Goal: Task Accomplishment & Management: Complete application form

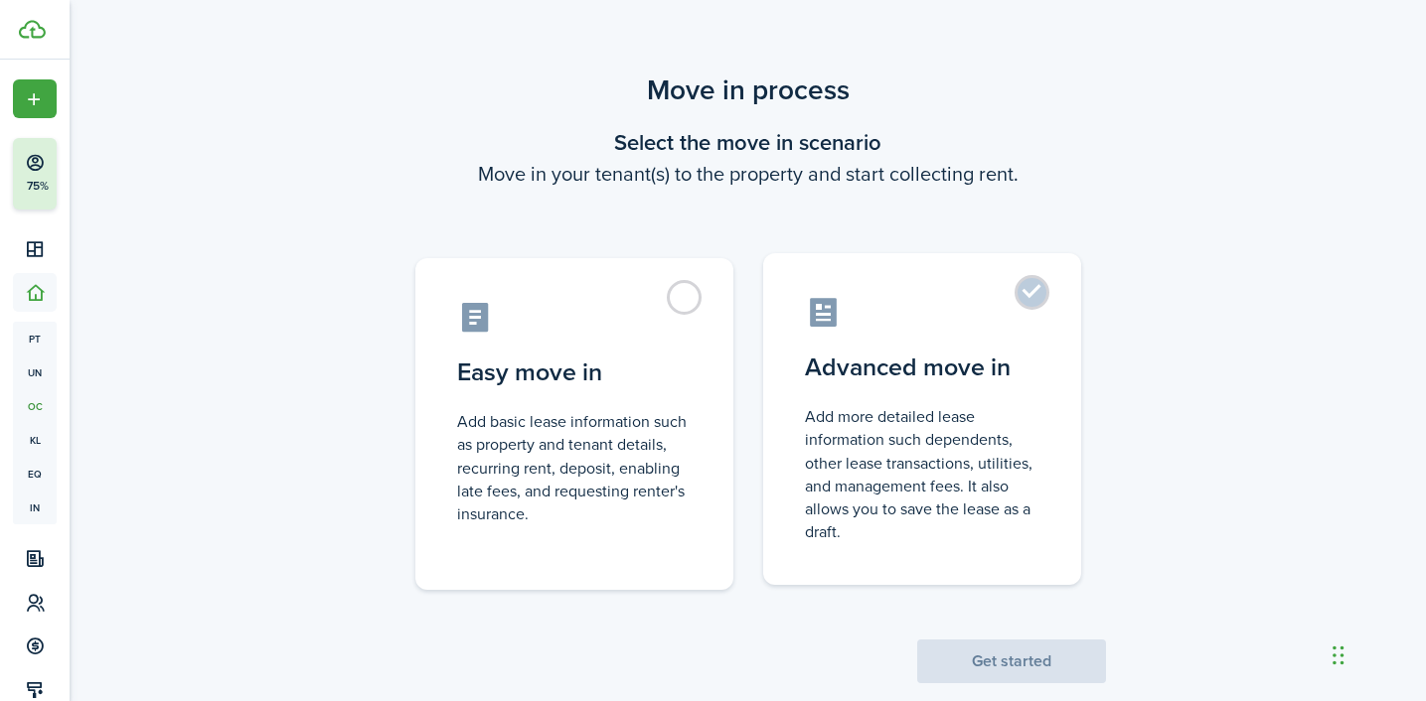
click at [1012, 315] on control-radio-card-icon at bounding box center [922, 312] width 234 height 35
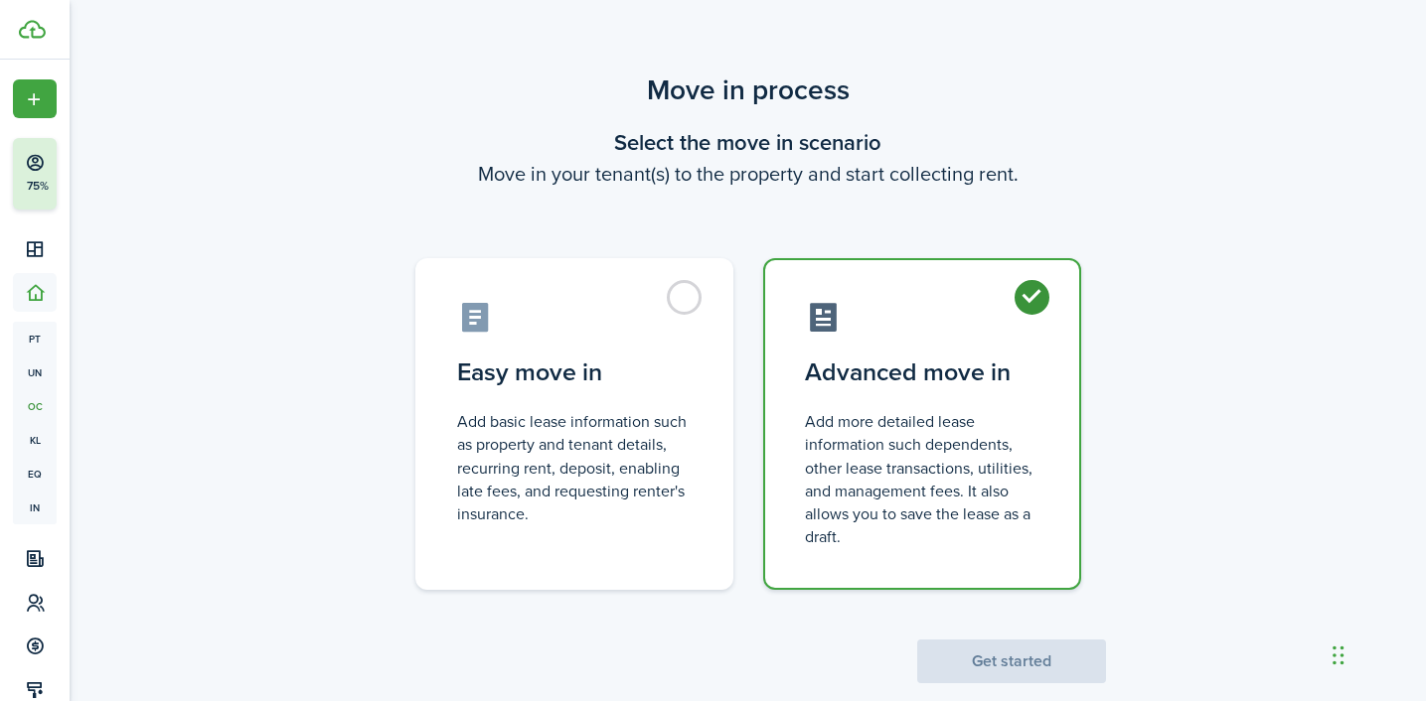
radio input "true"
click at [1021, 661] on button "Get started" at bounding box center [1011, 662] width 189 height 44
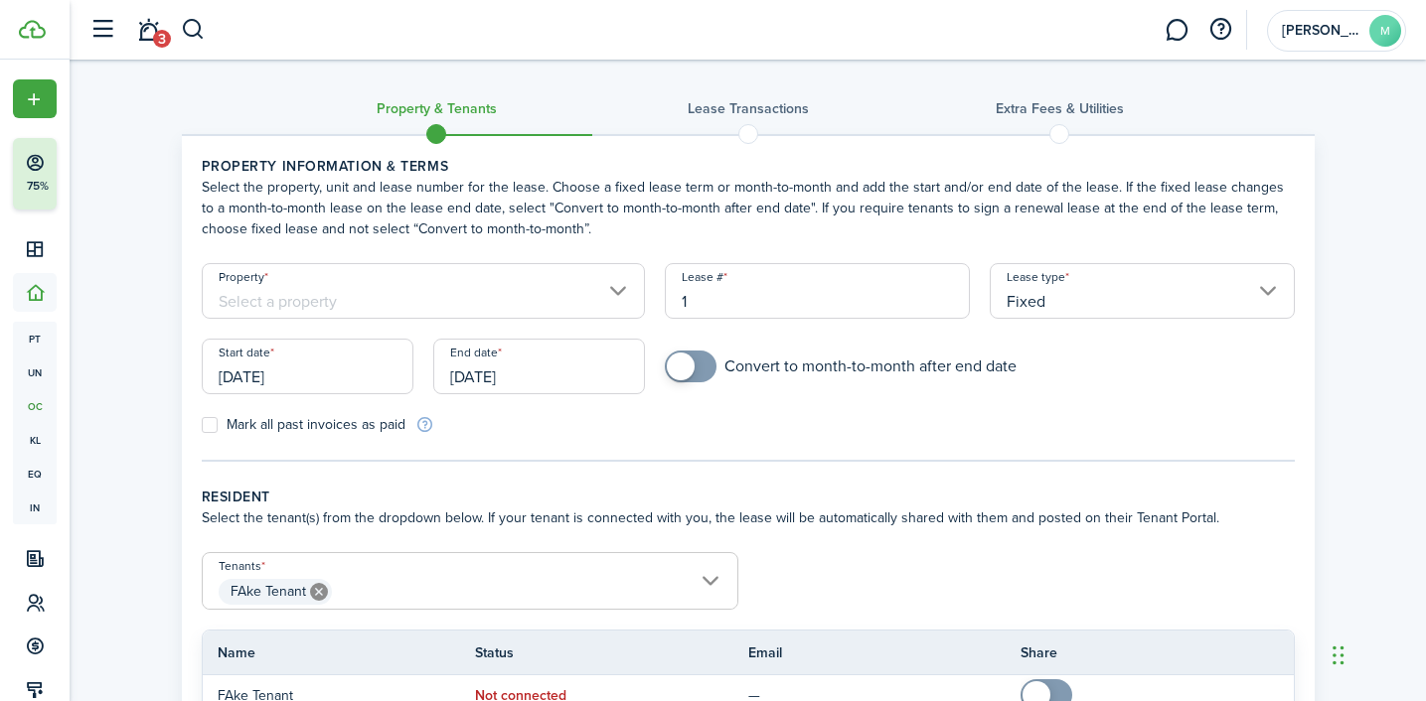
click at [593, 289] on input "Property" at bounding box center [424, 291] width 444 height 56
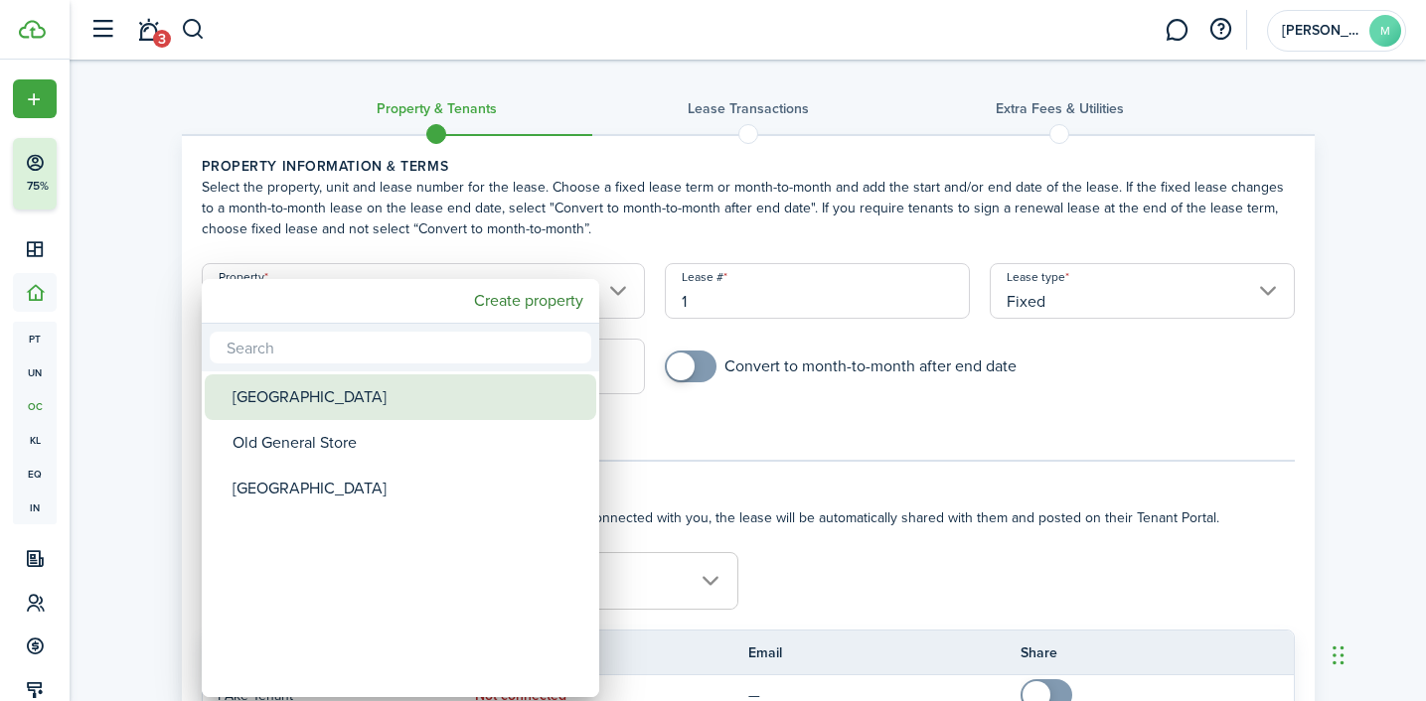
click at [314, 394] on div "[GEOGRAPHIC_DATA]" at bounding box center [408, 398] width 352 height 46
type input "[GEOGRAPHIC_DATA]"
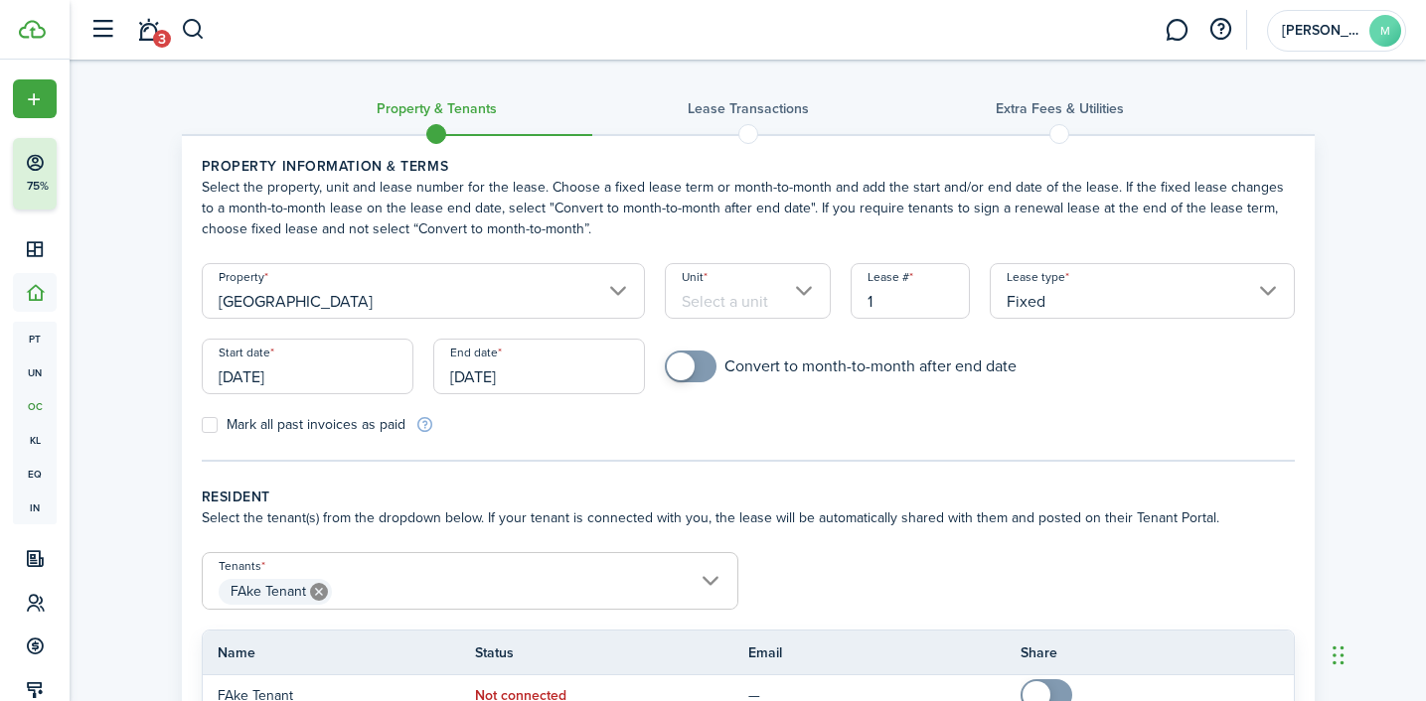
click at [726, 290] on input "Unit" at bounding box center [748, 291] width 166 height 56
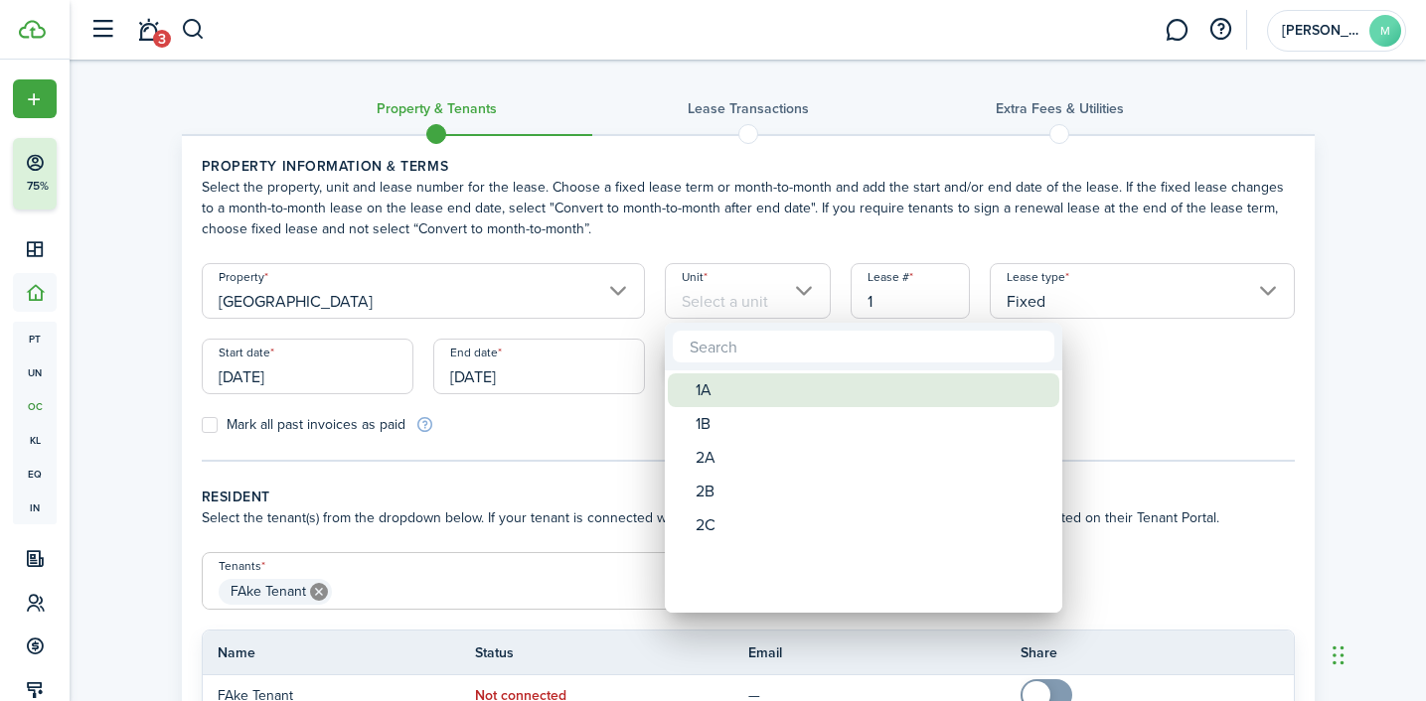
click at [708, 398] on div "1A" at bounding box center [871, 391] width 352 height 34
type input "1A"
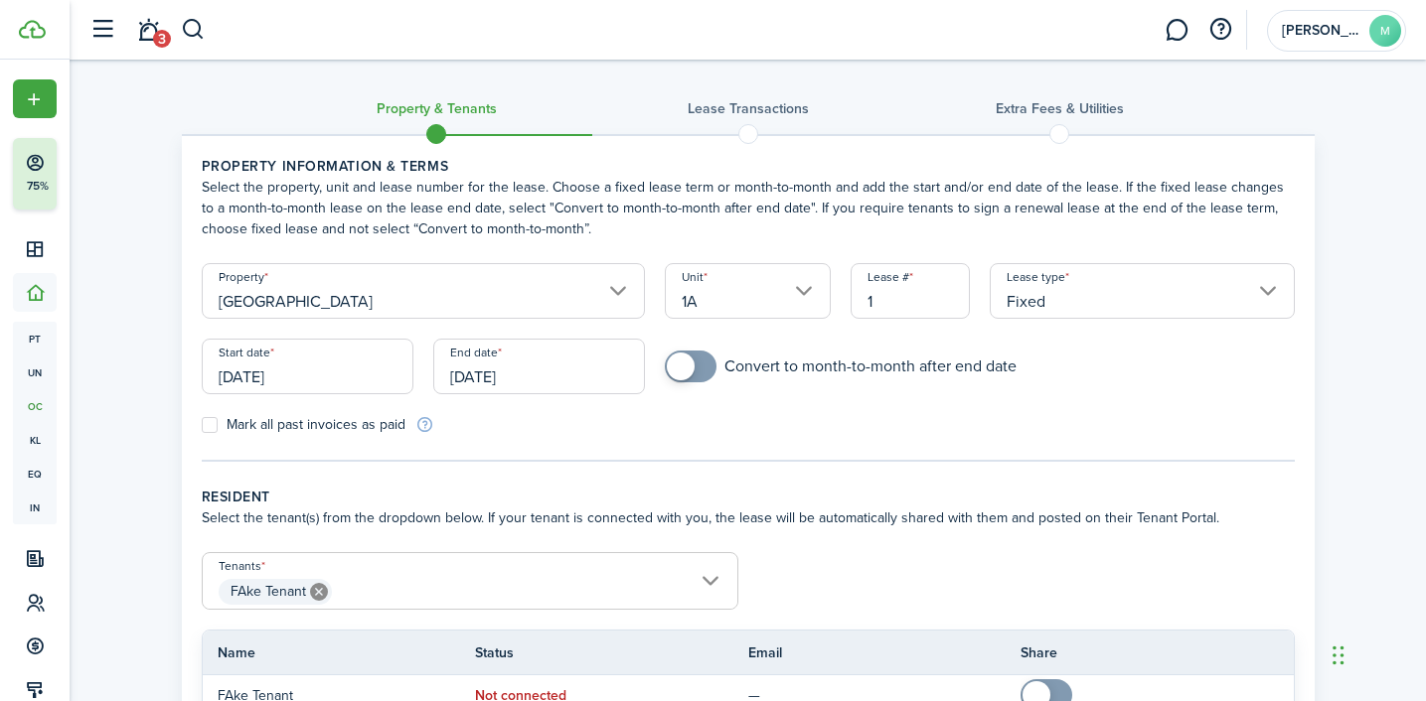
scroll to position [208, 0]
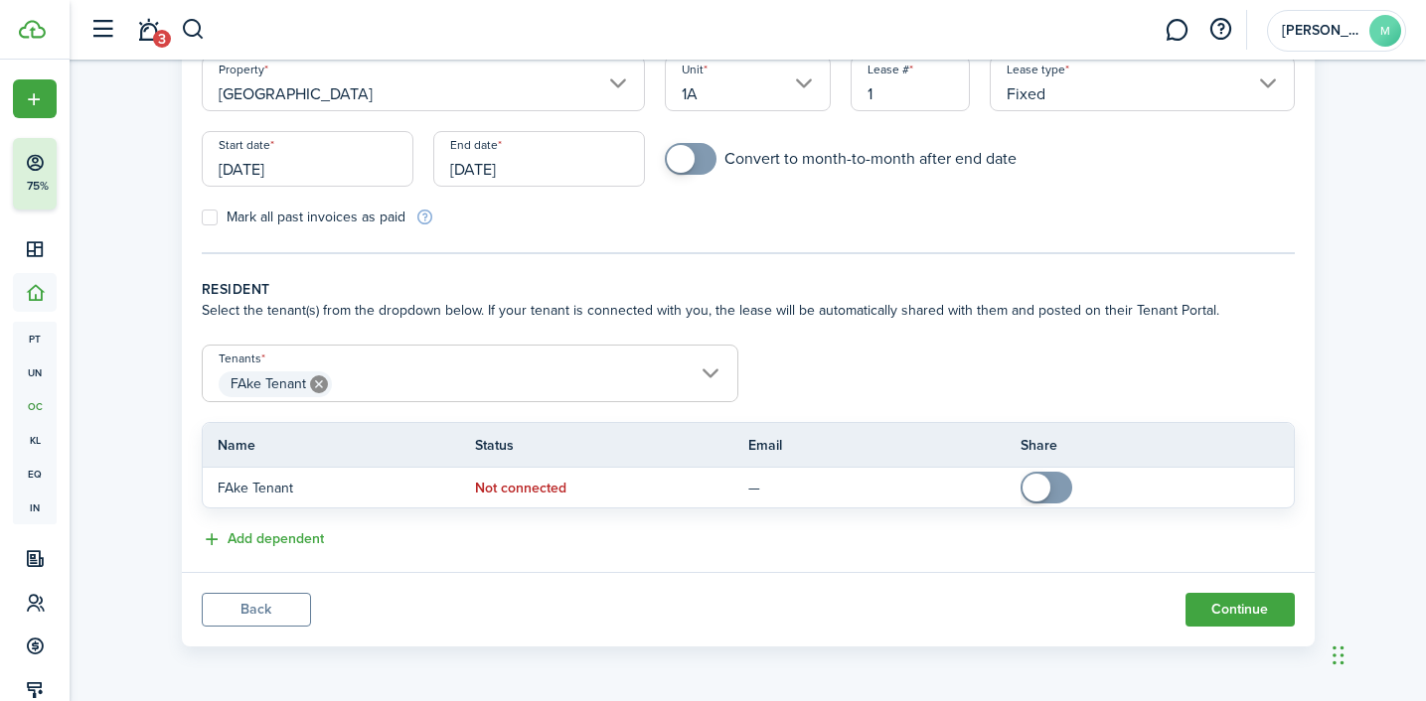
click at [323, 155] on input "[DATE]" at bounding box center [308, 159] width 212 height 56
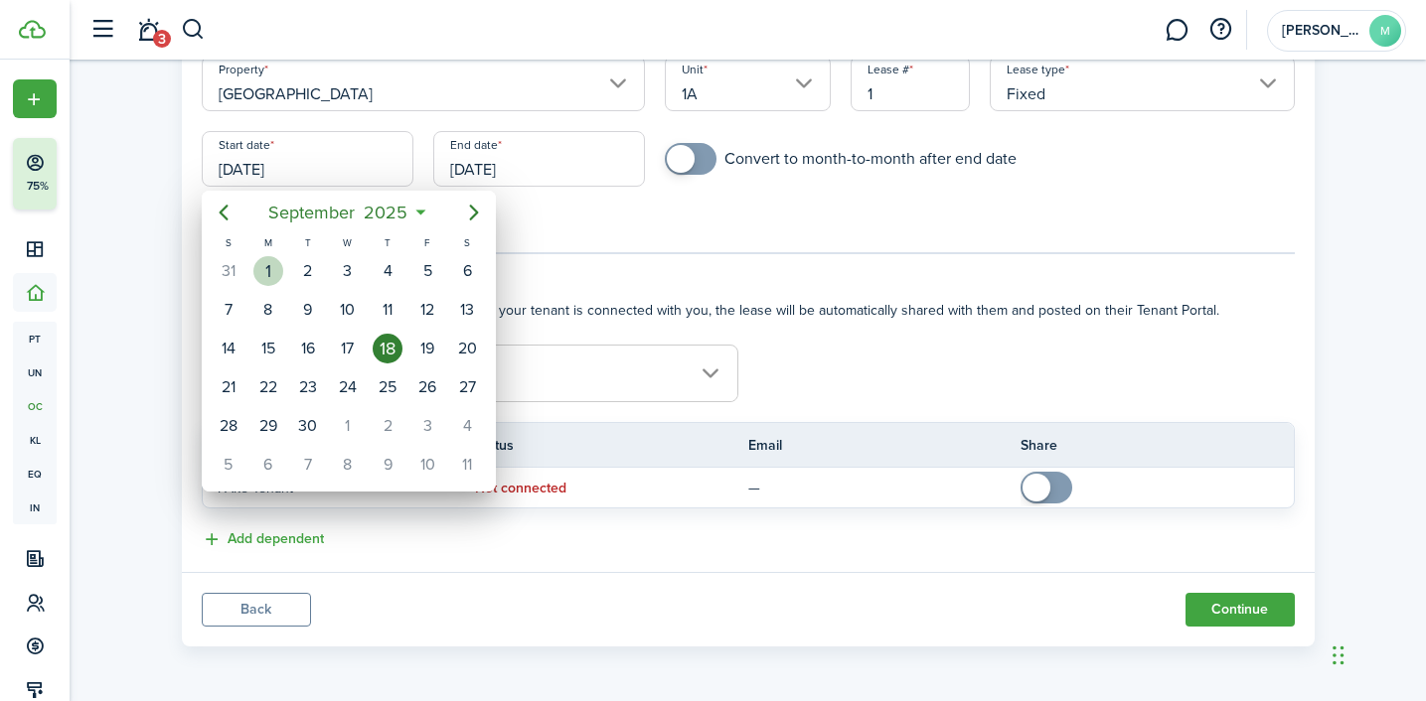
click at [285, 266] on div "[DATE]" at bounding box center [268, 271] width 40 height 38
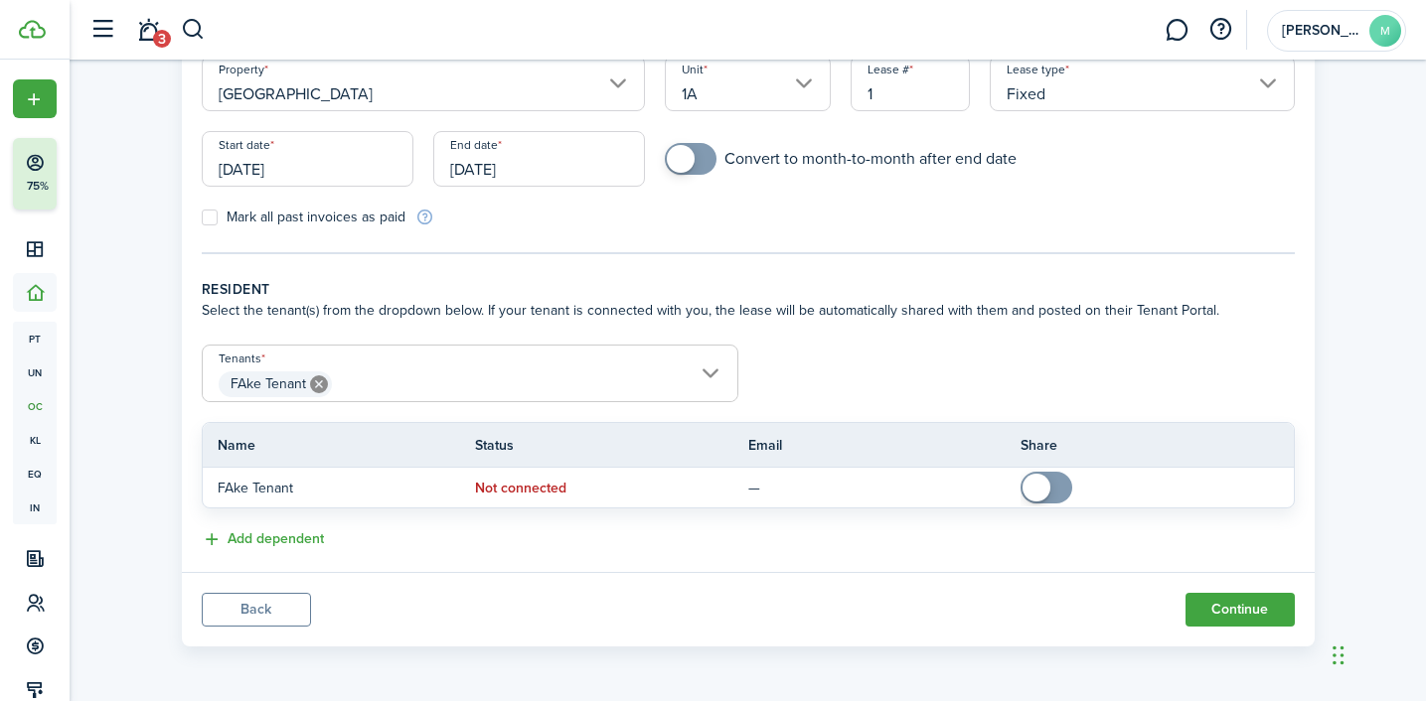
click at [527, 154] on input "[DATE]" at bounding box center [539, 159] width 212 height 56
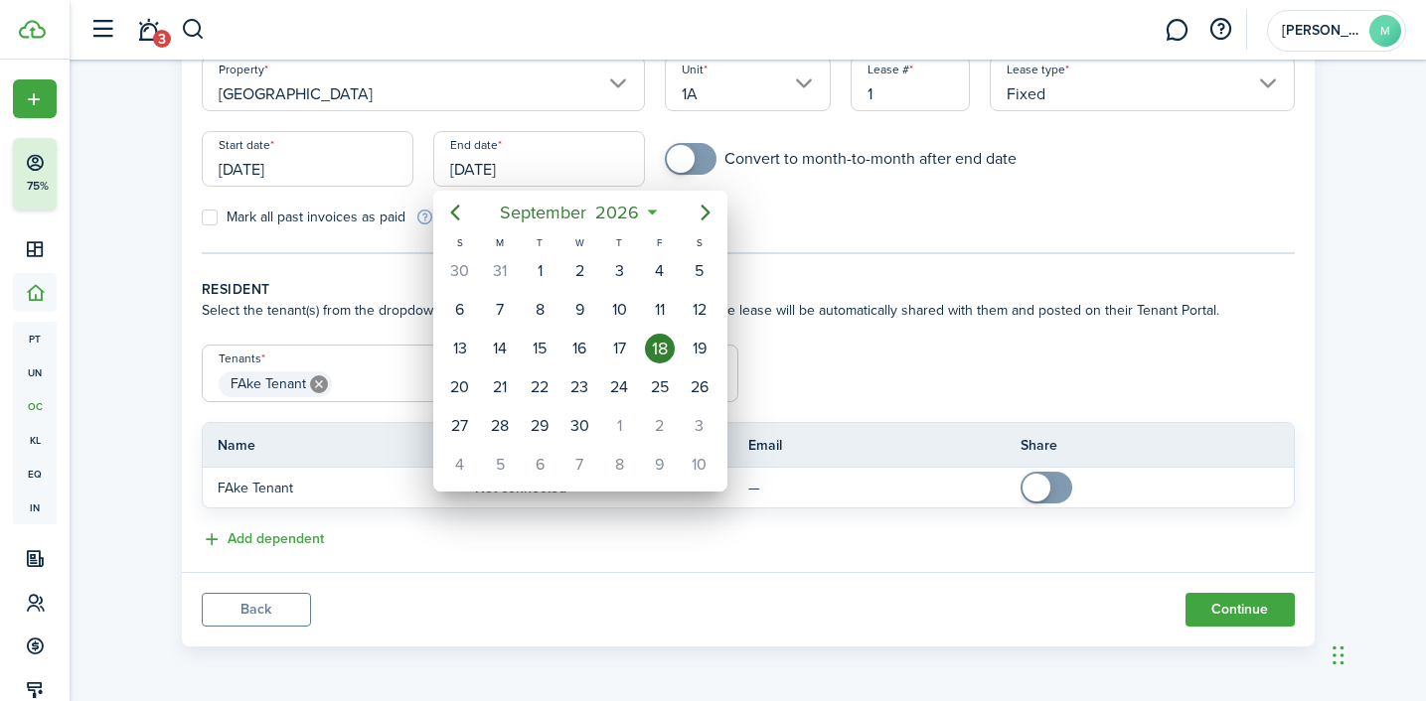
click at [207, 212] on div at bounding box center [713, 350] width 1744 height 1019
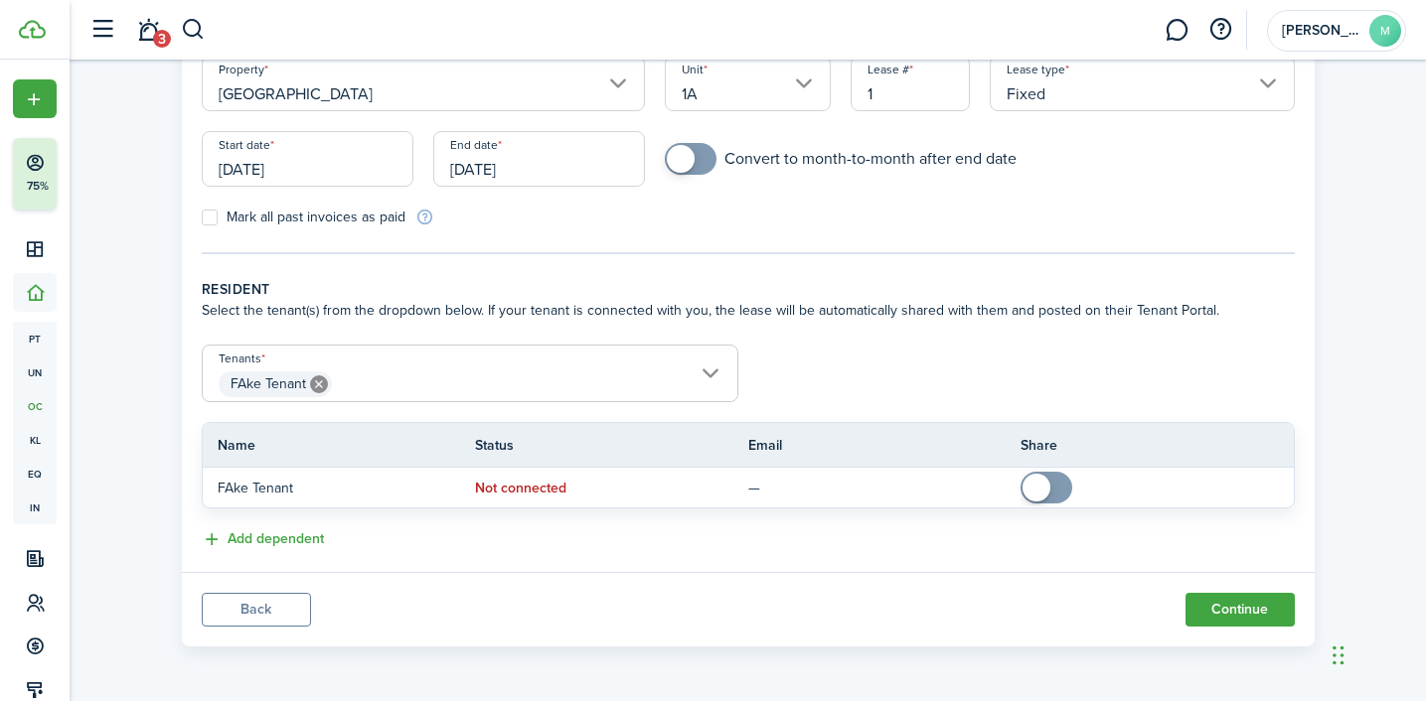
click at [283, 176] on input "[DATE]" at bounding box center [308, 159] width 212 height 56
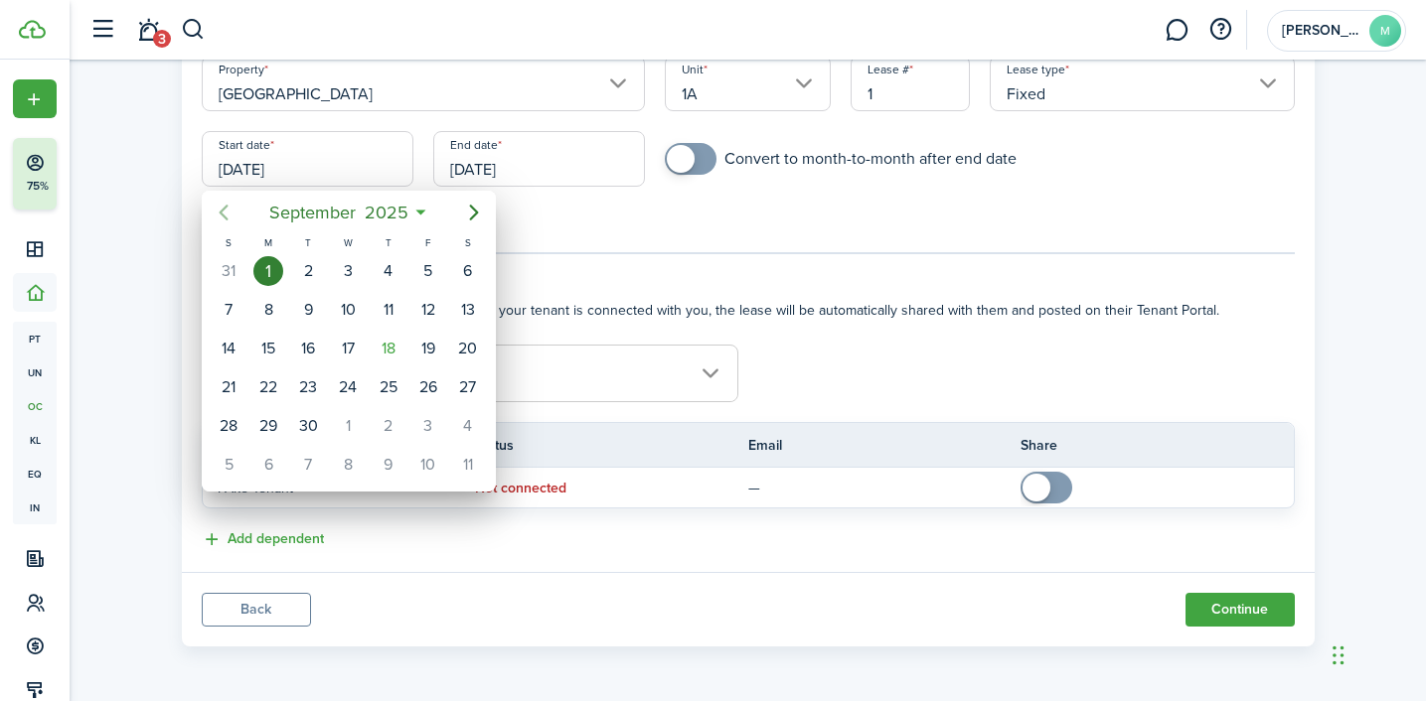
click at [232, 213] on icon "Previous page" at bounding box center [224, 213] width 24 height 24
click at [240, 264] on div "1" at bounding box center [229, 271] width 30 height 30
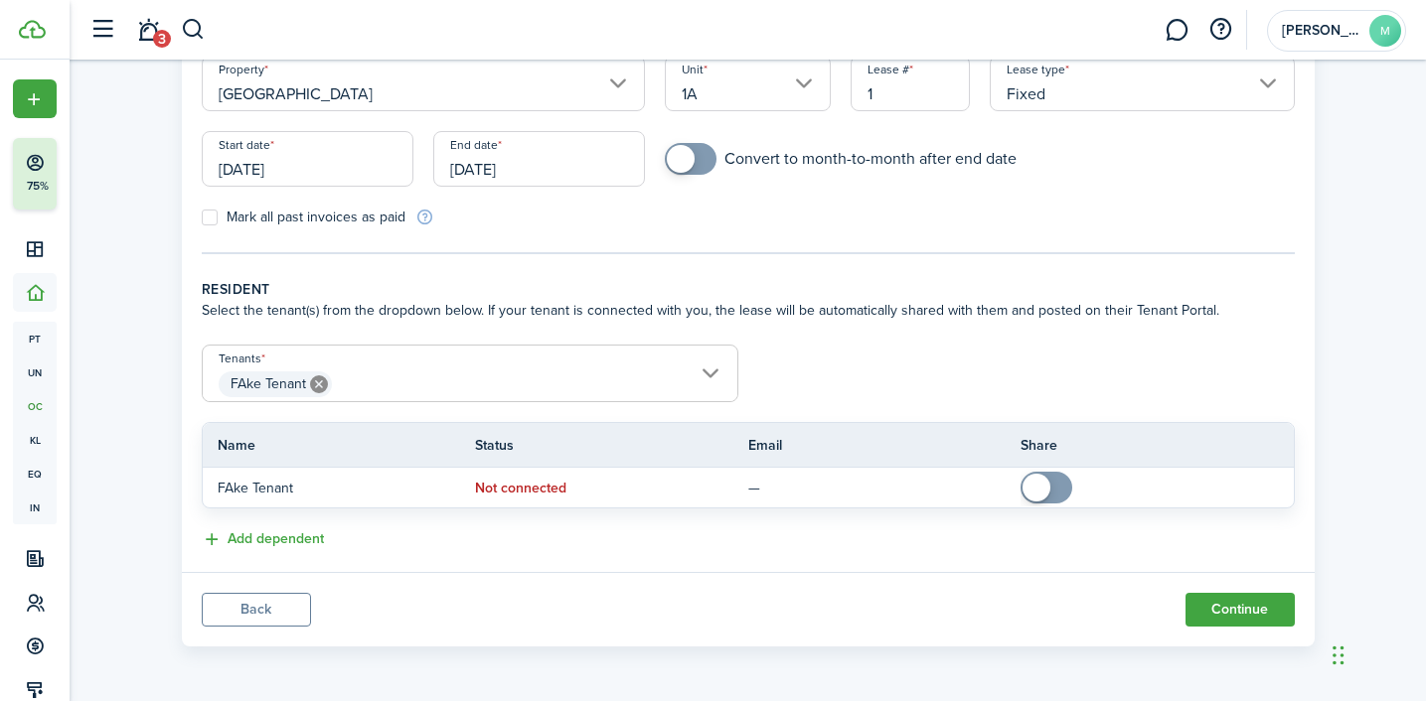
click at [301, 171] on input "[DATE]" at bounding box center [308, 159] width 212 height 56
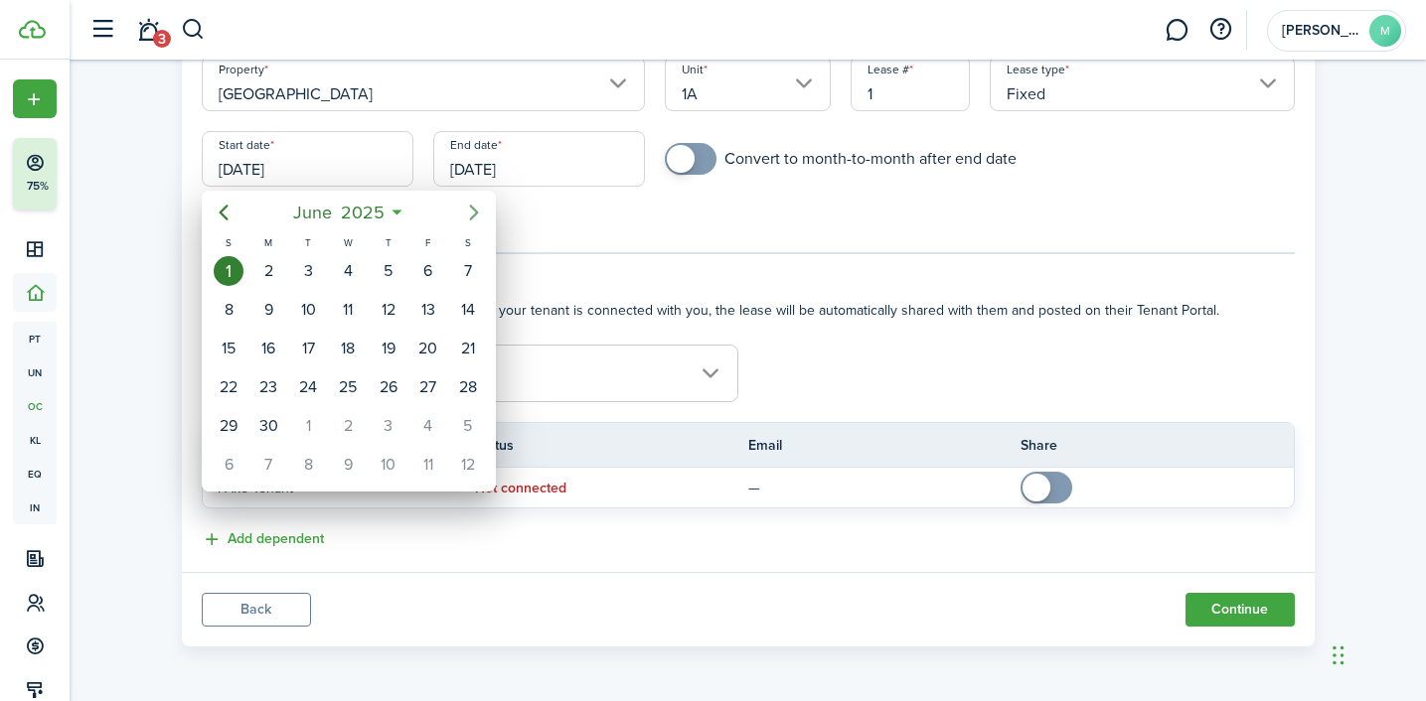
click at [465, 216] on icon "Next page" at bounding box center [474, 213] width 24 height 24
click at [276, 265] on div "1" at bounding box center [268, 271] width 30 height 30
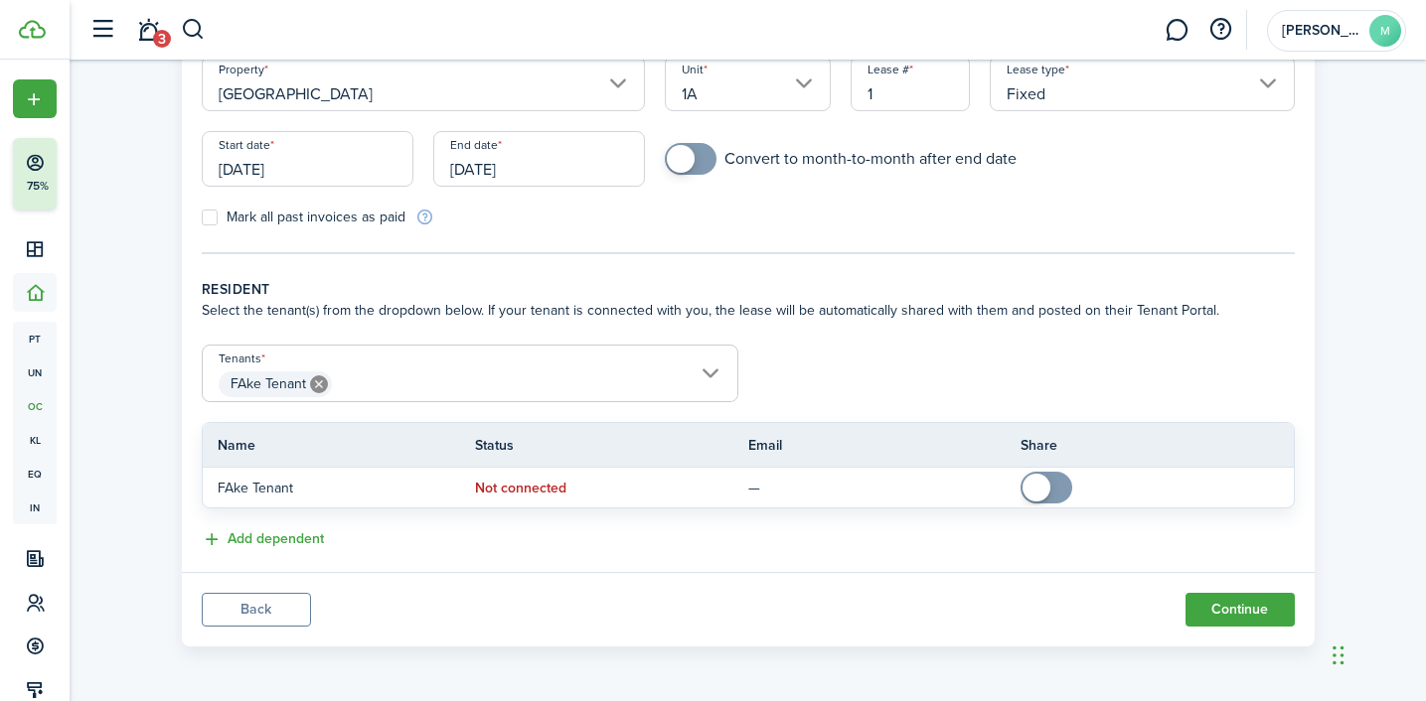
click at [304, 173] on input "[DATE]" at bounding box center [308, 159] width 212 height 56
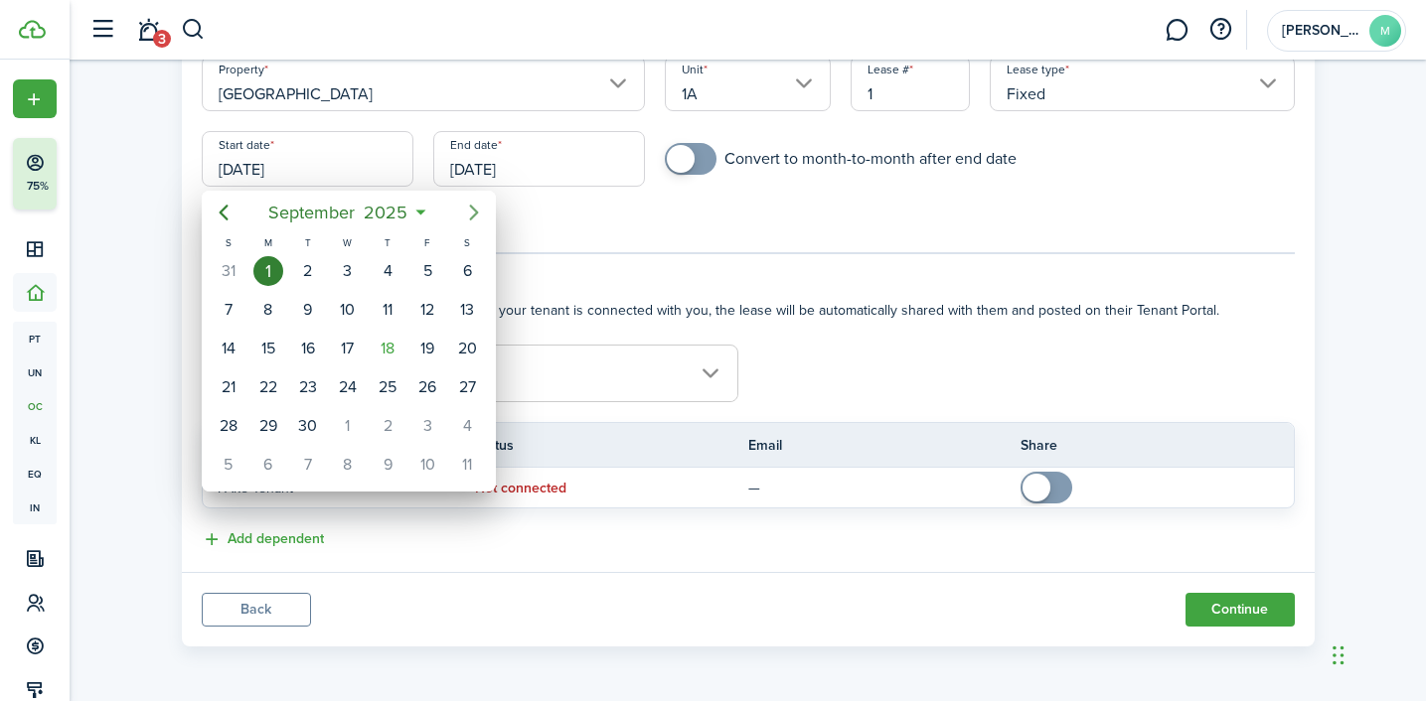
click at [472, 207] on icon "Next page" at bounding box center [473, 213] width 9 height 16
click at [472, 211] on icon "Next page" at bounding box center [474, 213] width 24 height 24
click at [266, 269] on div "1" at bounding box center [268, 271] width 30 height 30
type input "[DATE]"
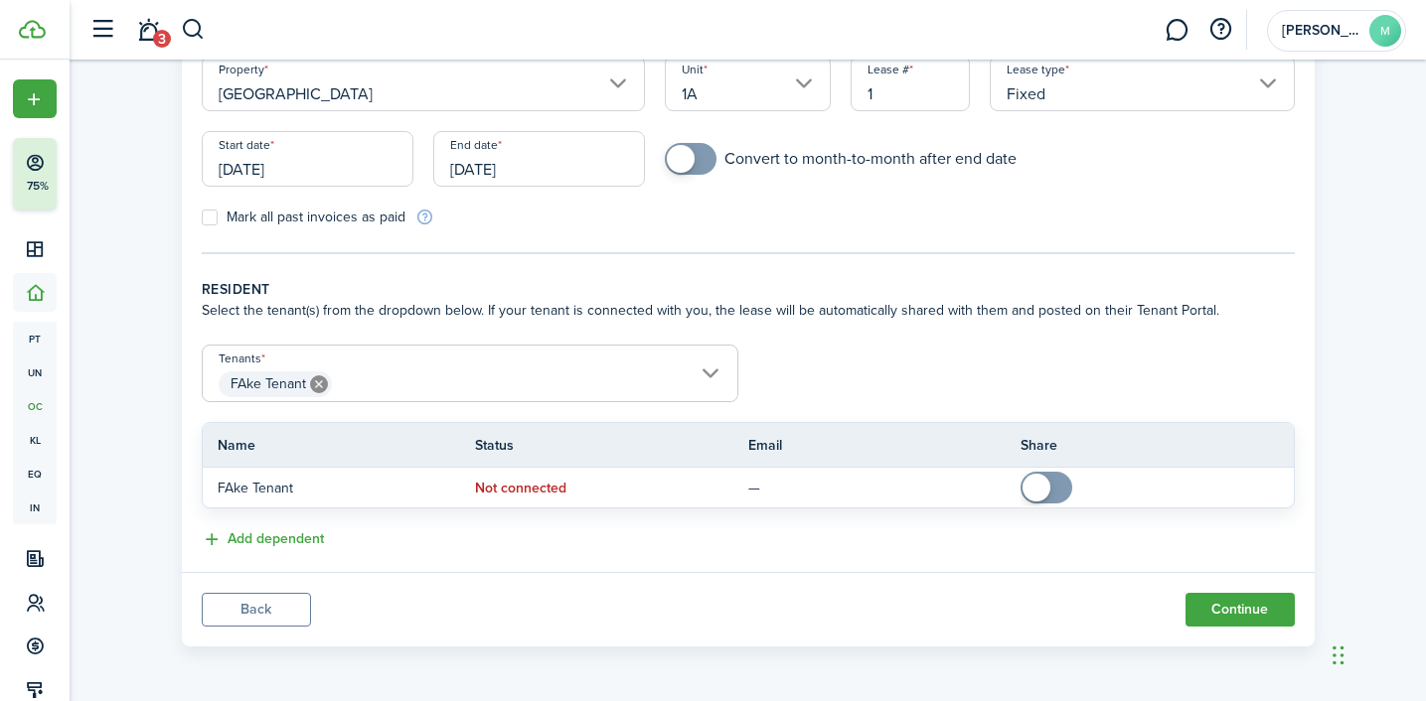
click at [505, 169] on input "[DATE]" at bounding box center [539, 159] width 212 height 56
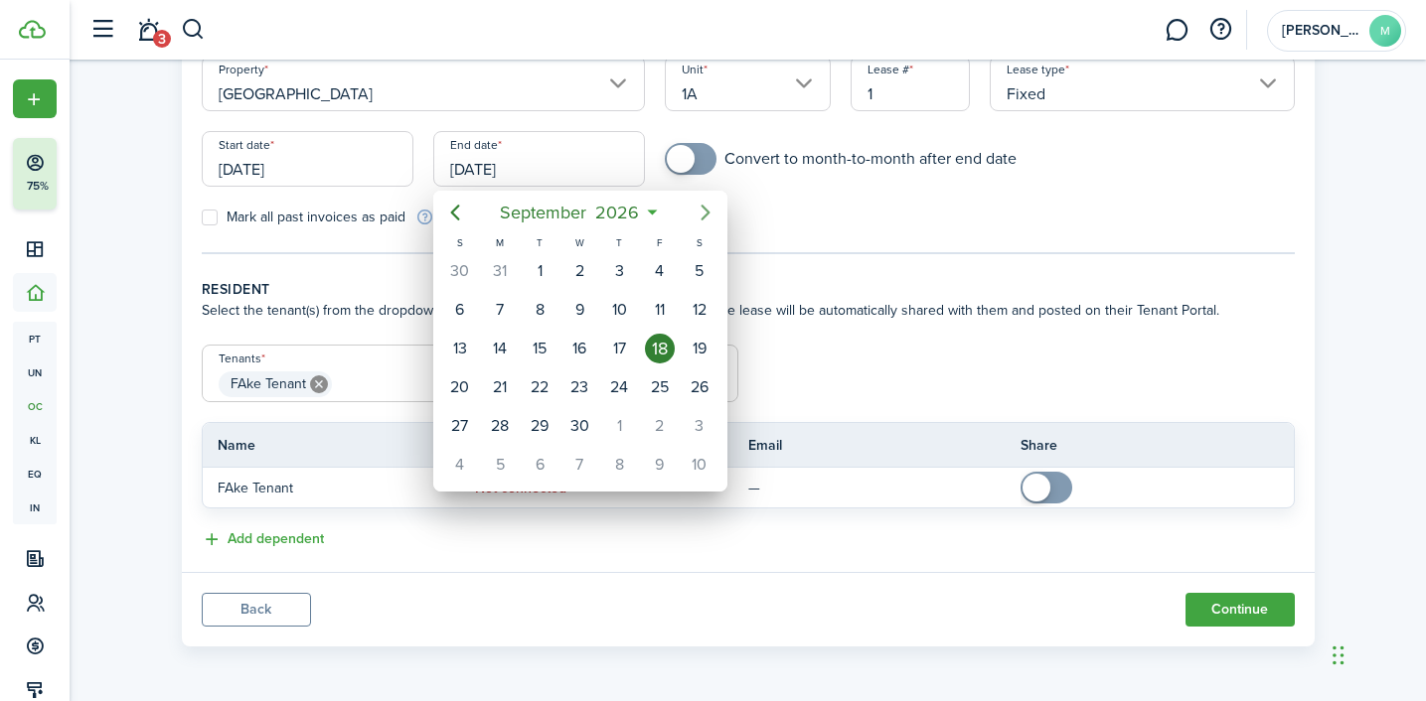
click at [706, 206] on icon "Next page" at bounding box center [706, 213] width 24 height 24
click at [455, 216] on icon "Previous page" at bounding box center [454, 213] width 9 height 16
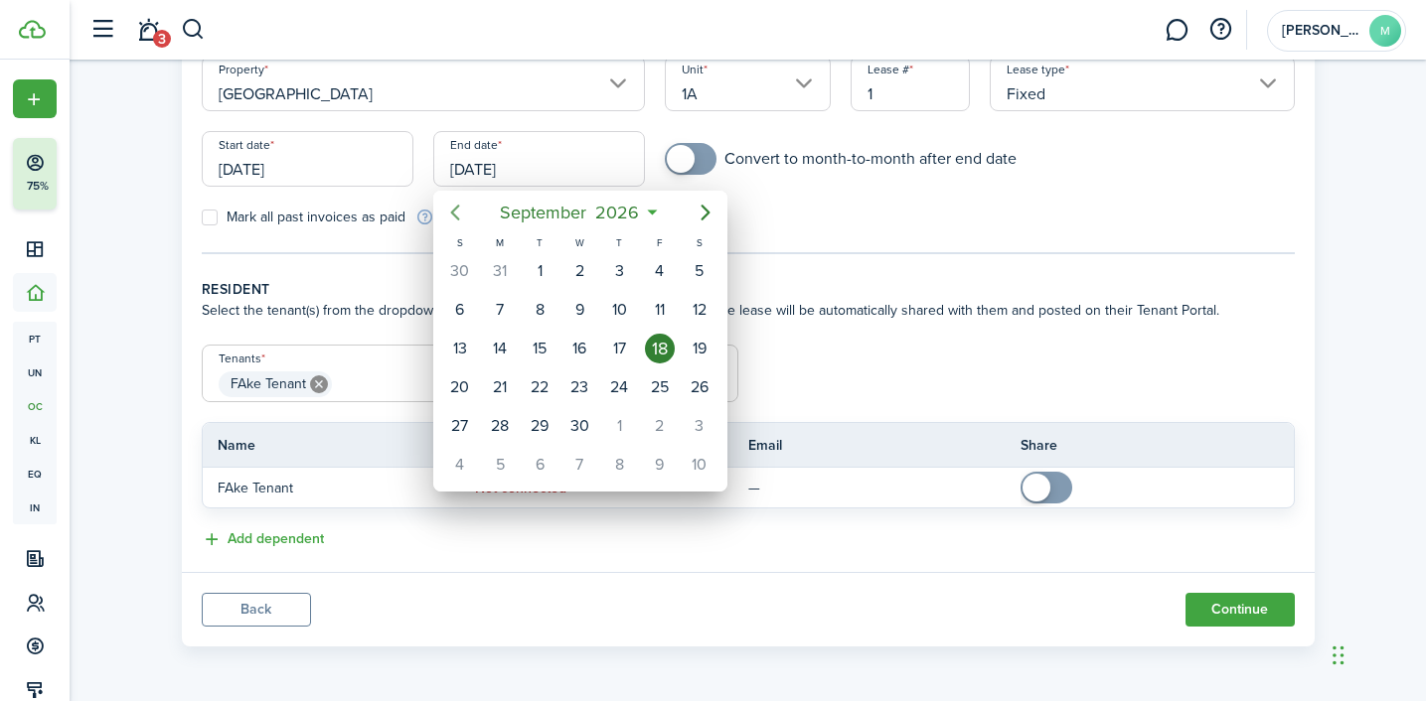
click at [455, 216] on icon "Previous page" at bounding box center [454, 213] width 9 height 16
click at [459, 205] on icon "Previous page" at bounding box center [455, 213] width 24 height 24
click at [457, 201] on icon "Previous page" at bounding box center [455, 213] width 24 height 24
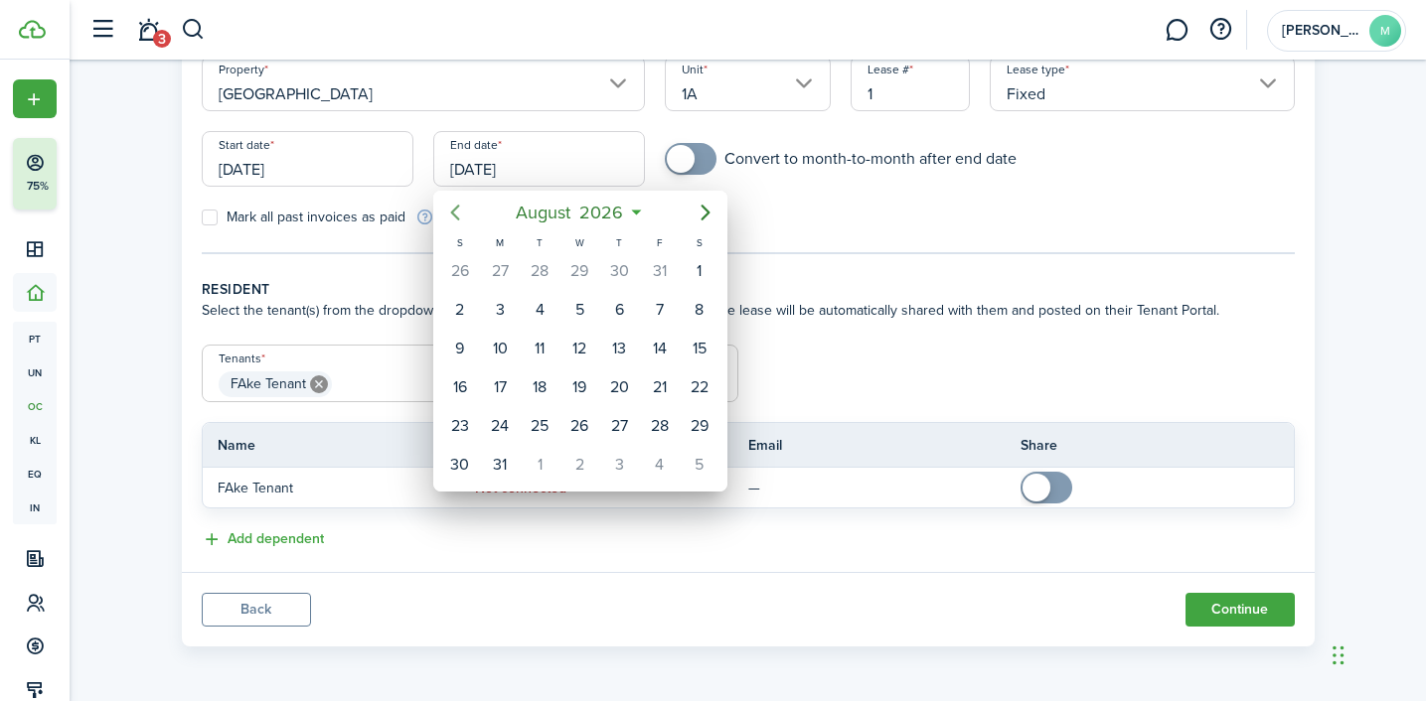
click at [457, 201] on icon "Previous page" at bounding box center [455, 213] width 24 height 24
click at [630, 420] on div "30" at bounding box center [619, 426] width 30 height 30
type input "[DATE]"
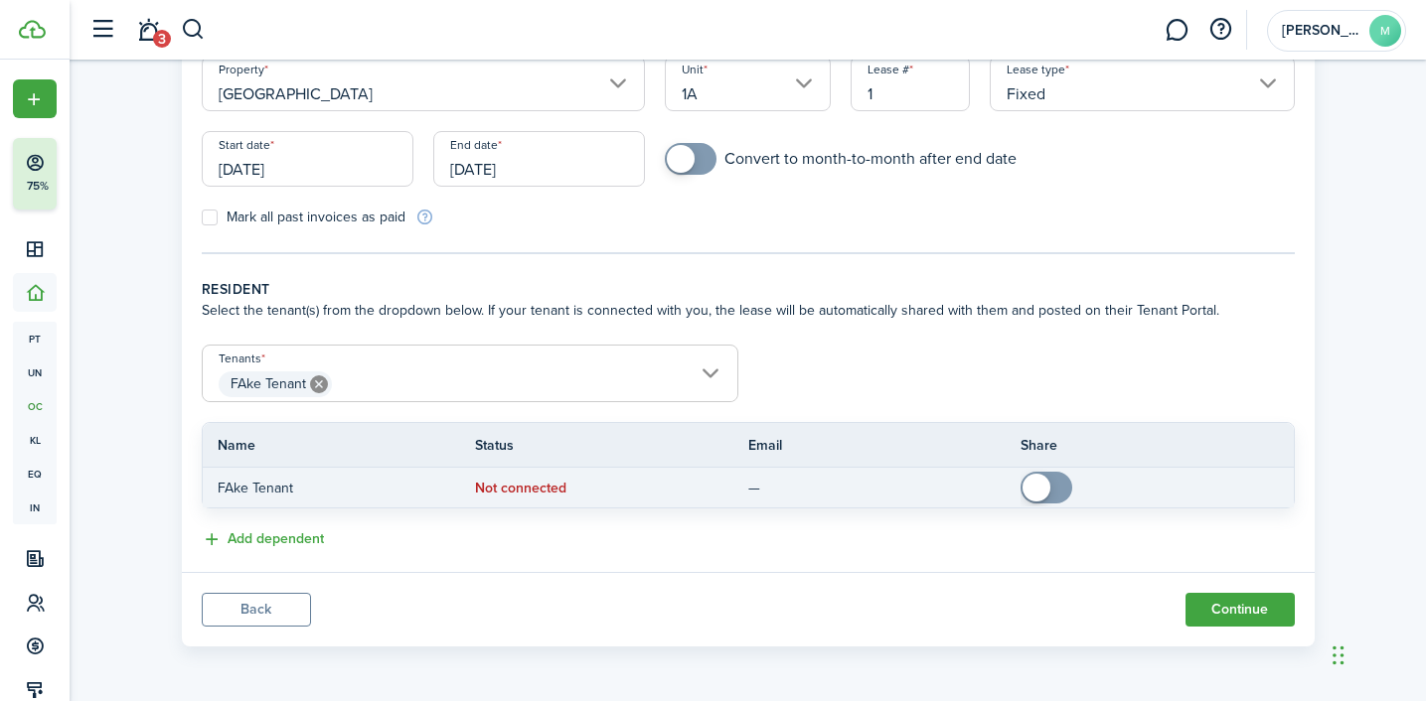
click at [1046, 487] on span at bounding box center [1036, 488] width 28 height 28
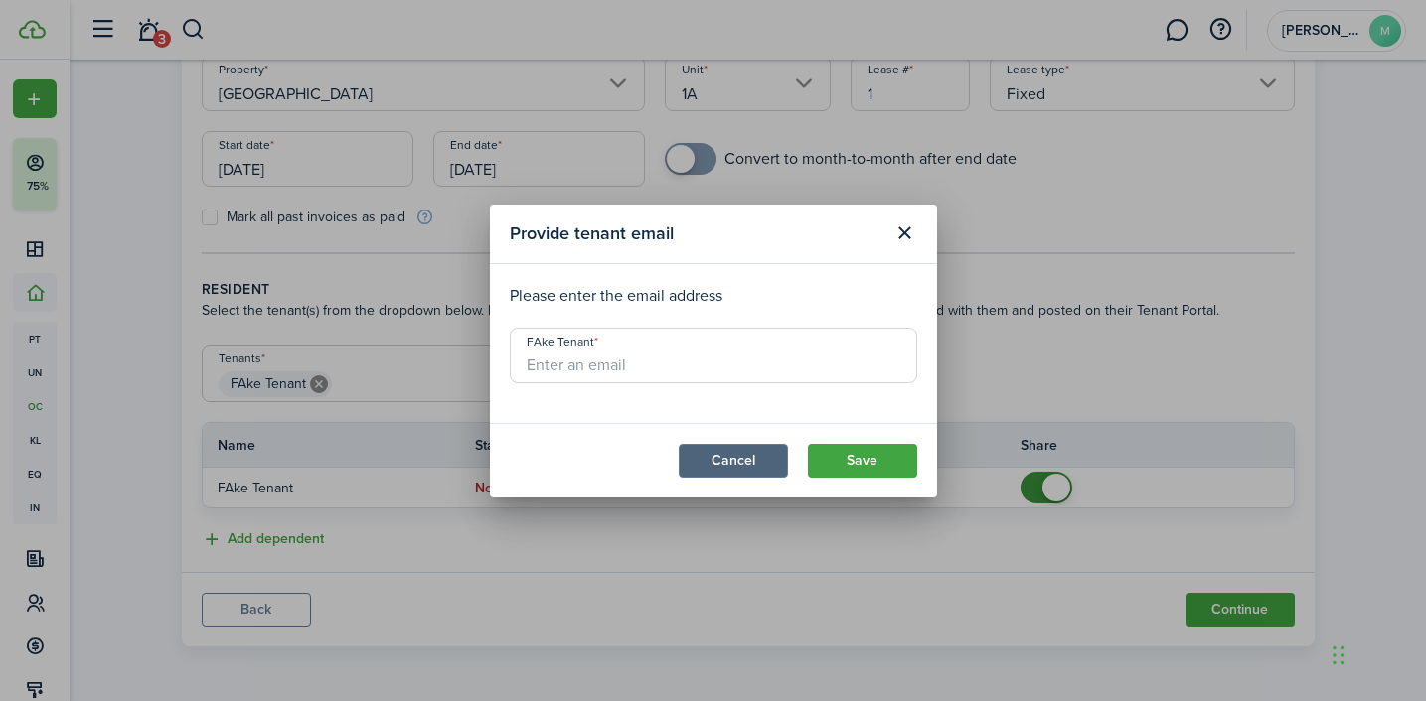
click at [750, 449] on button "Cancel" at bounding box center [733, 461] width 109 height 34
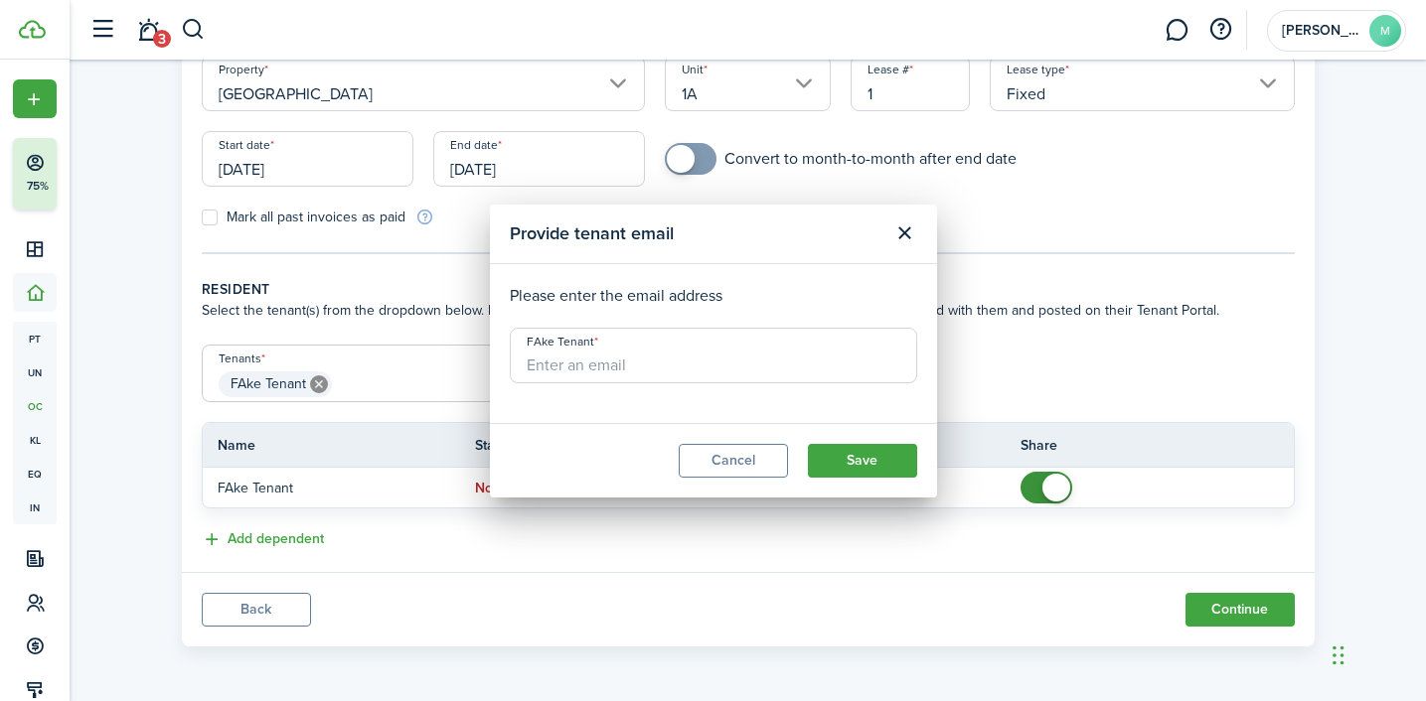
checkbox input "false"
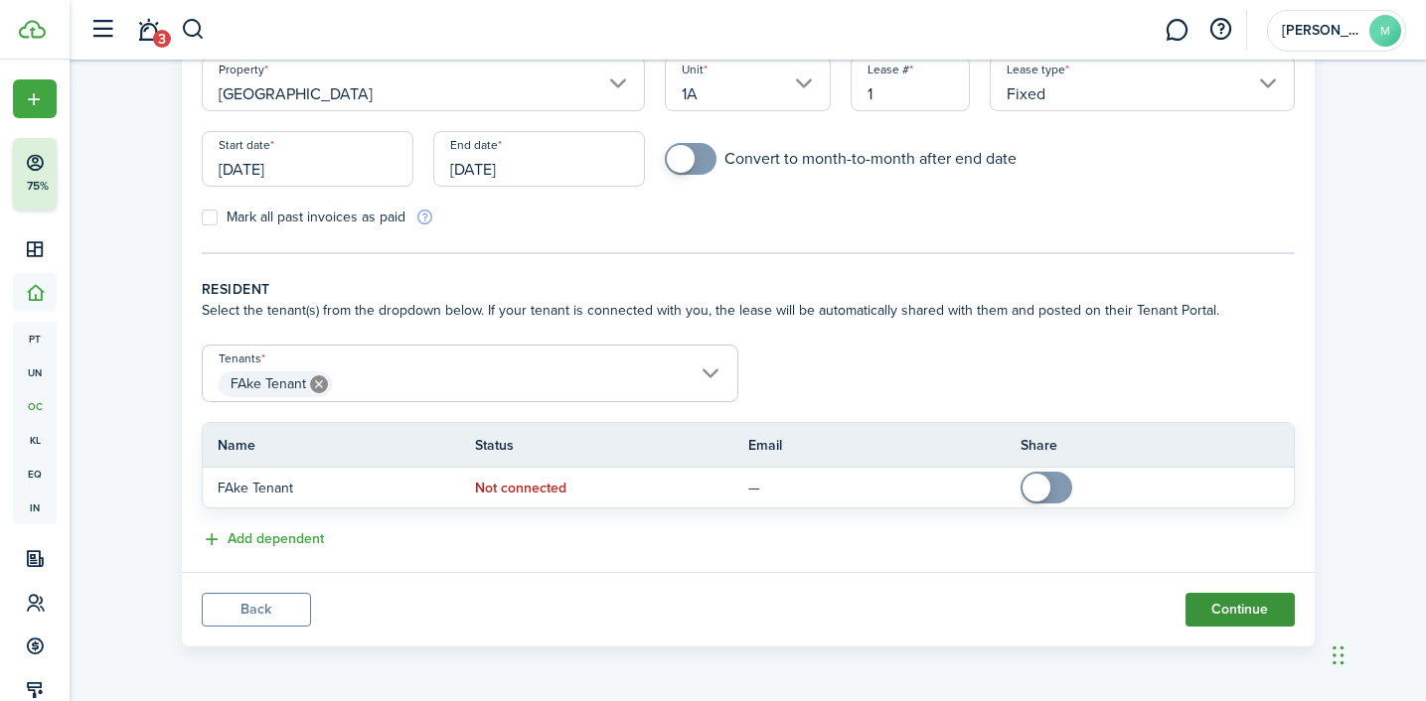
click at [1223, 615] on button "Continue" at bounding box center [1239, 610] width 109 height 34
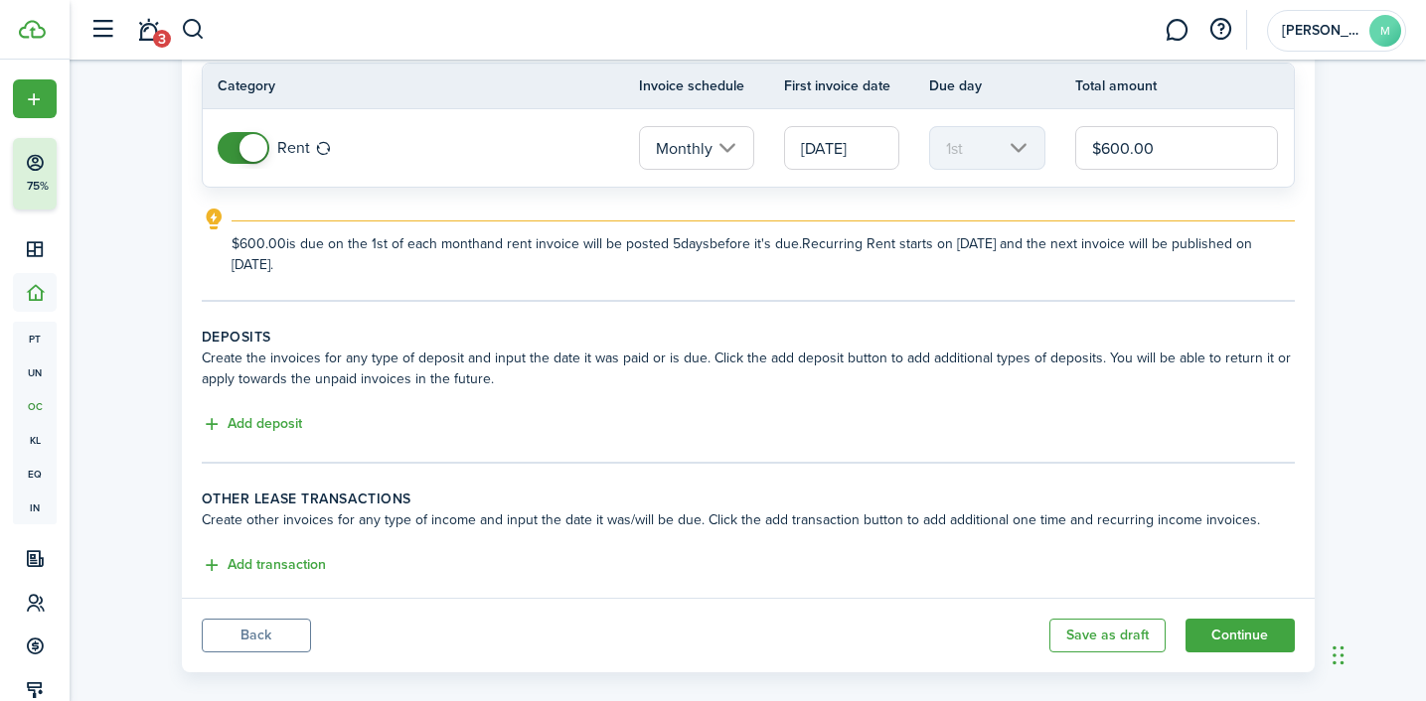
scroll to position [206, 0]
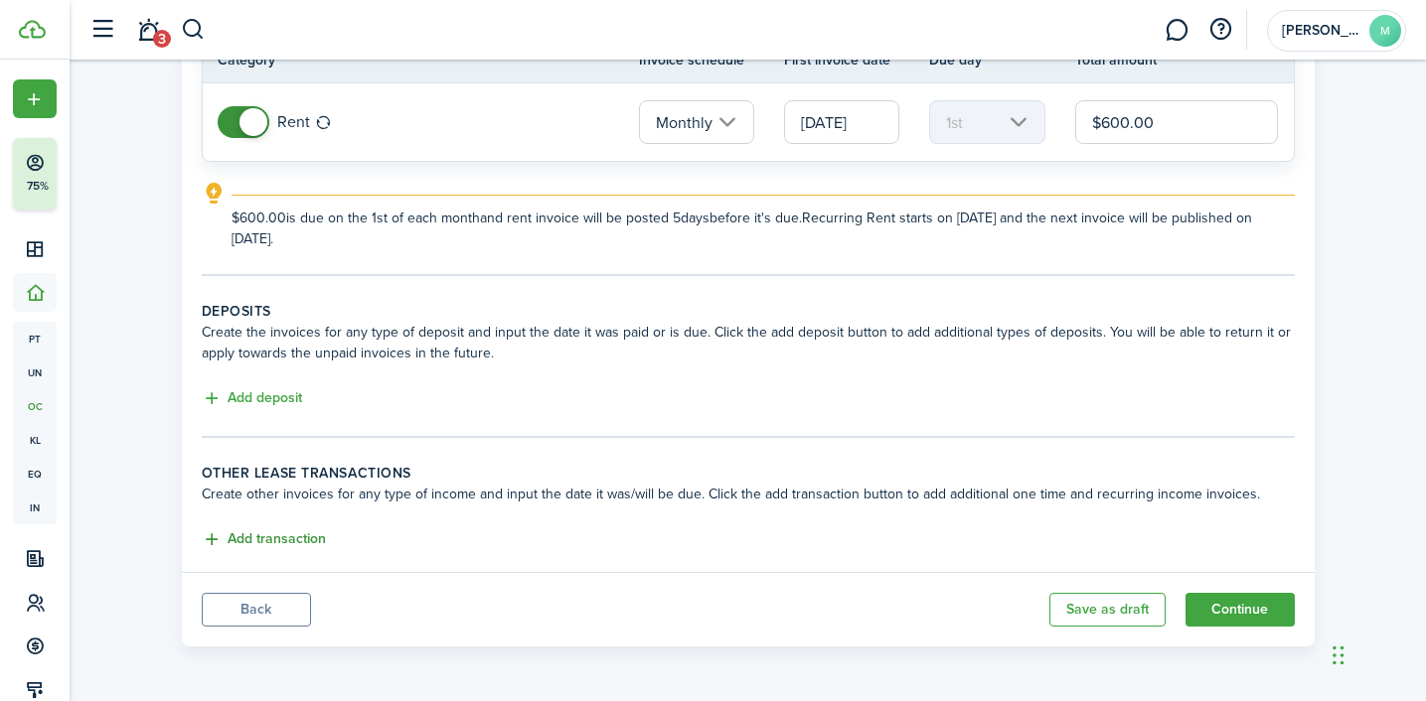
click at [291, 537] on button "Add transaction" at bounding box center [264, 540] width 124 height 23
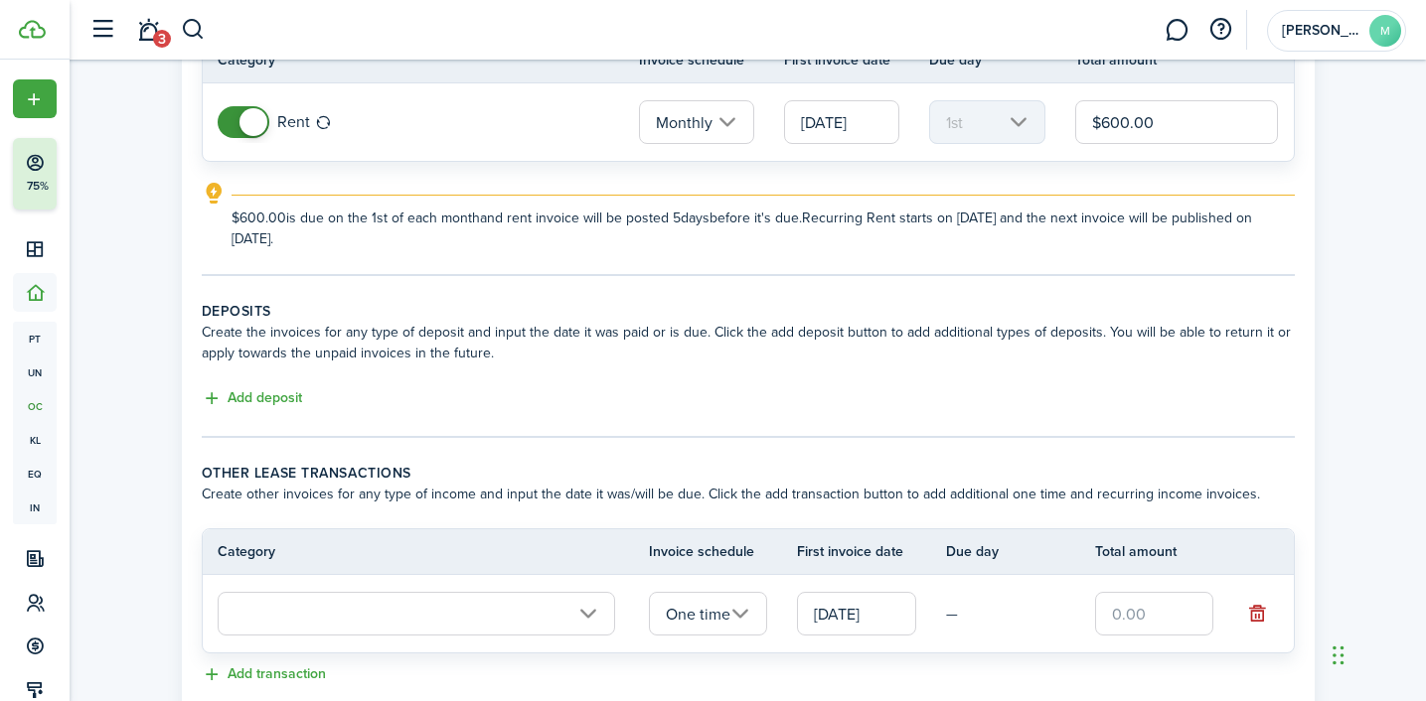
click at [363, 619] on input "text" at bounding box center [416, 614] width 397 height 44
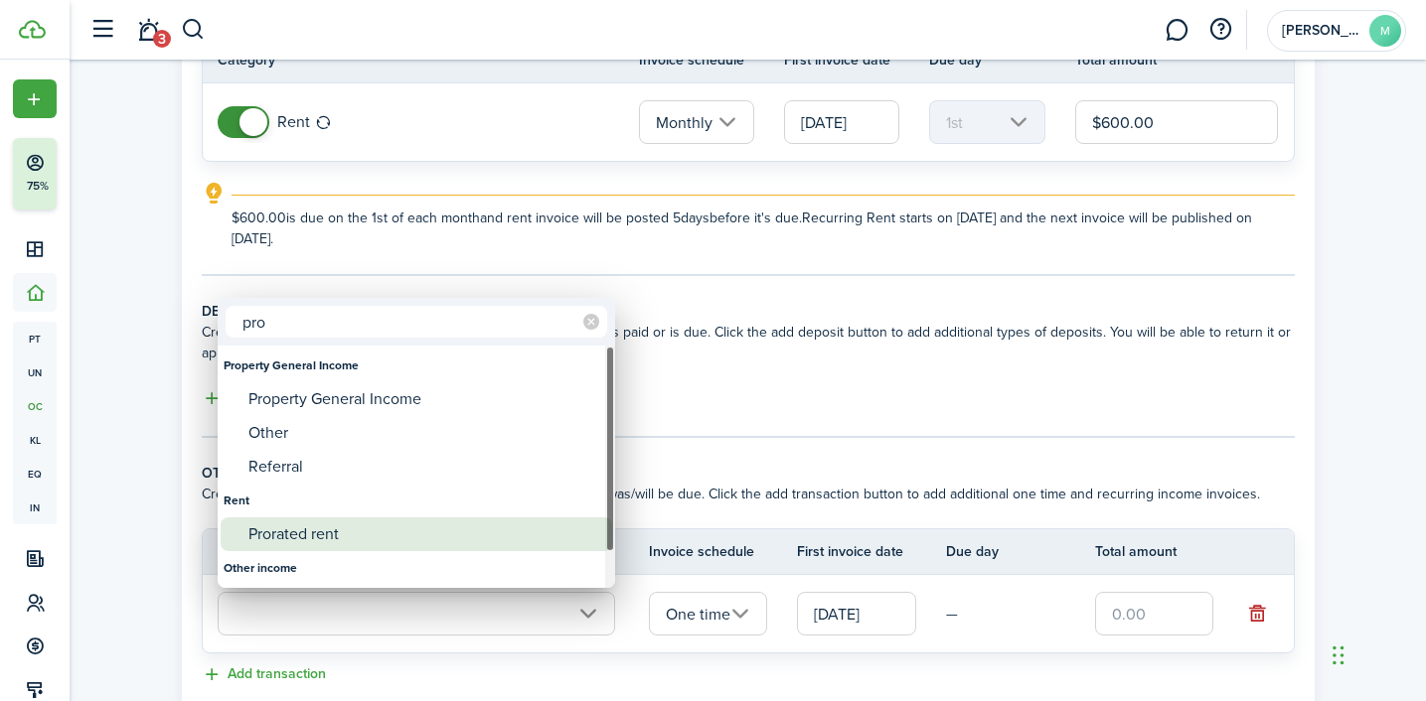
type input "pro"
click at [339, 540] on div "Prorated rent" at bounding box center [424, 535] width 352 height 34
type input "Rent / Prorated rent"
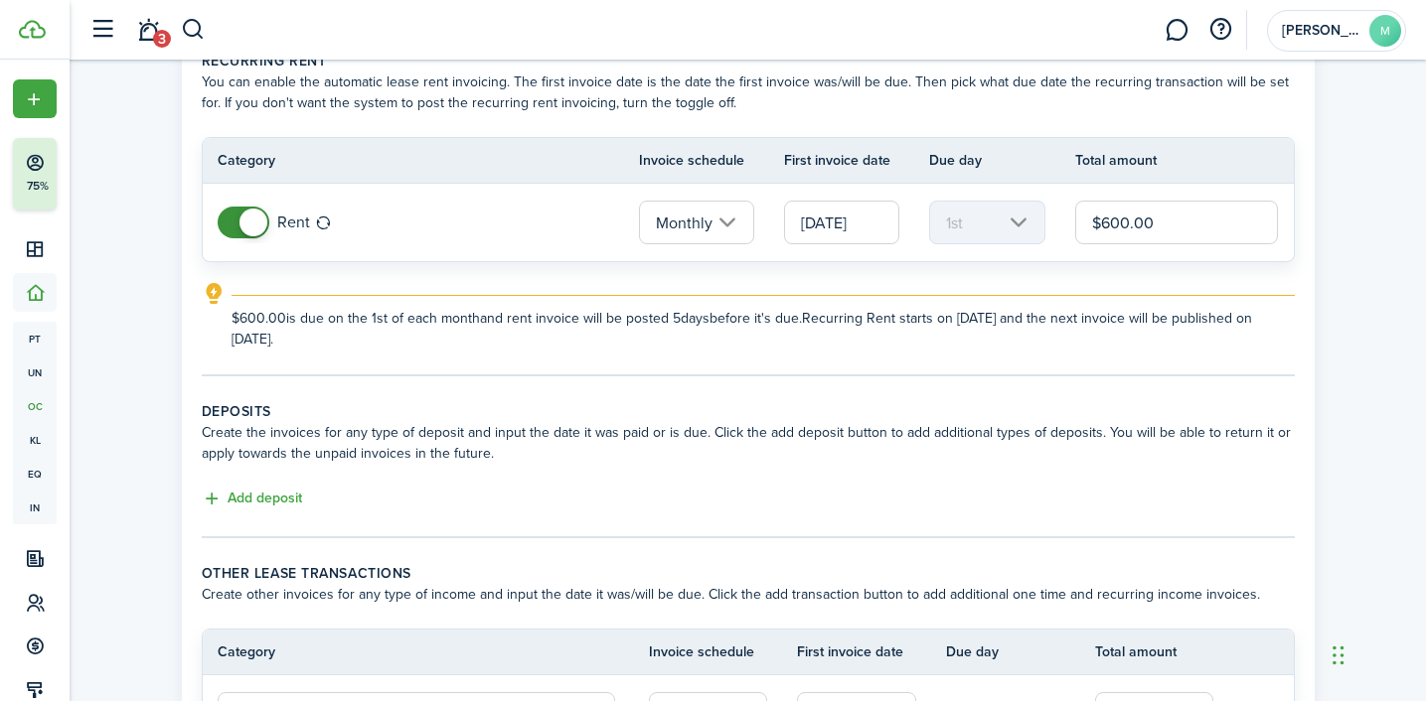
scroll to position [82, 0]
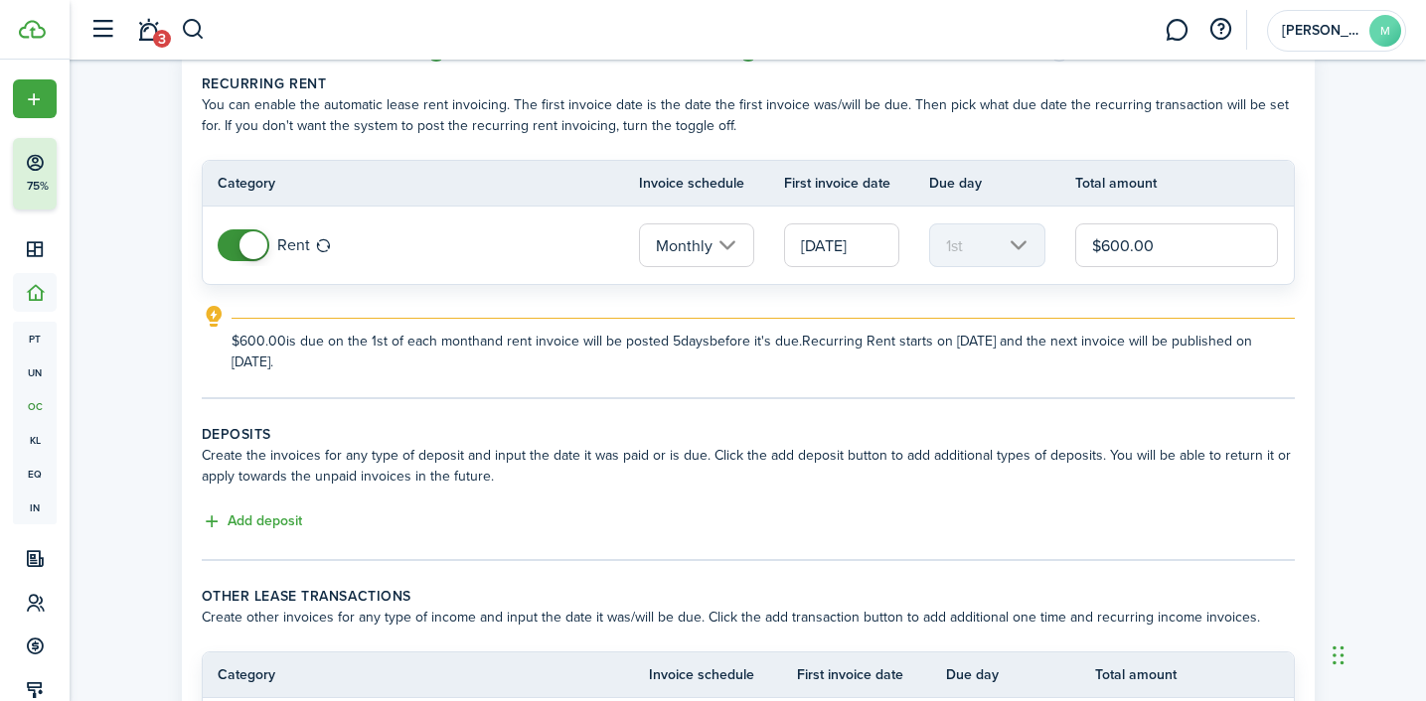
click at [826, 247] on input "[DATE]" at bounding box center [841, 246] width 115 height 44
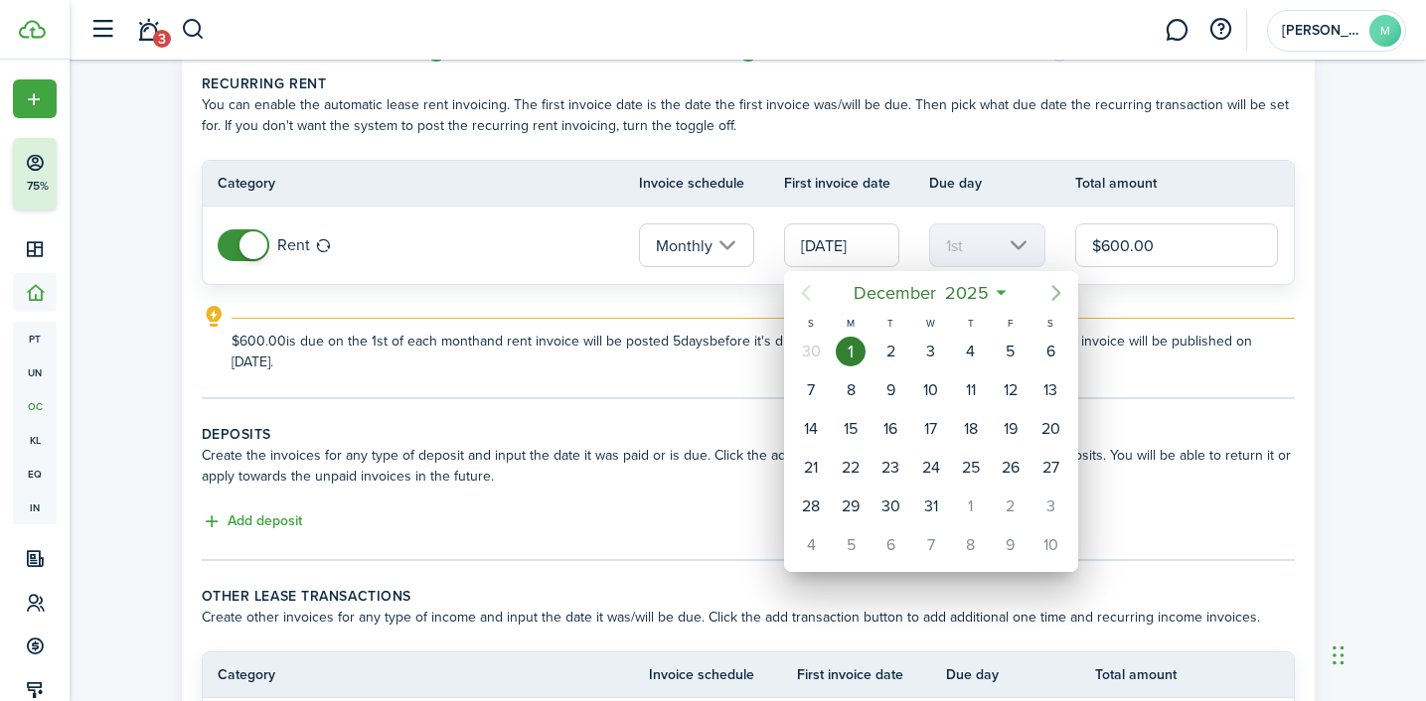
click at [1048, 291] on icon "Next page" at bounding box center [1056, 293] width 24 height 24
click at [971, 353] on div "1" at bounding box center [971, 352] width 30 height 30
type input "[DATE]"
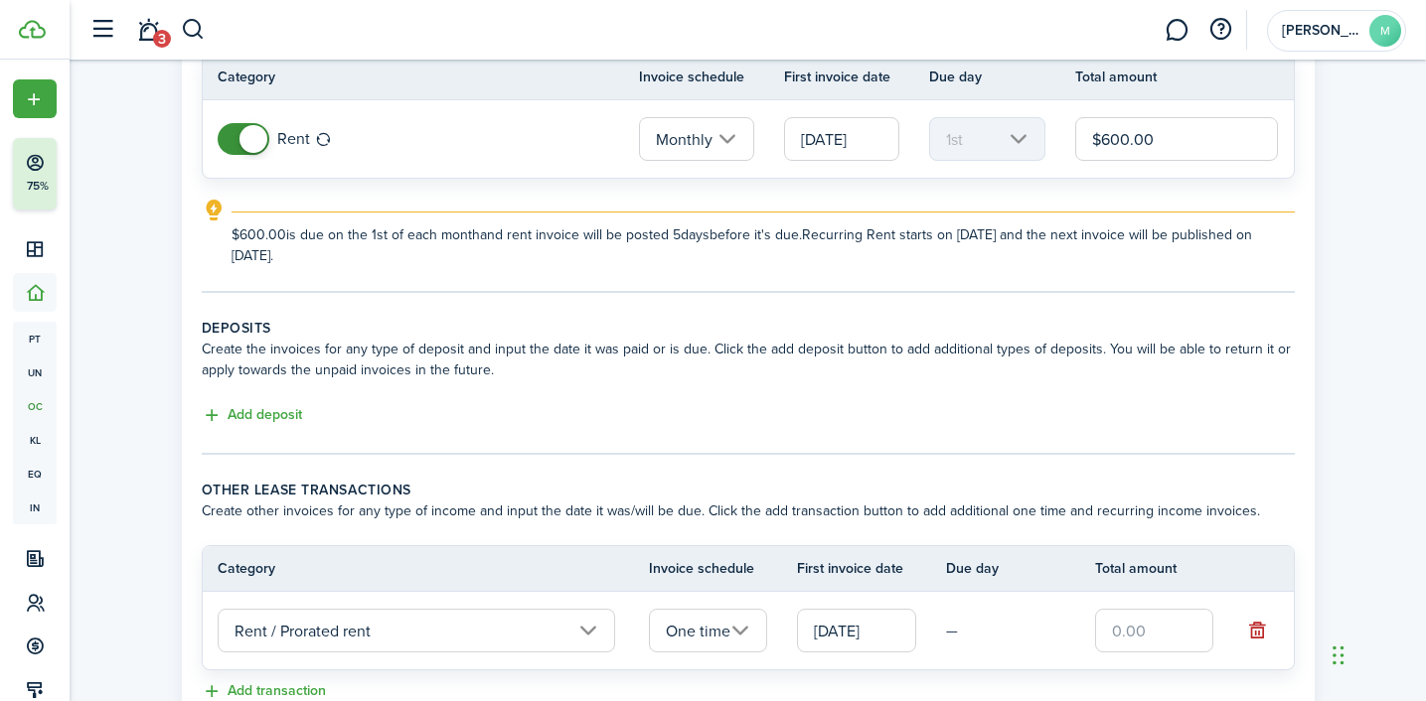
scroll to position [341, 0]
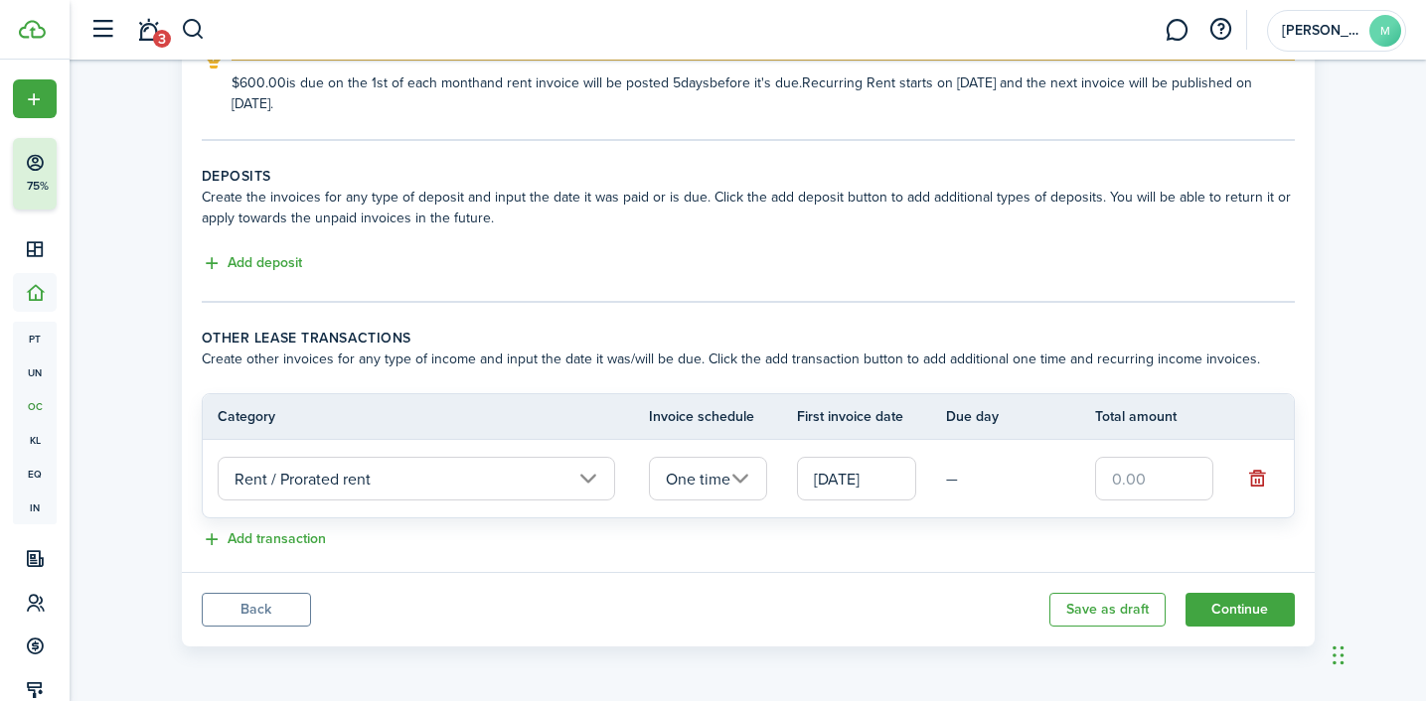
click at [843, 480] on input "[DATE]" at bounding box center [856, 479] width 119 height 44
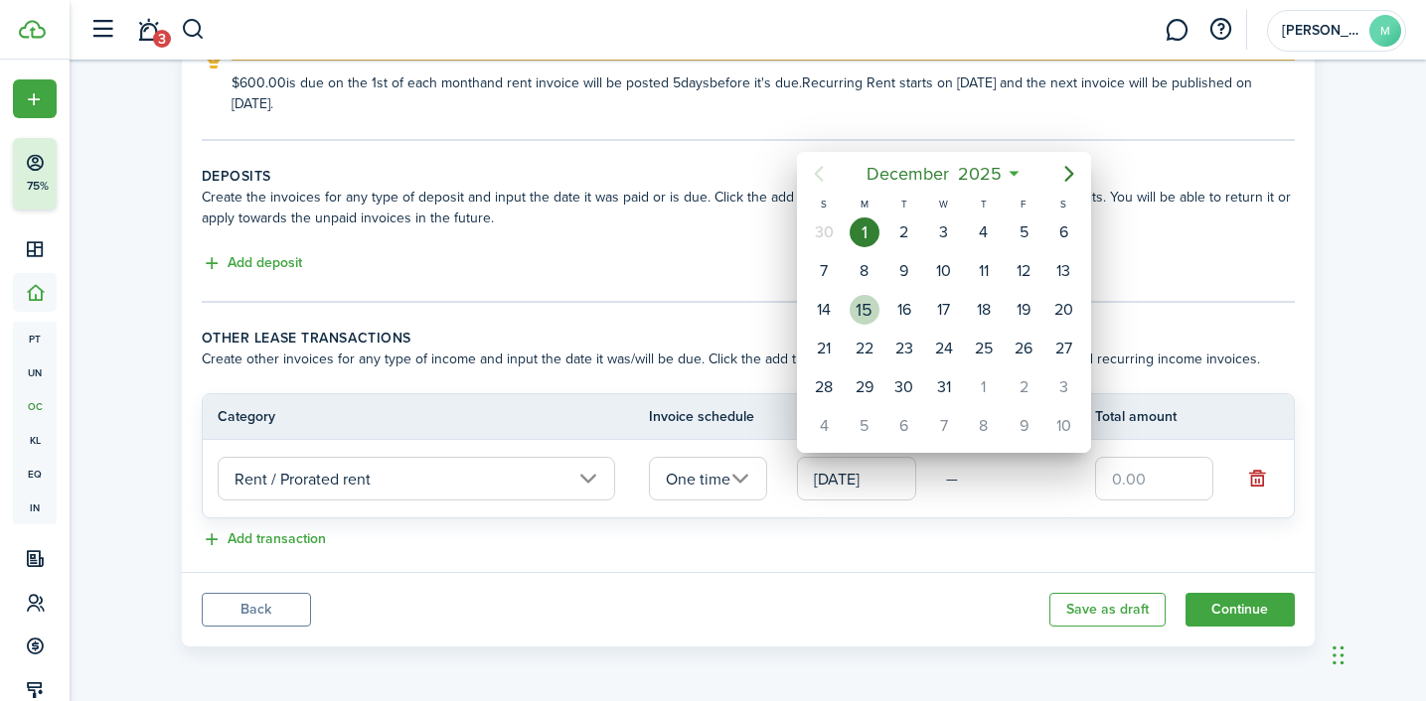
click at [865, 304] on div "15" at bounding box center [864, 310] width 30 height 30
type input "[DATE]"
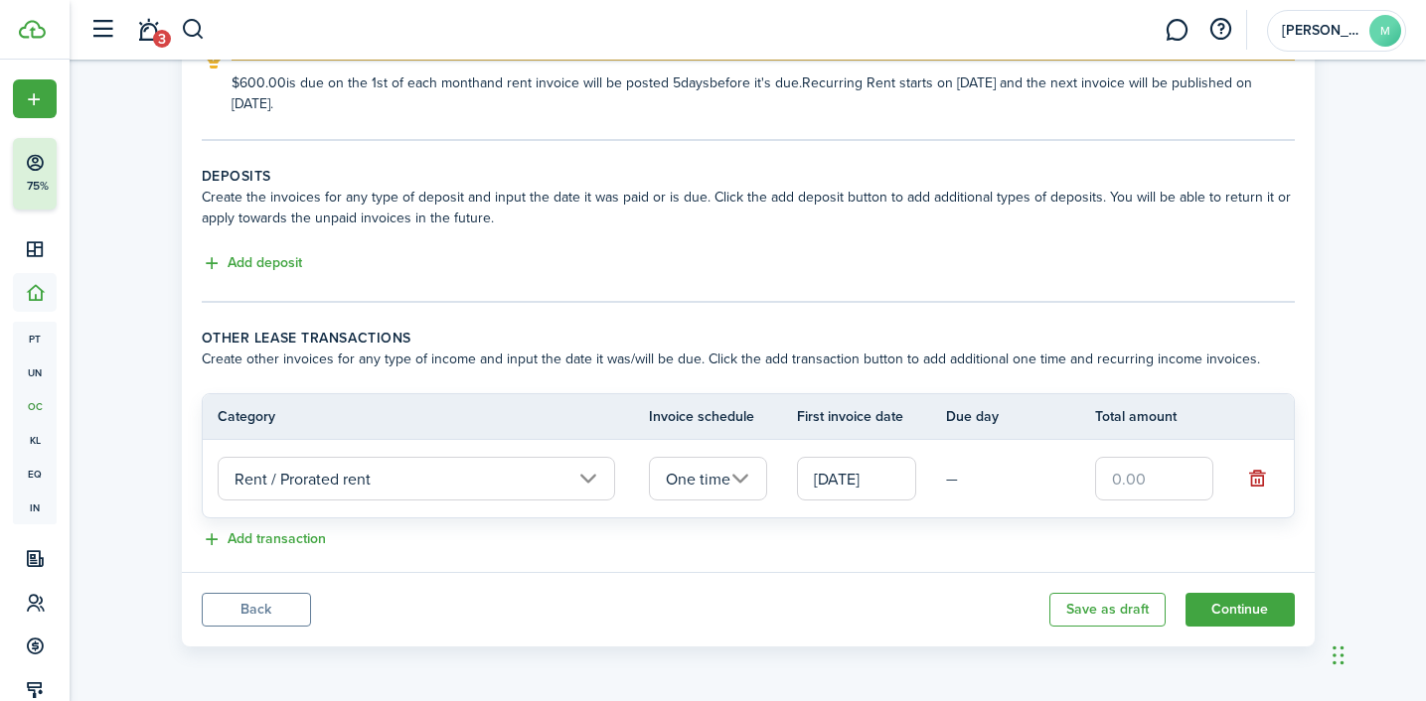
click at [1112, 483] on input "text" at bounding box center [1154, 479] width 119 height 44
type input "$678.00"
click at [284, 263] on button "Add deposit" at bounding box center [252, 263] width 100 height 23
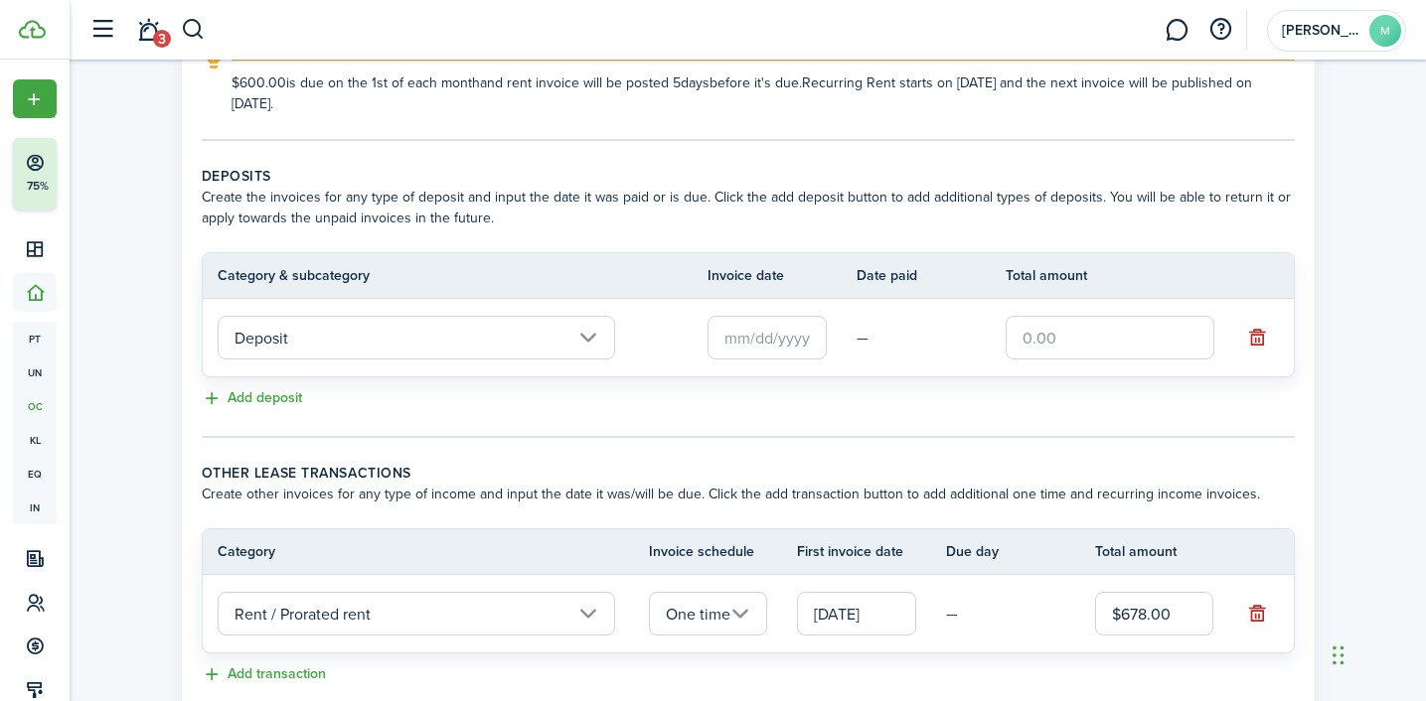
click at [791, 336] on input "text" at bounding box center [766, 338] width 119 height 44
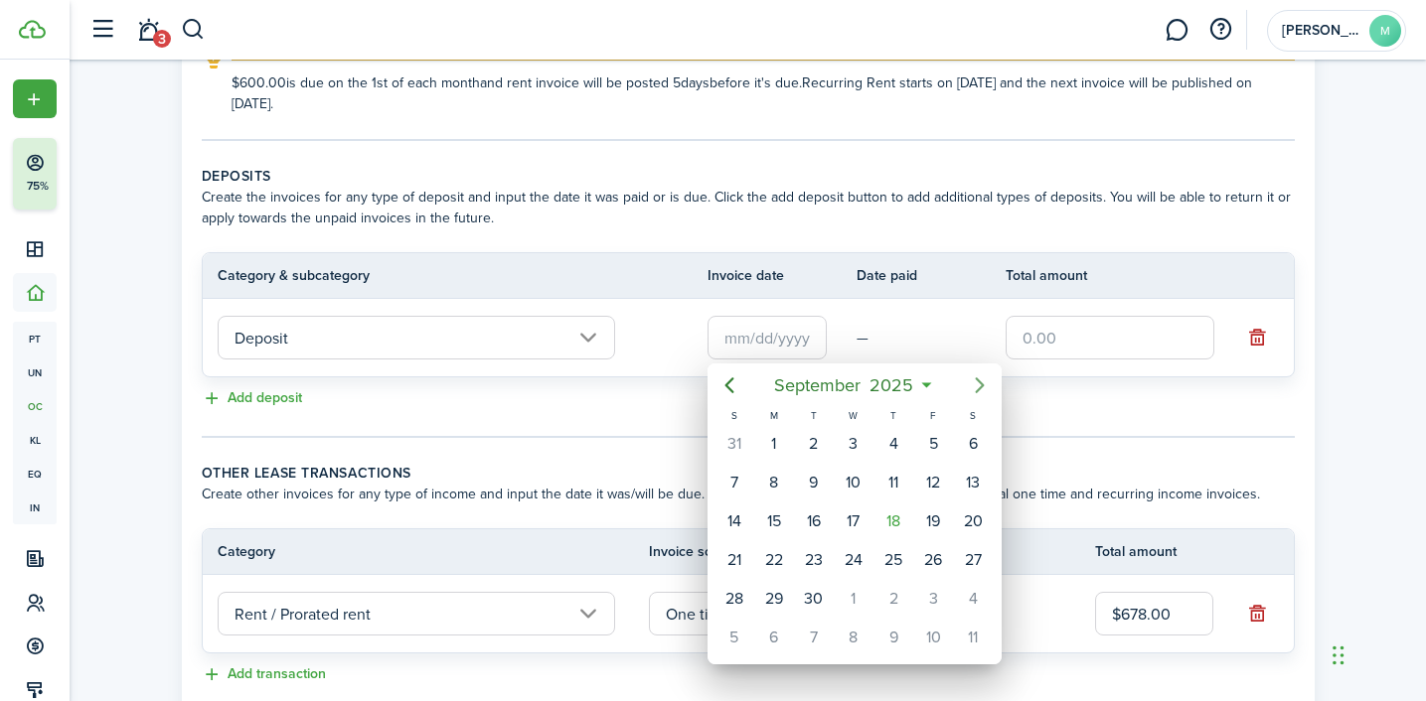
click at [991, 379] on icon "Next page" at bounding box center [980, 386] width 24 height 24
click at [982, 382] on icon "Next page" at bounding box center [980, 386] width 24 height 24
click at [783, 431] on div "[DATE]" at bounding box center [774, 444] width 40 height 38
type input "[DATE]"
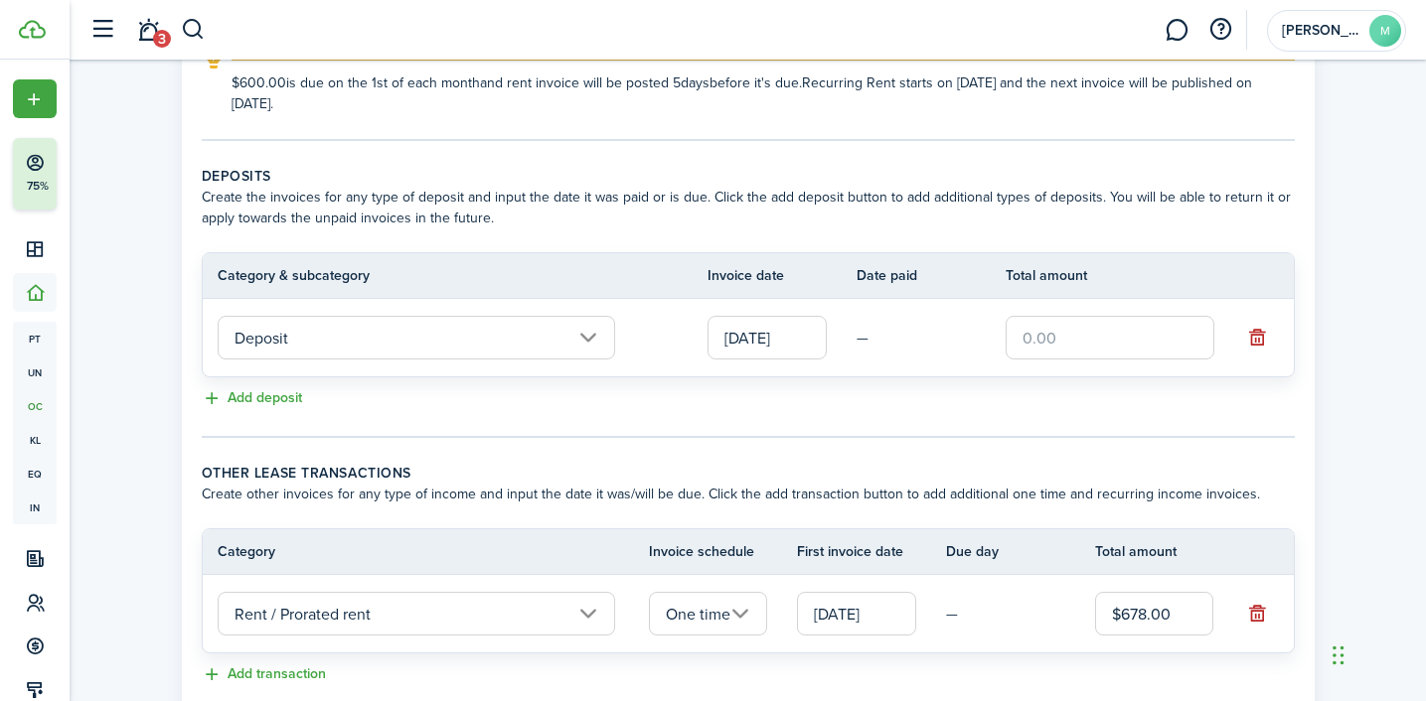
click at [1046, 341] on input "text" at bounding box center [1109, 338] width 209 height 44
type input "$1,000.00"
click at [907, 433] on tc-wizard-step "Deposits Create the invoices for any type of deposit and input the date it was …" at bounding box center [748, 302] width 1093 height 272
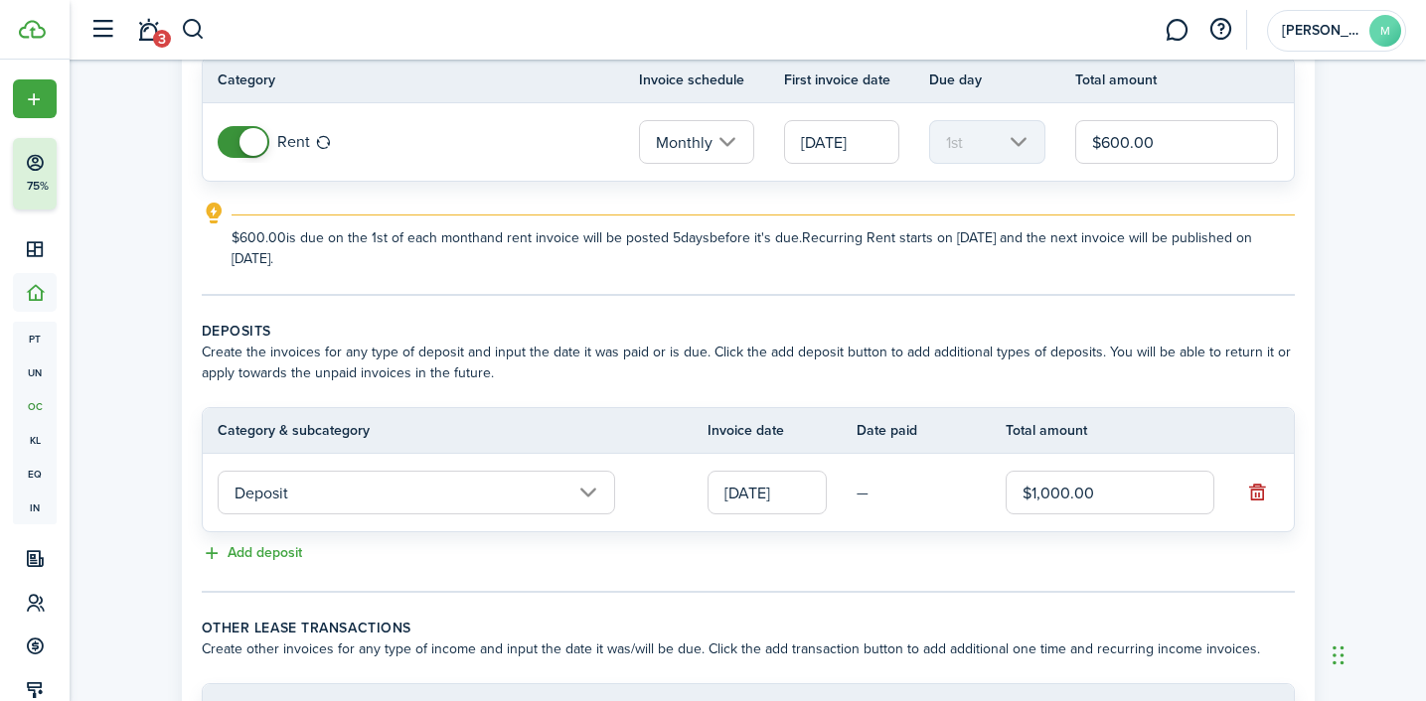
scroll to position [0, 0]
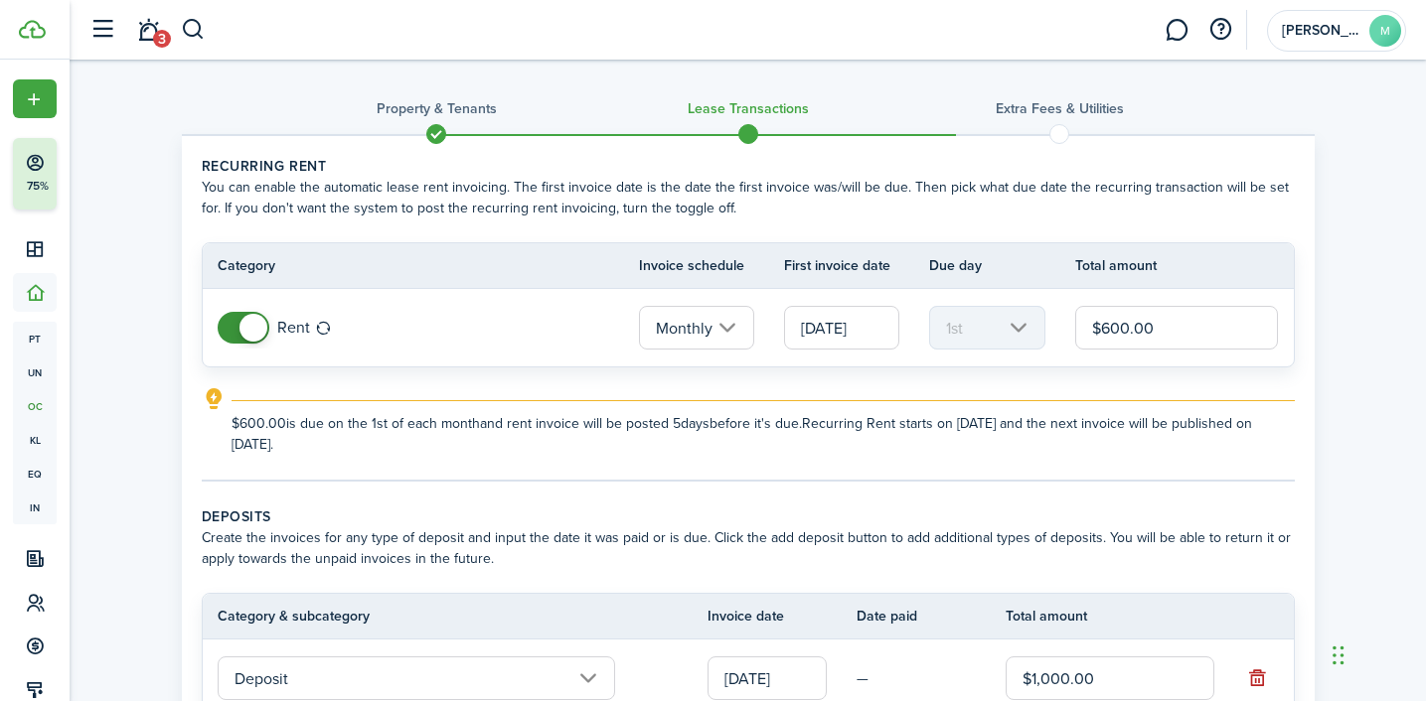
click at [748, 329] on input "Monthly" at bounding box center [696, 328] width 115 height 44
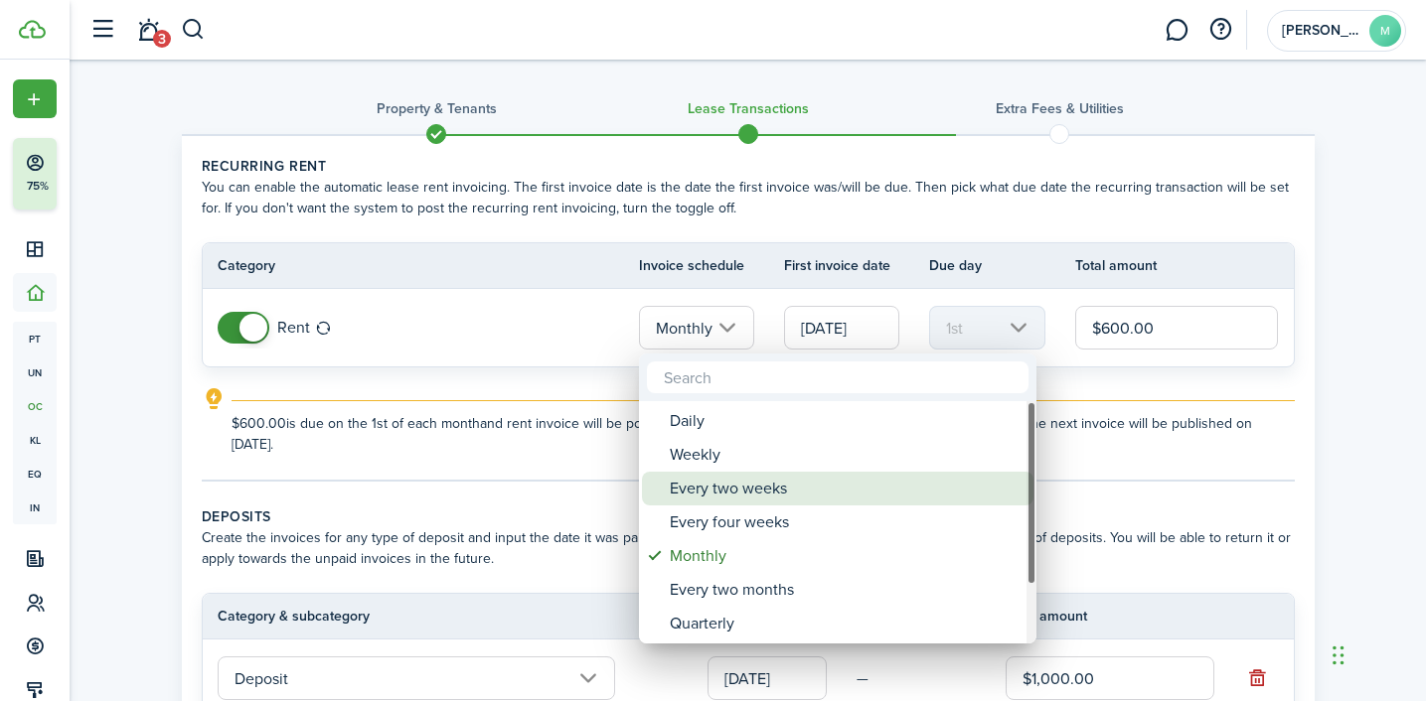
click at [742, 487] on div "Every two weeks" at bounding box center [846, 489] width 352 height 34
type input "Every two weeks"
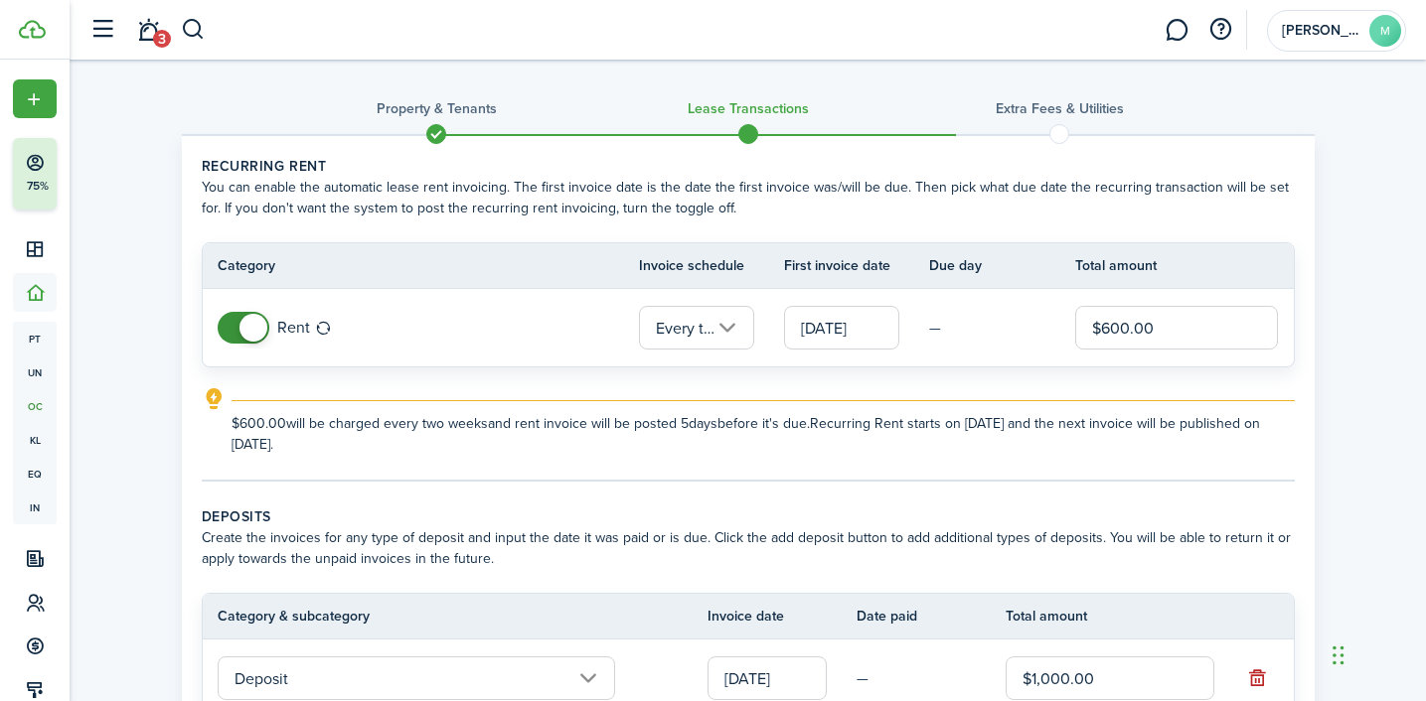
scroll to position [0, 55]
click at [719, 326] on input "Every two weeks" at bounding box center [696, 328] width 115 height 44
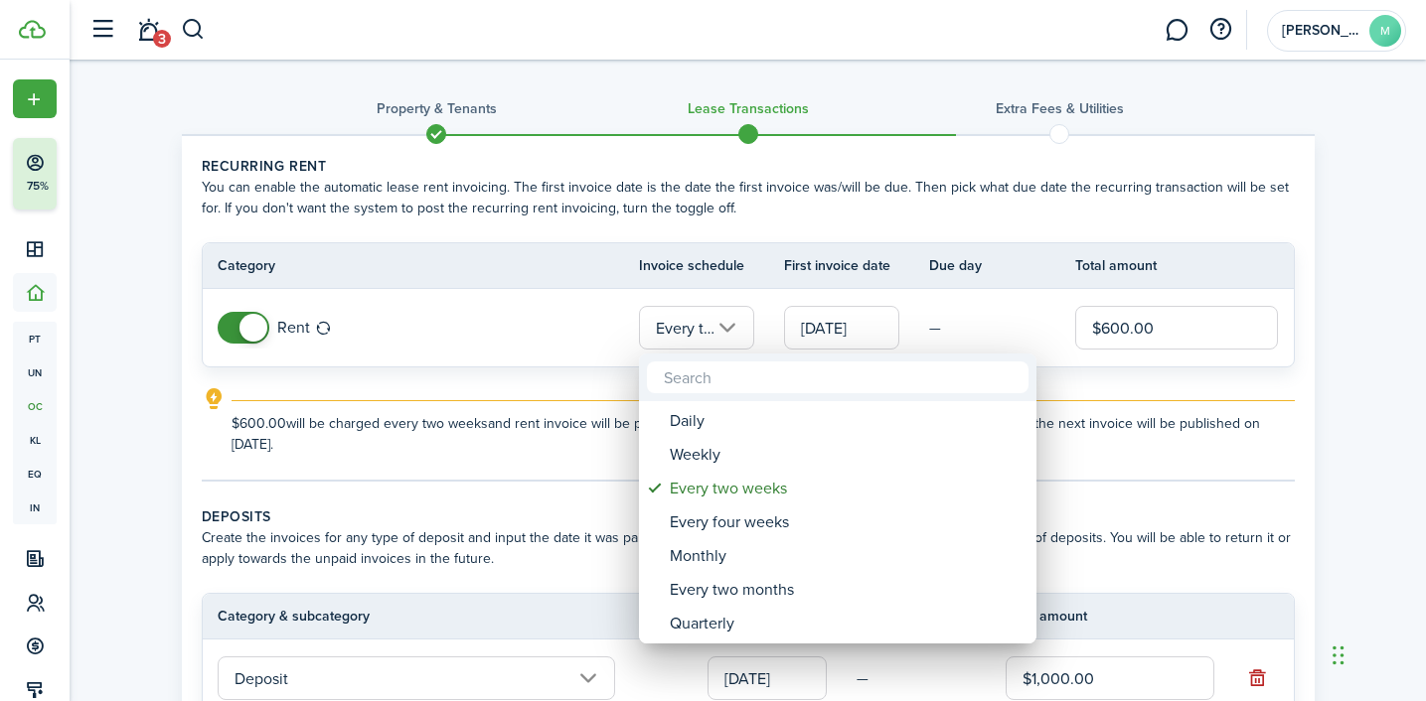
click at [761, 236] on div at bounding box center [713, 350] width 1744 height 1019
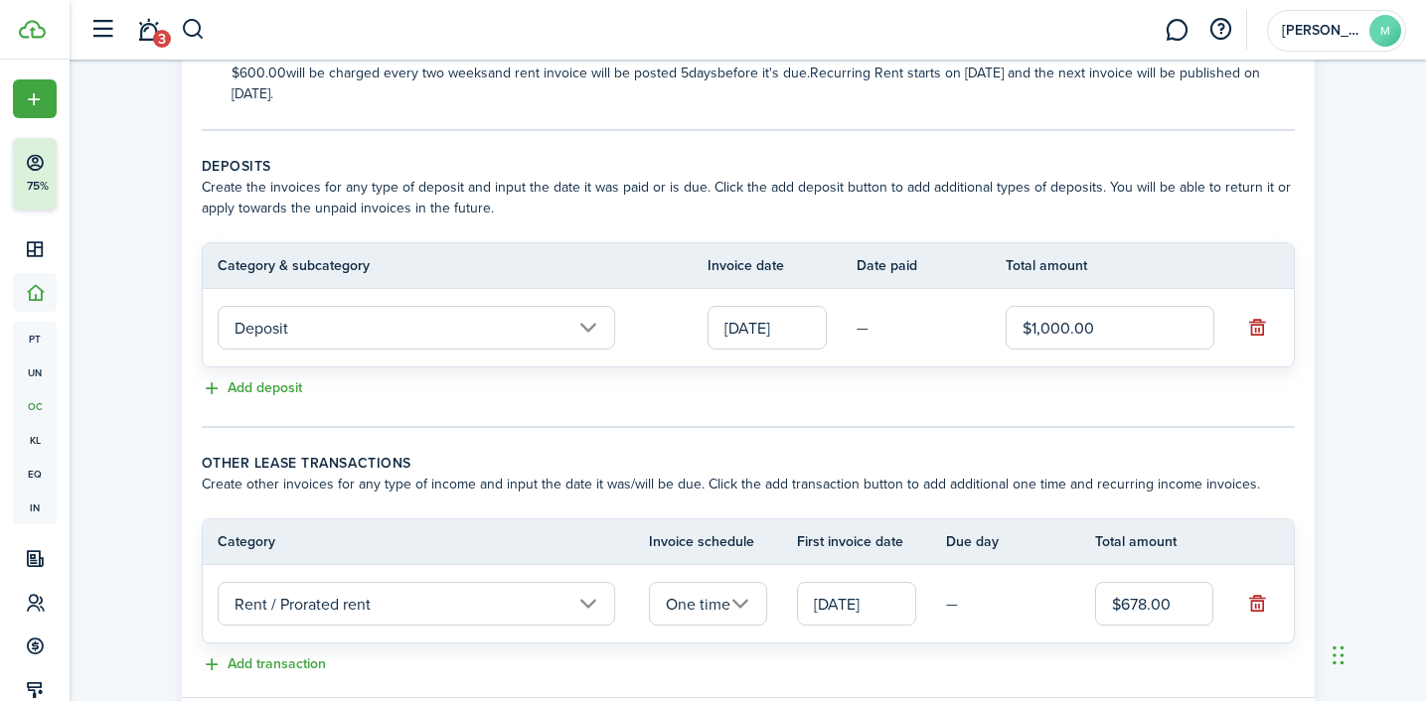
scroll to position [476, 0]
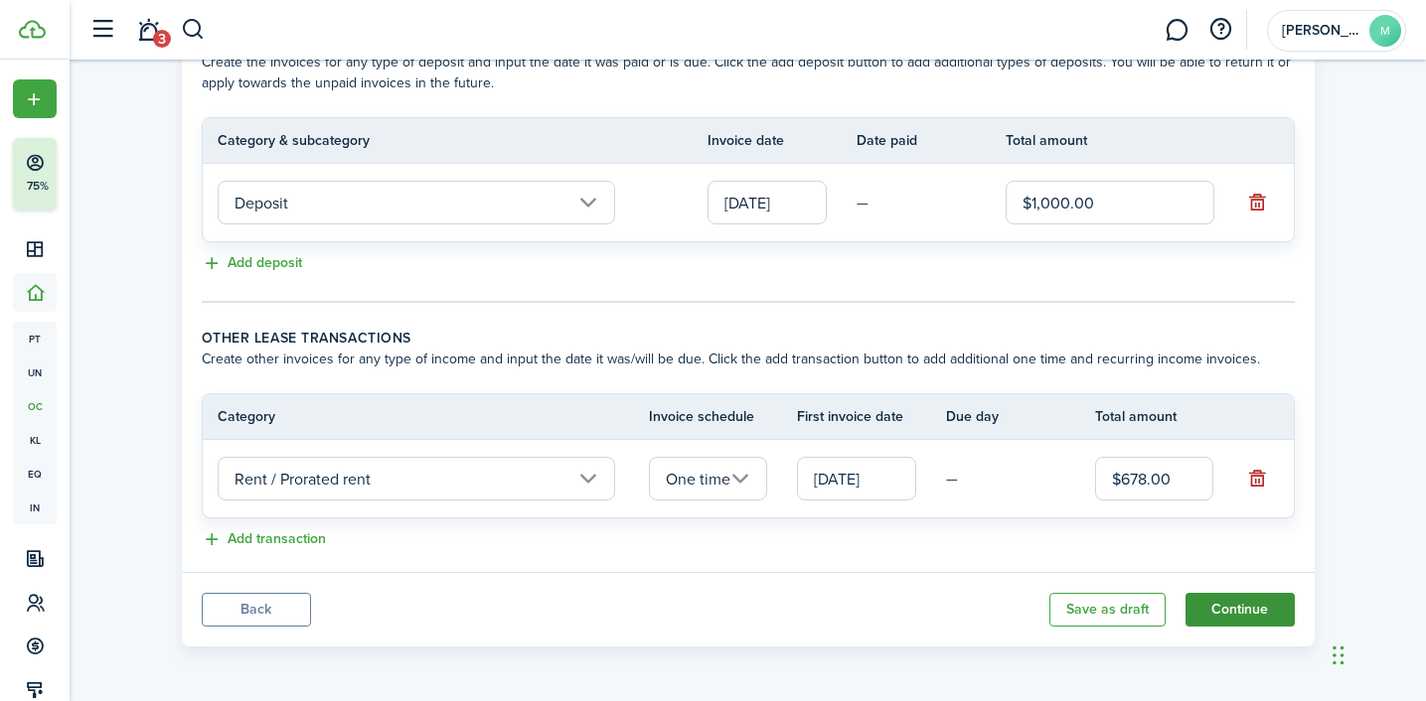
click at [1238, 614] on button "Continue" at bounding box center [1239, 610] width 109 height 34
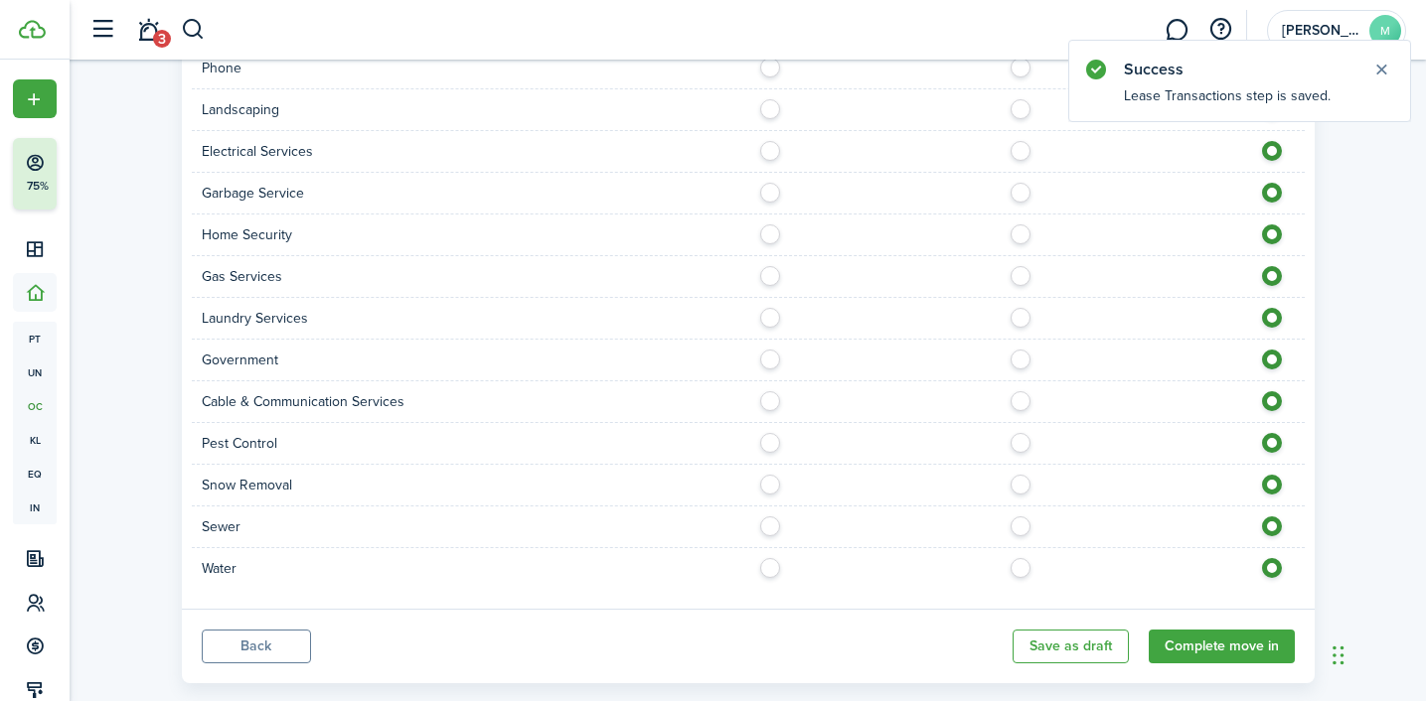
scroll to position [676, 0]
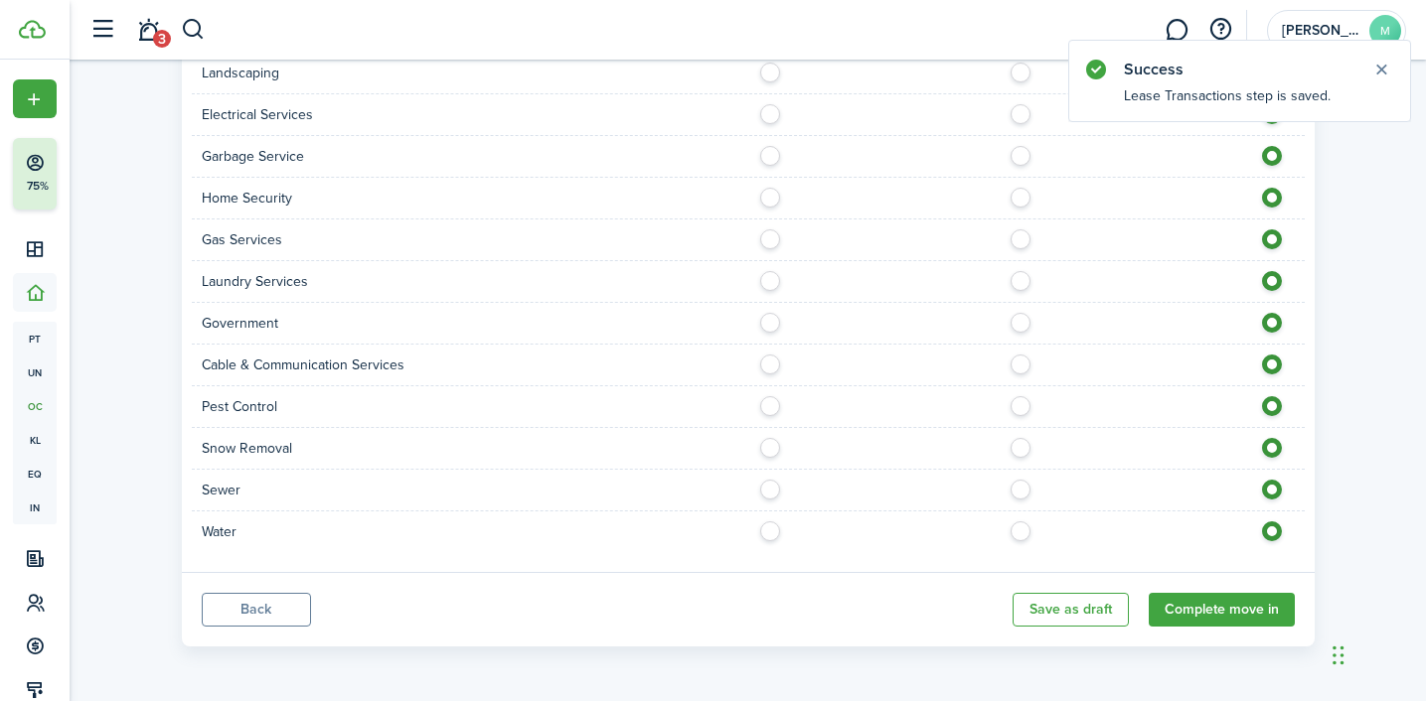
click at [264, 607] on button "Back" at bounding box center [256, 610] width 109 height 34
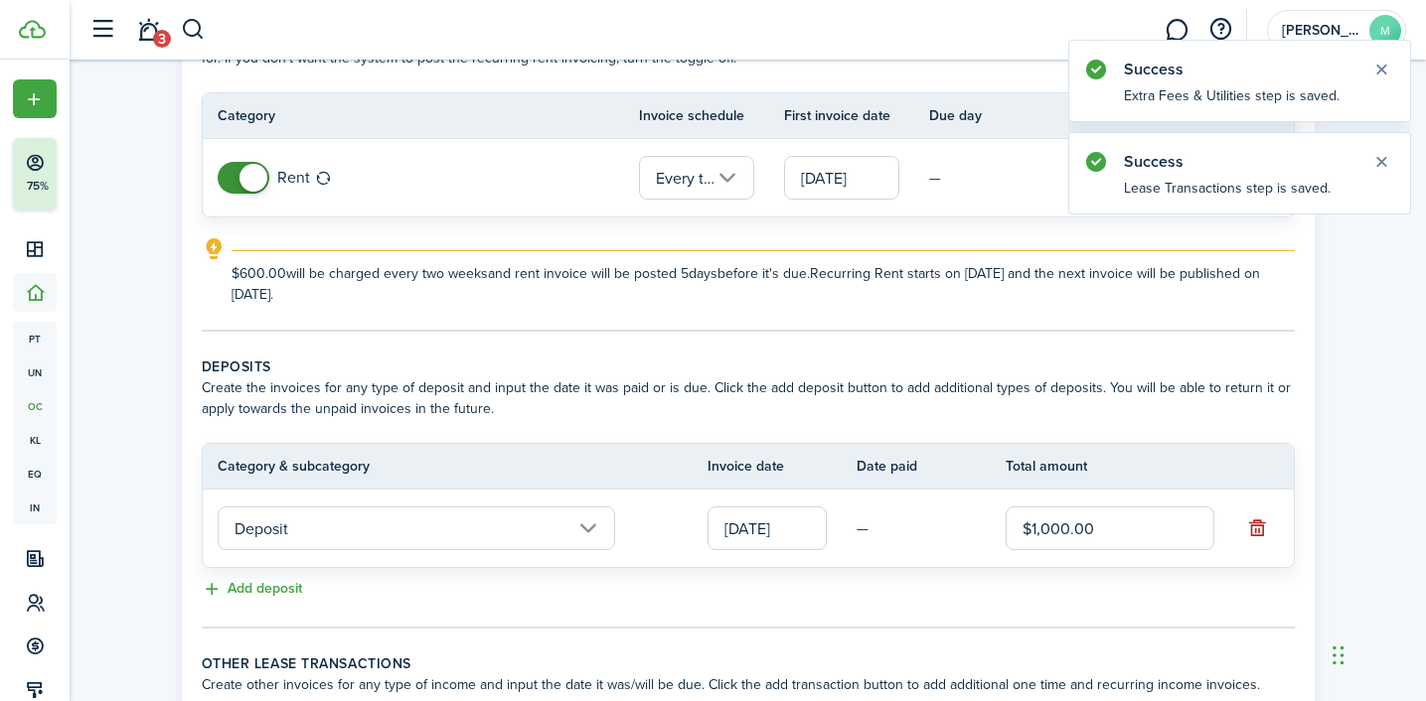
scroll to position [476, 0]
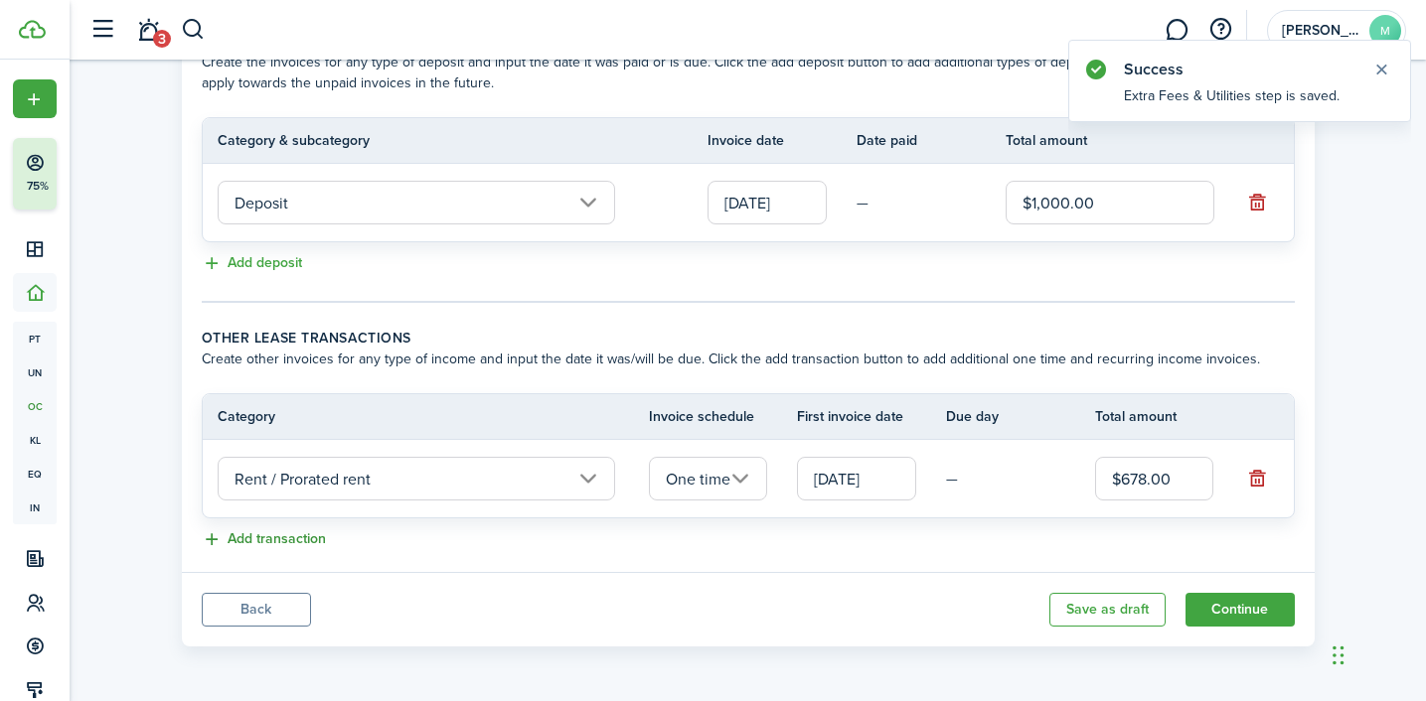
click at [294, 540] on button "Add transaction" at bounding box center [264, 540] width 124 height 23
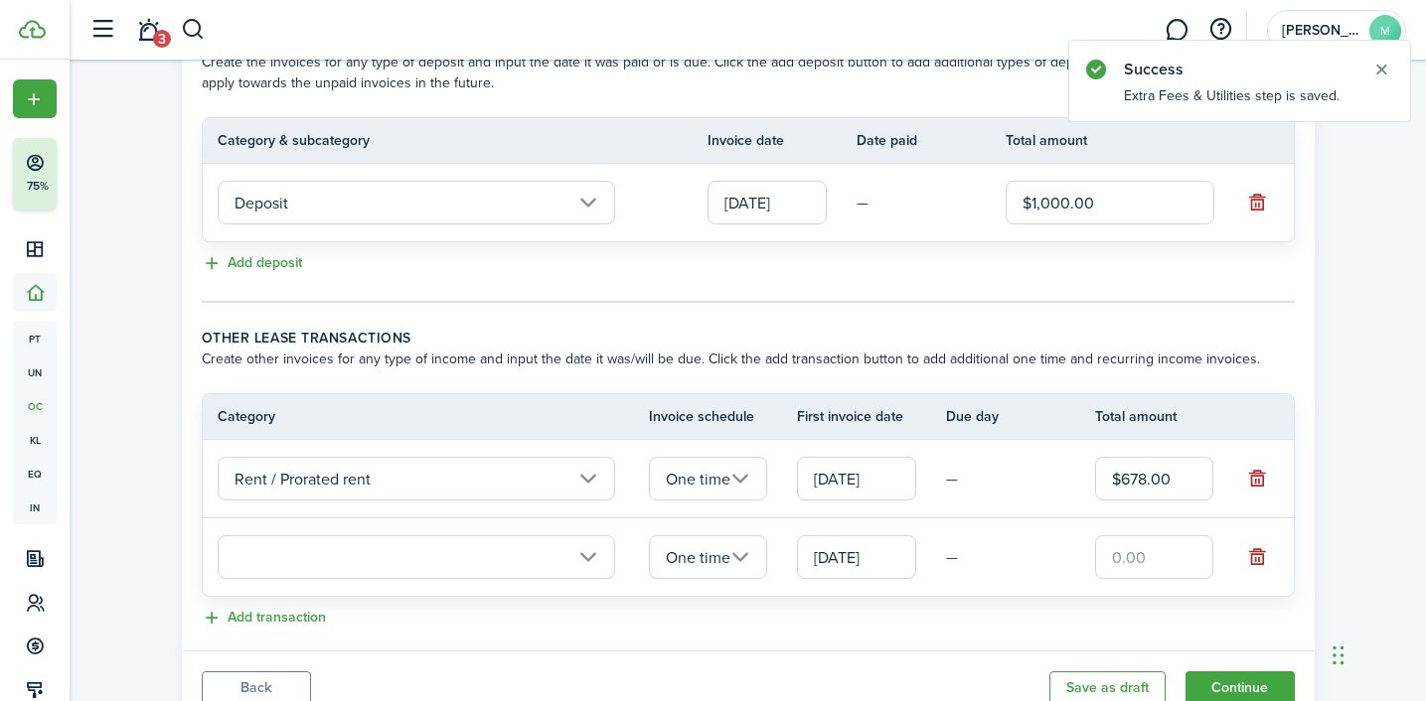
click at [434, 583] on td at bounding box center [426, 558] width 446 height 54
click at [430, 558] on input "text" at bounding box center [416, 558] width 397 height 44
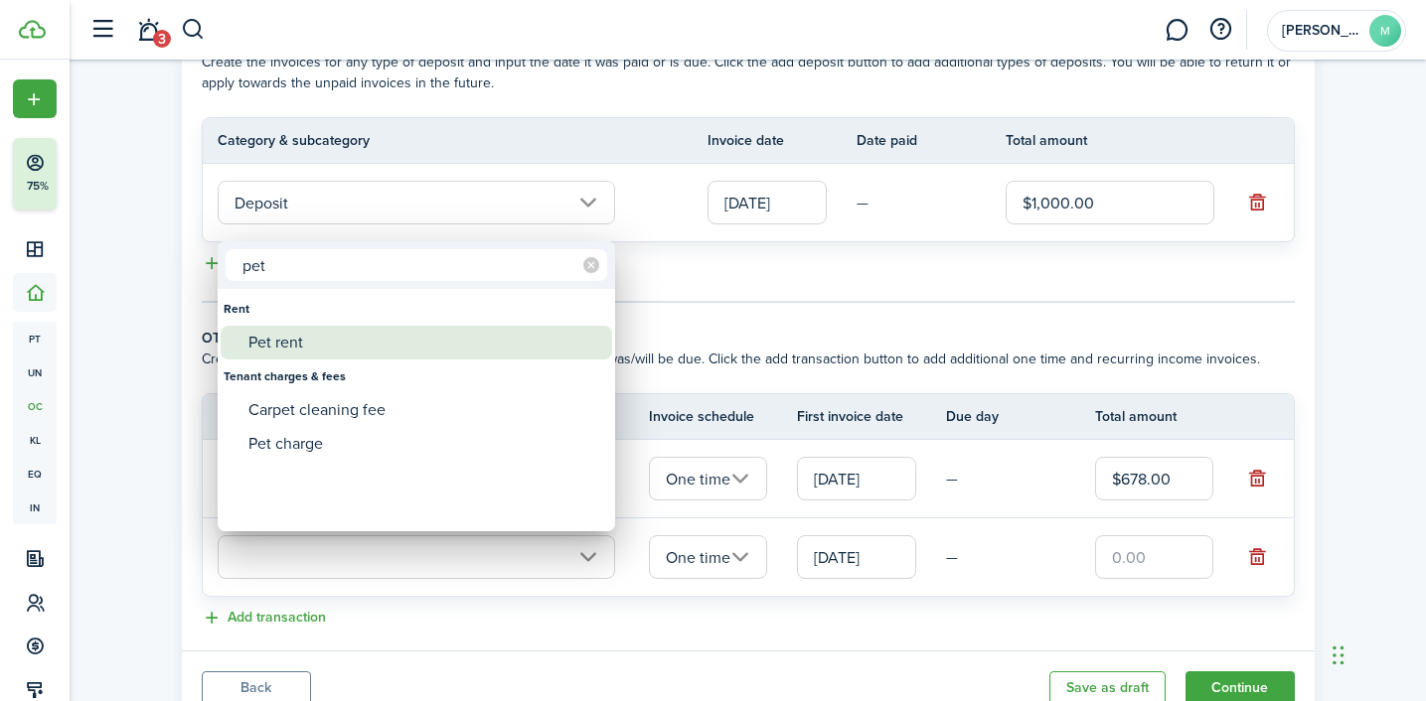
type input "pet"
click at [332, 343] on div "Pet rent" at bounding box center [424, 343] width 352 height 34
type input "Rent / Pet rent"
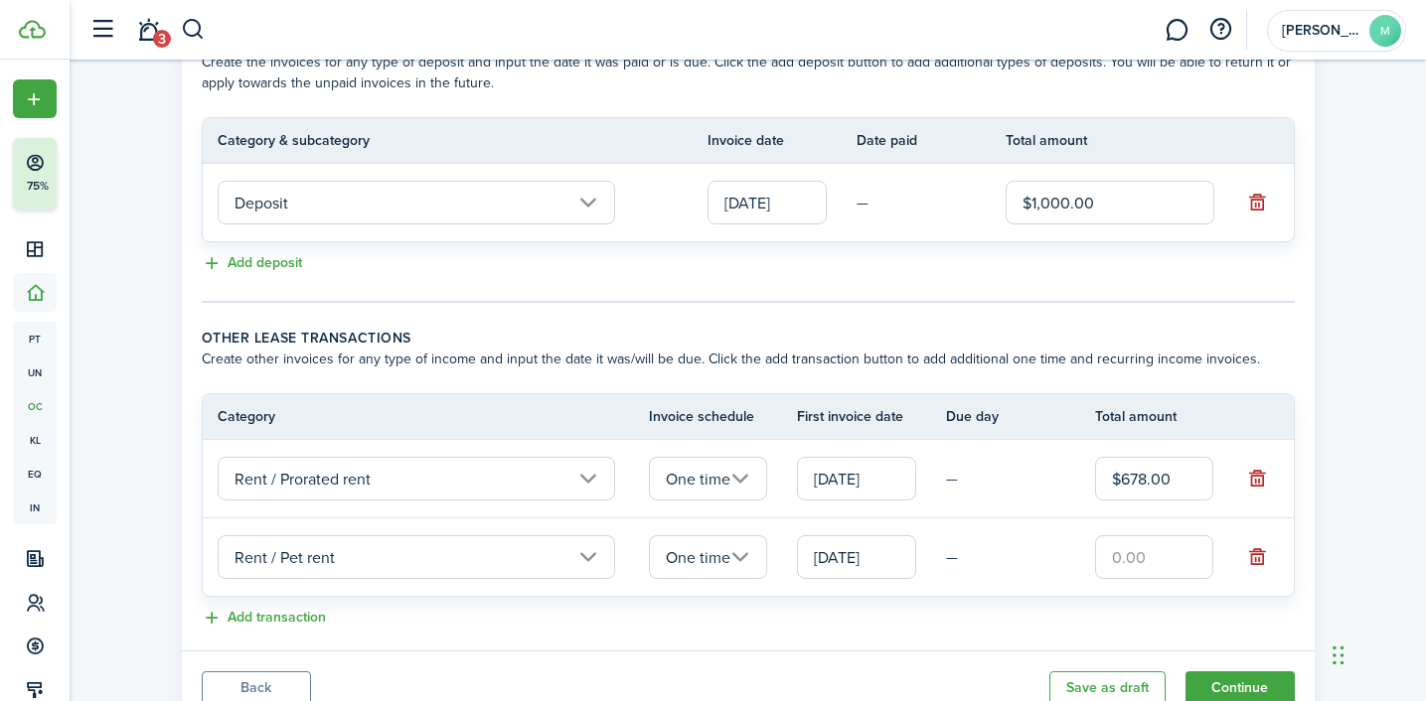
click at [699, 560] on input "One time" at bounding box center [708, 558] width 119 height 44
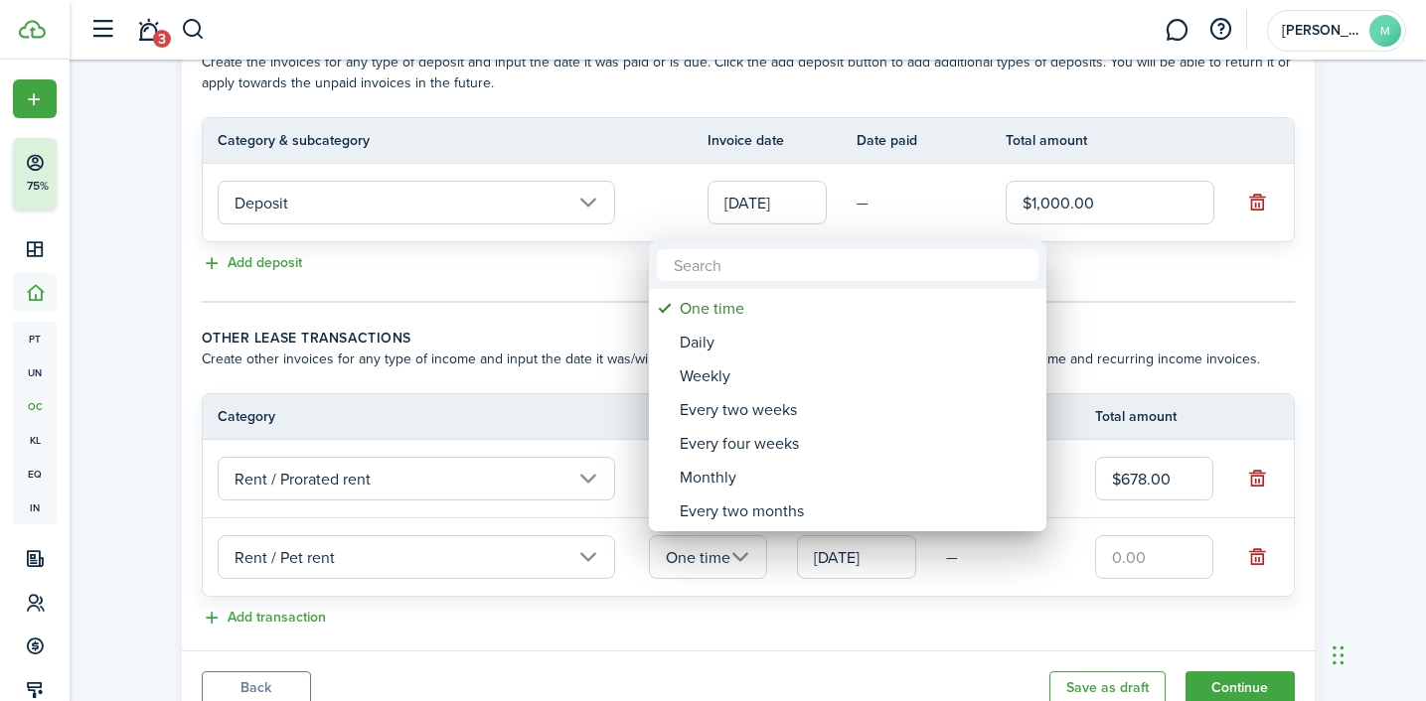
click at [697, 634] on div at bounding box center [713, 350] width 1744 height 1019
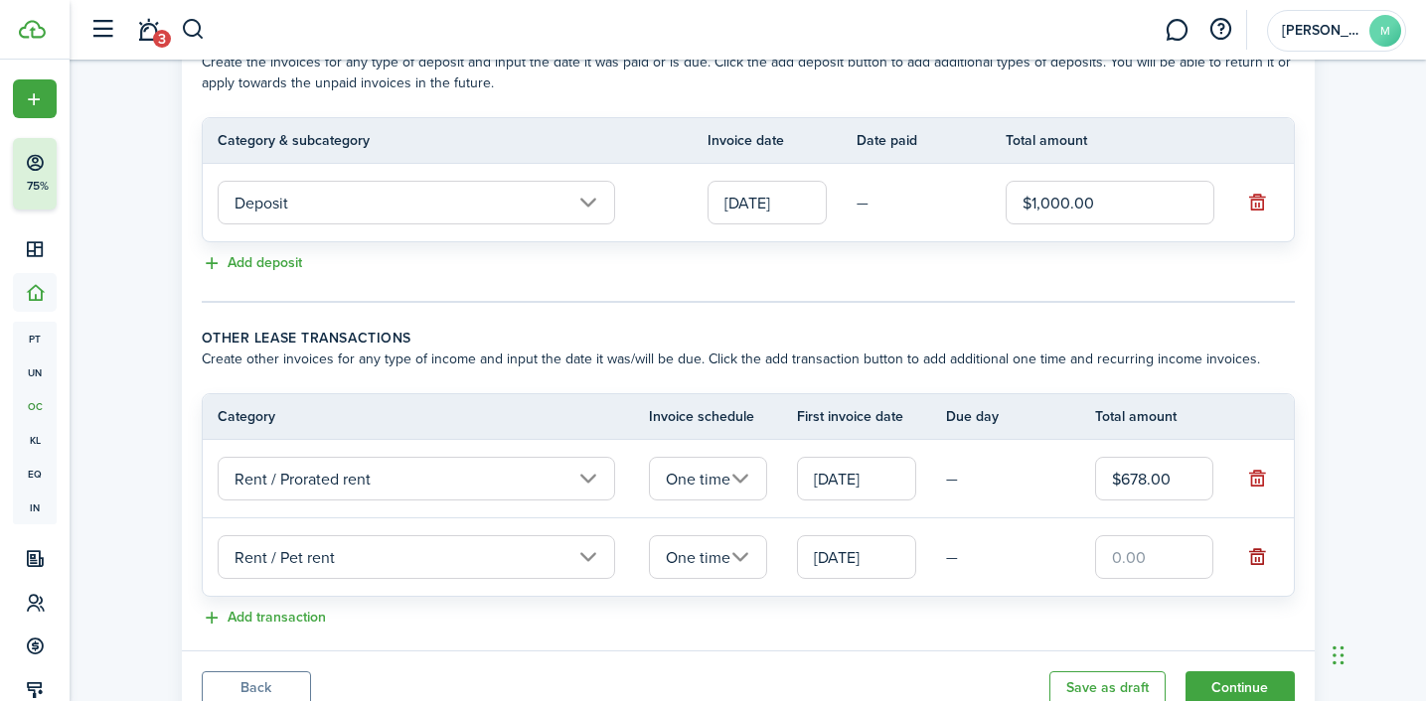
click at [1253, 559] on button "button" at bounding box center [1257, 557] width 28 height 28
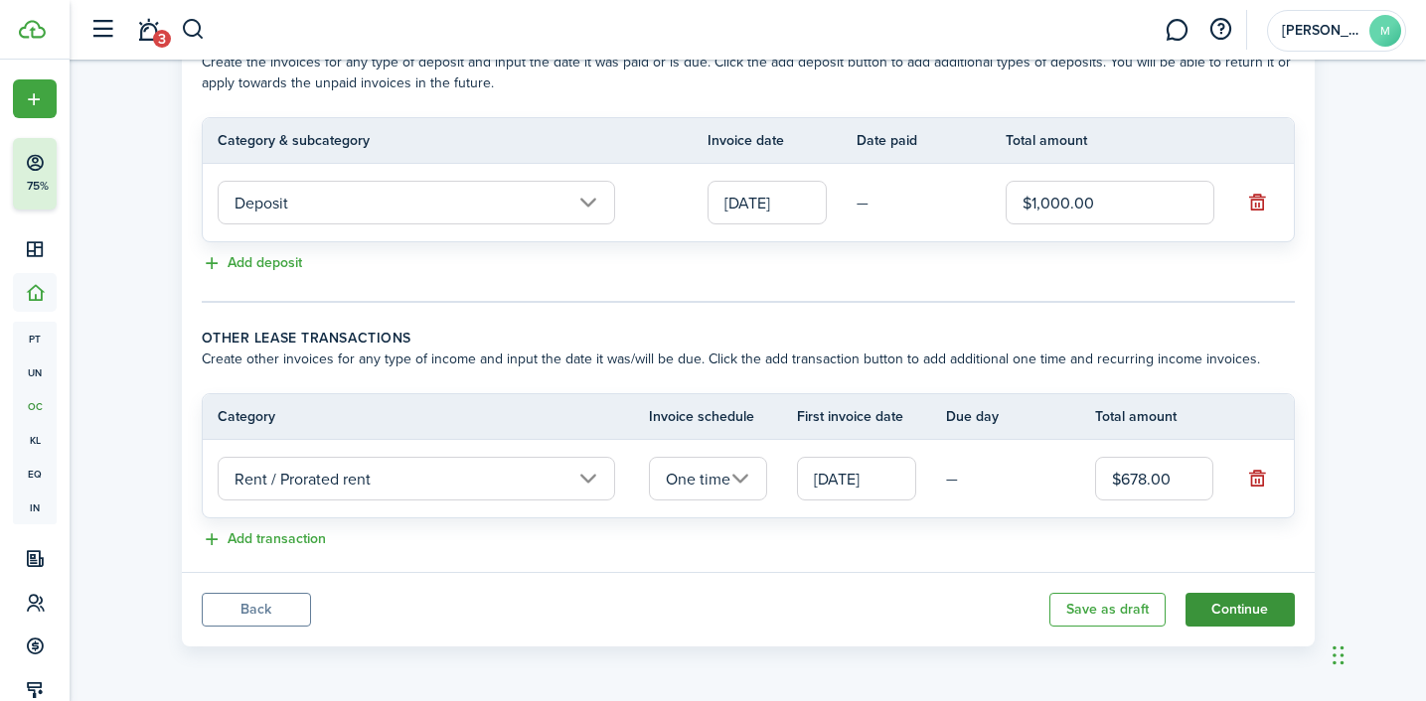
click at [1253, 609] on button "Continue" at bounding box center [1239, 610] width 109 height 34
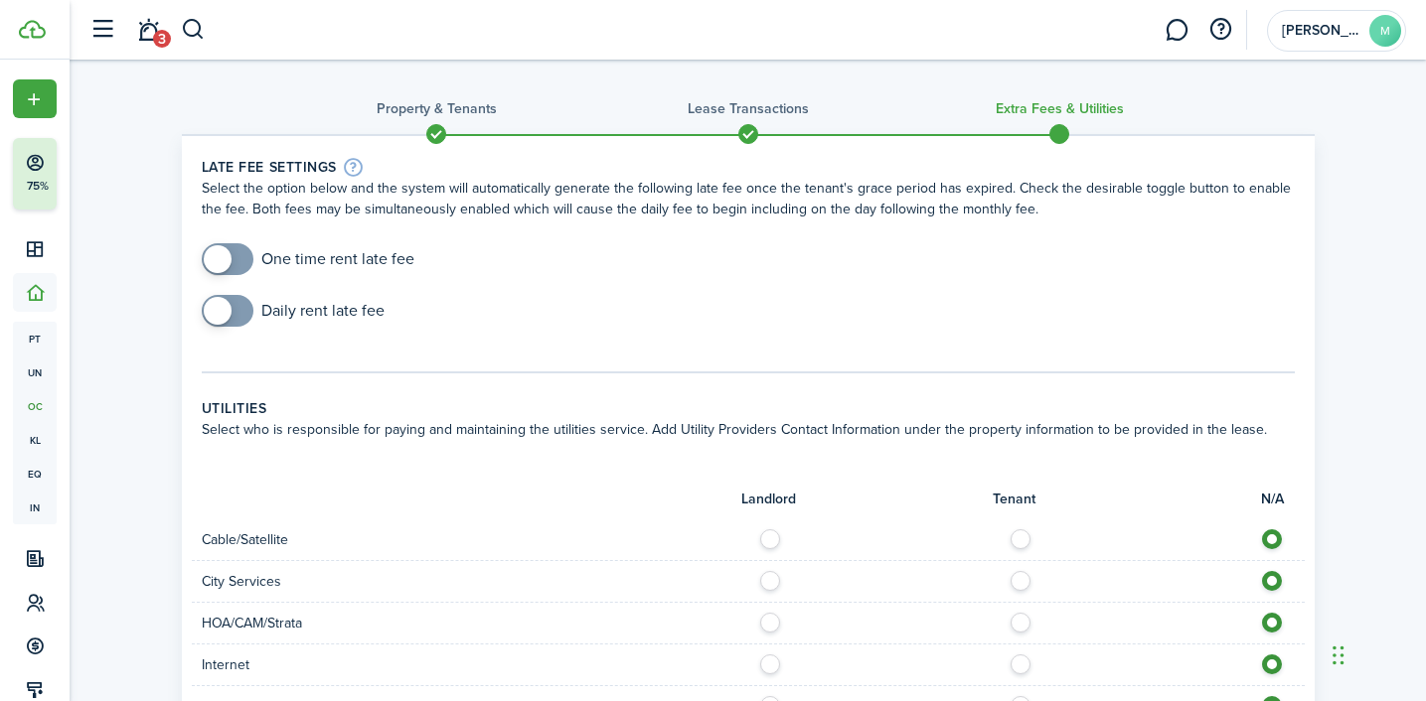
scroll to position [114, 0]
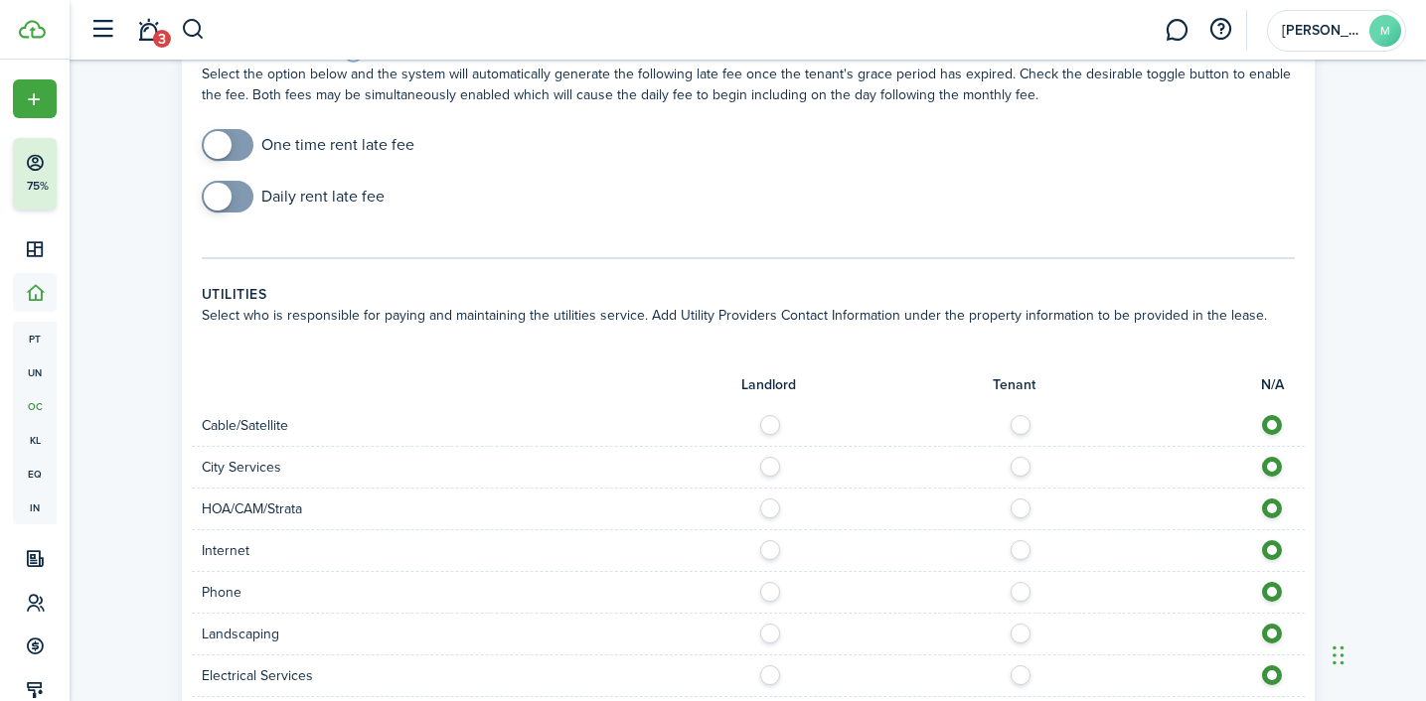
click at [228, 139] on span at bounding box center [218, 145] width 28 height 28
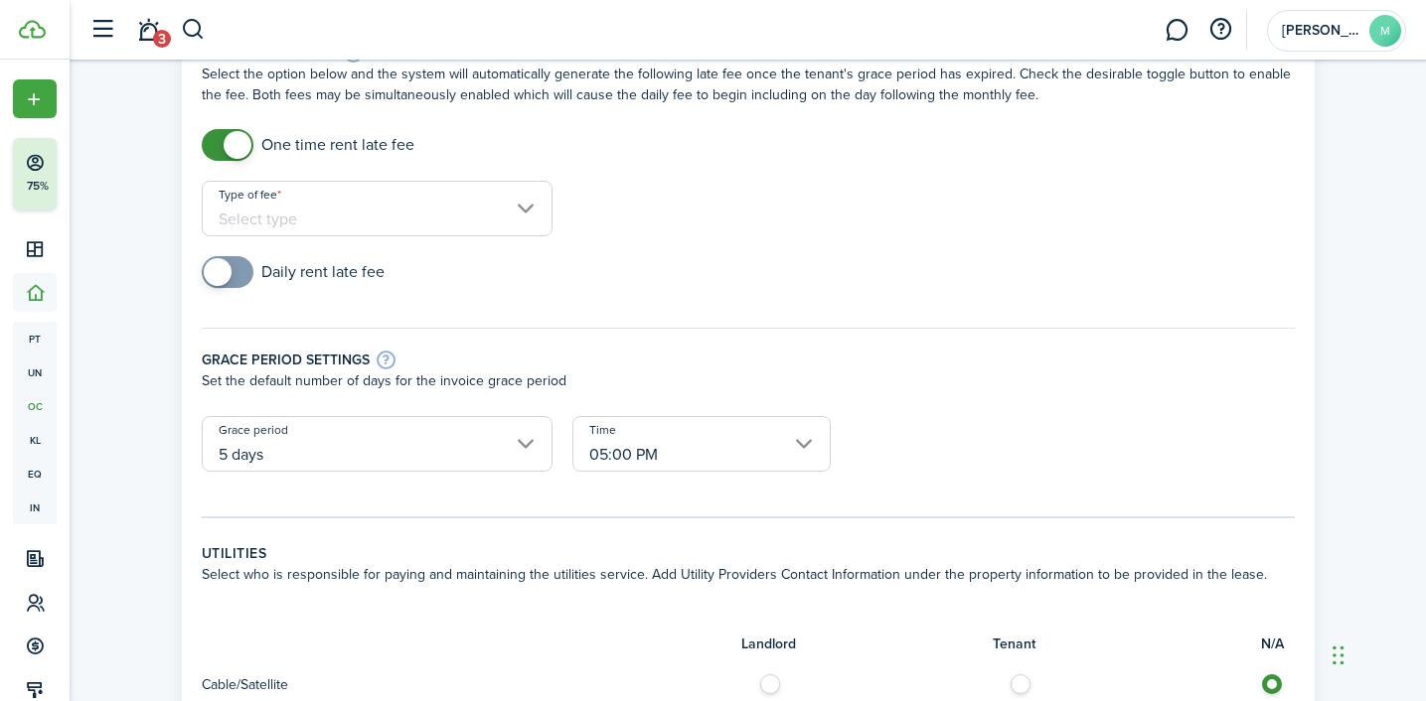
checkbox input "false"
click at [240, 143] on span at bounding box center [238, 145] width 28 height 28
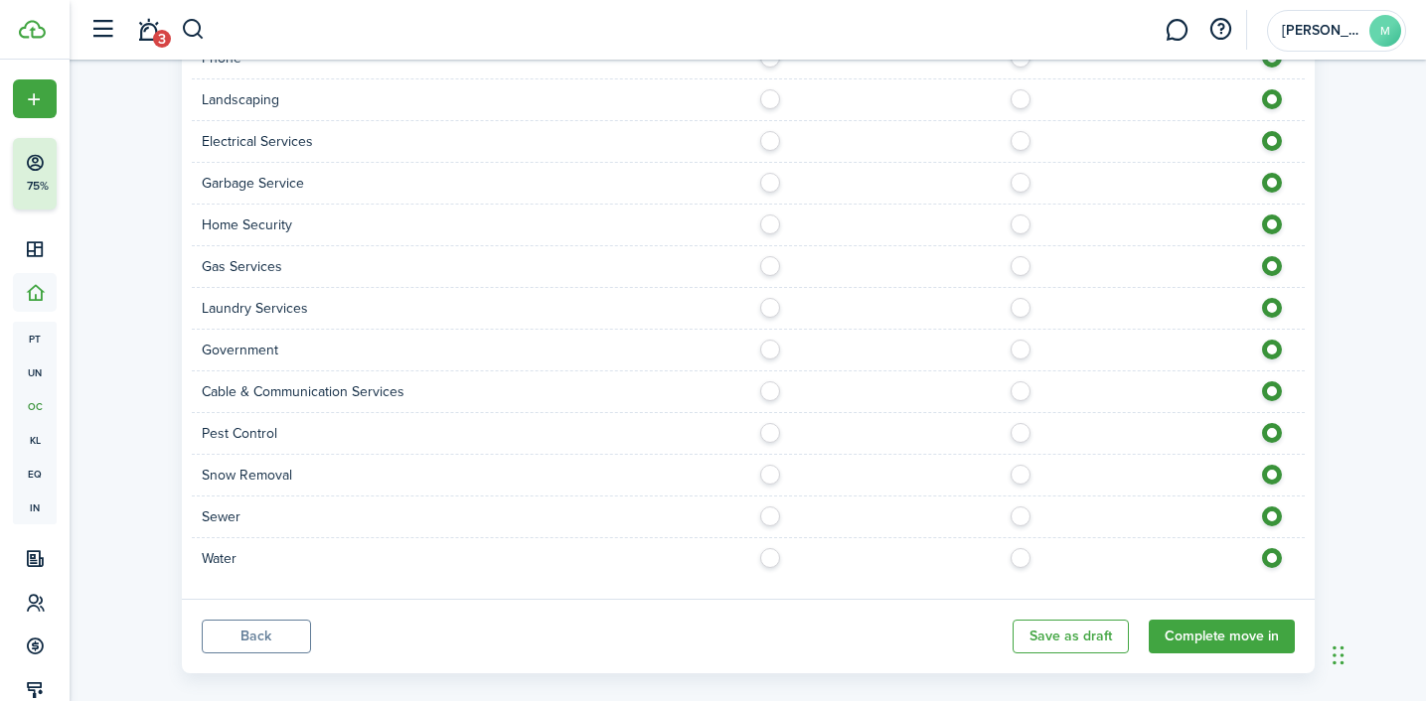
scroll to position [676, 0]
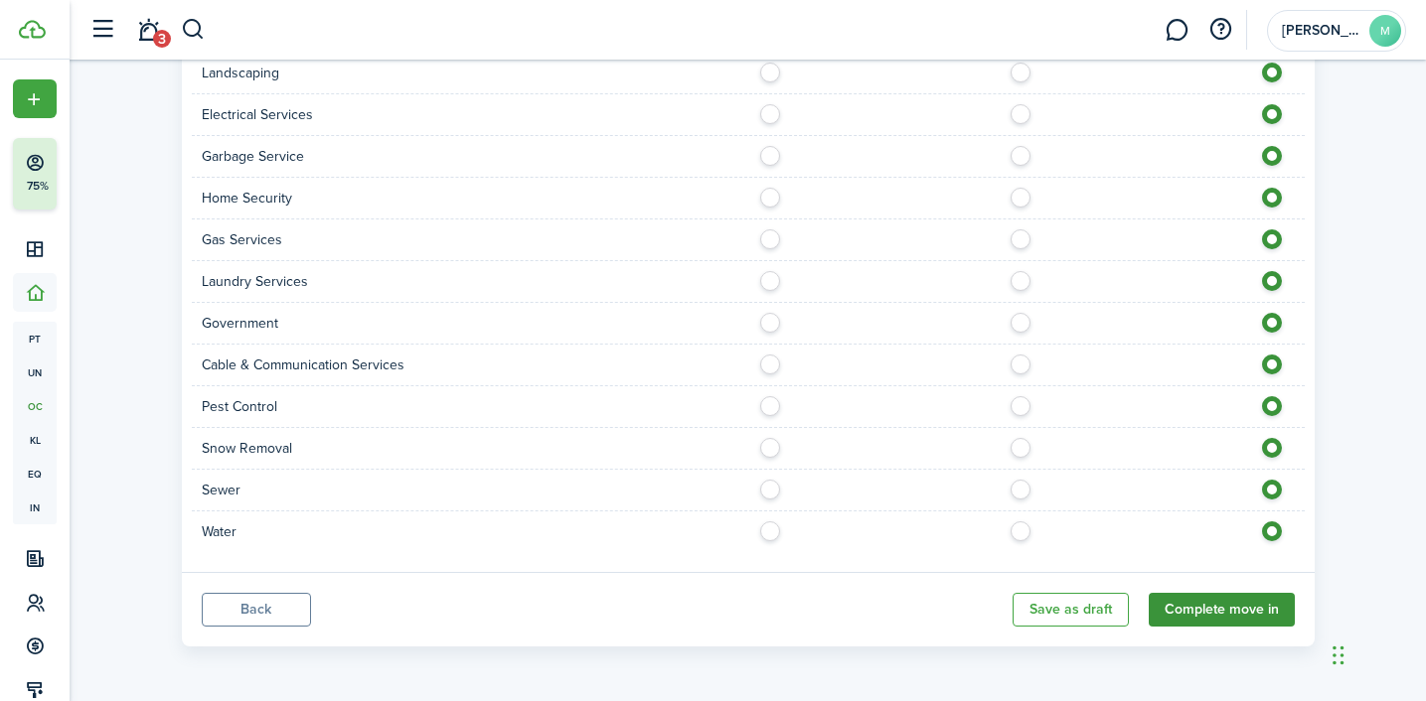
click at [1227, 612] on button "Complete move in" at bounding box center [1222, 610] width 146 height 34
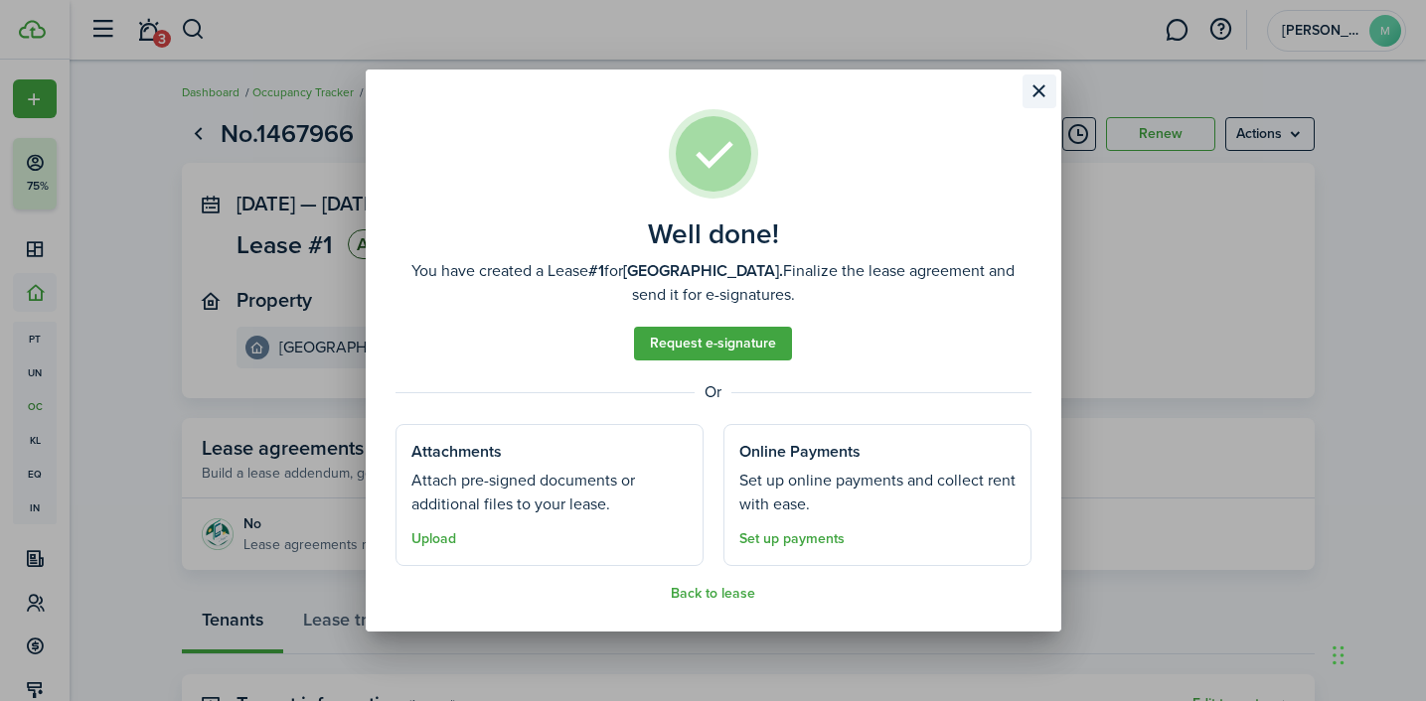
click at [1036, 90] on button "Close modal" at bounding box center [1039, 92] width 34 height 34
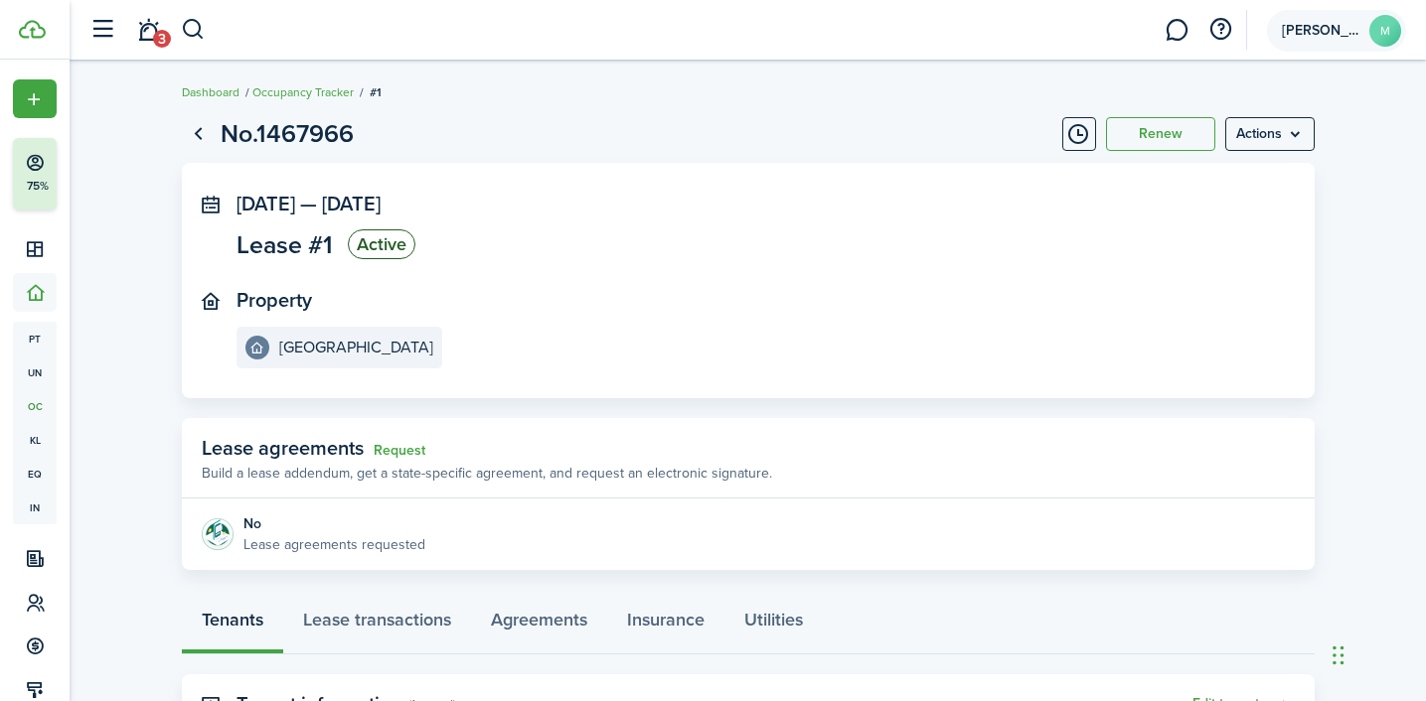
click at [1276, 42] on account-user-avatar "[PERSON_NAME]" at bounding box center [1336, 31] width 139 height 42
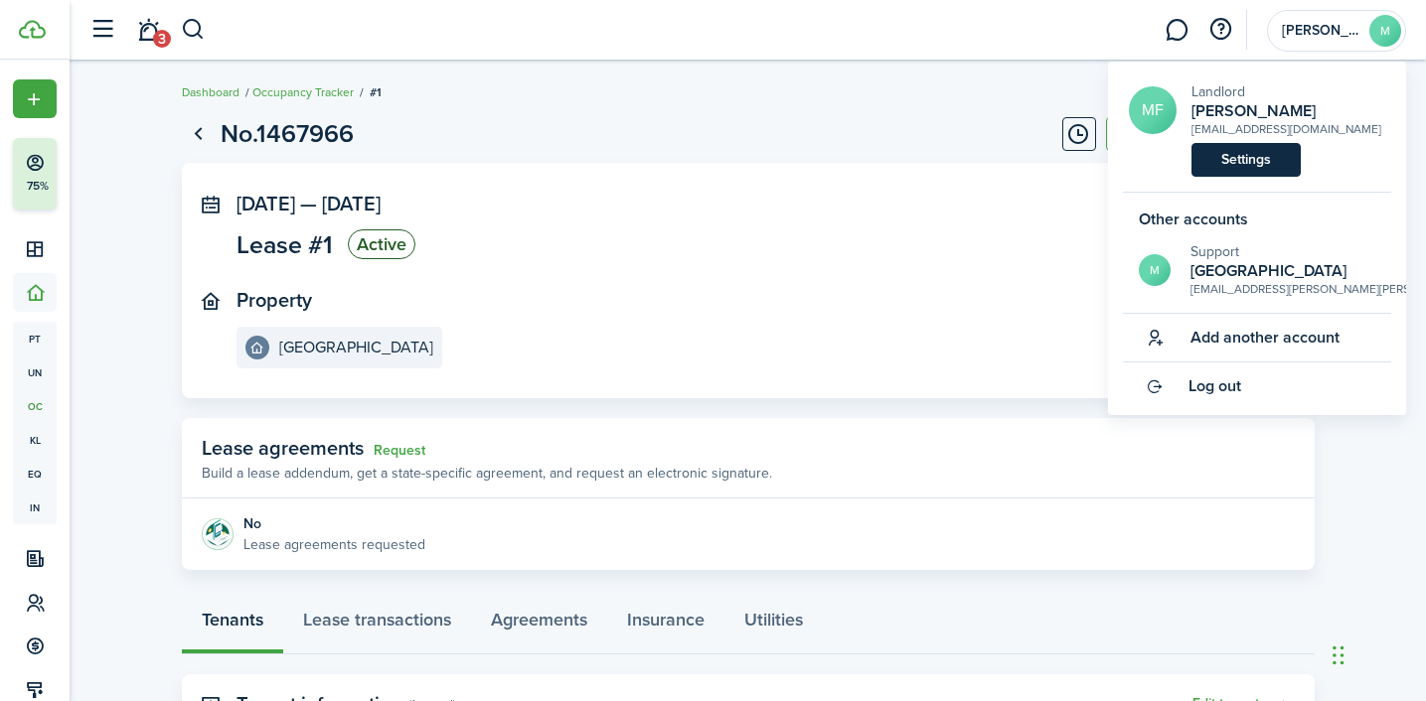
click at [1233, 152] on link "Settings" at bounding box center [1245, 160] width 109 height 34
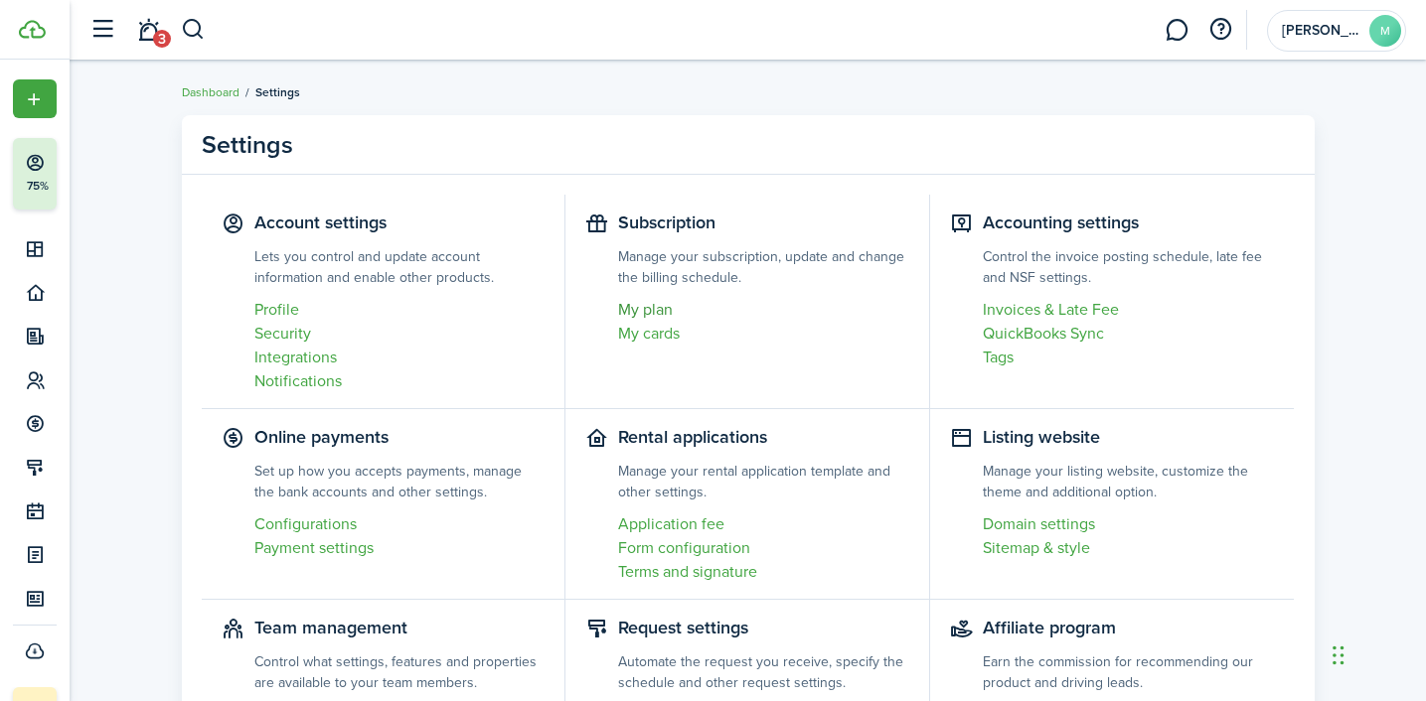
click at [653, 312] on link "My plan" at bounding box center [763, 310] width 291 height 24
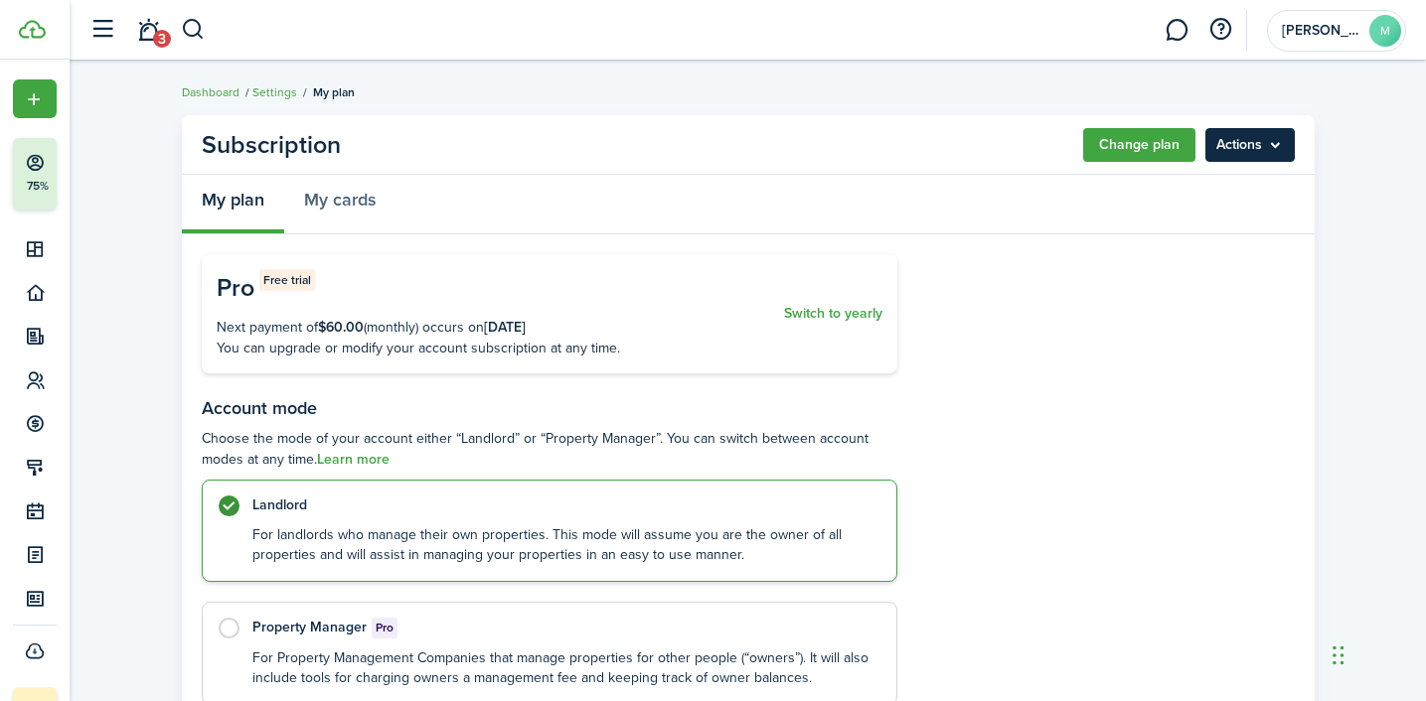
click at [1231, 150] on menu-btn "Actions" at bounding box center [1249, 145] width 89 height 34
click at [1033, 215] on div "My plan My cards" at bounding box center [748, 205] width 1133 height 60
click at [269, 89] on link "Settings" at bounding box center [274, 92] width 45 height 18
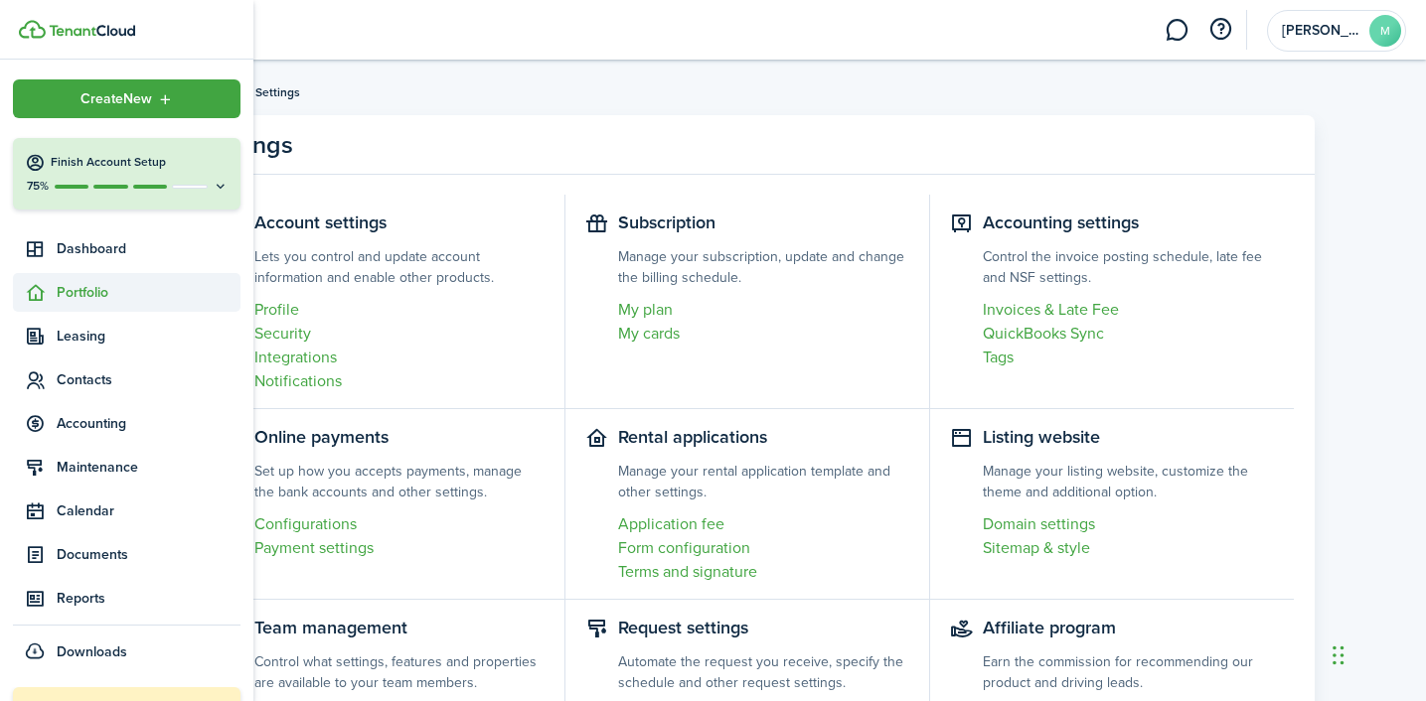
click at [79, 300] on span "Portfolio" at bounding box center [149, 292] width 184 height 21
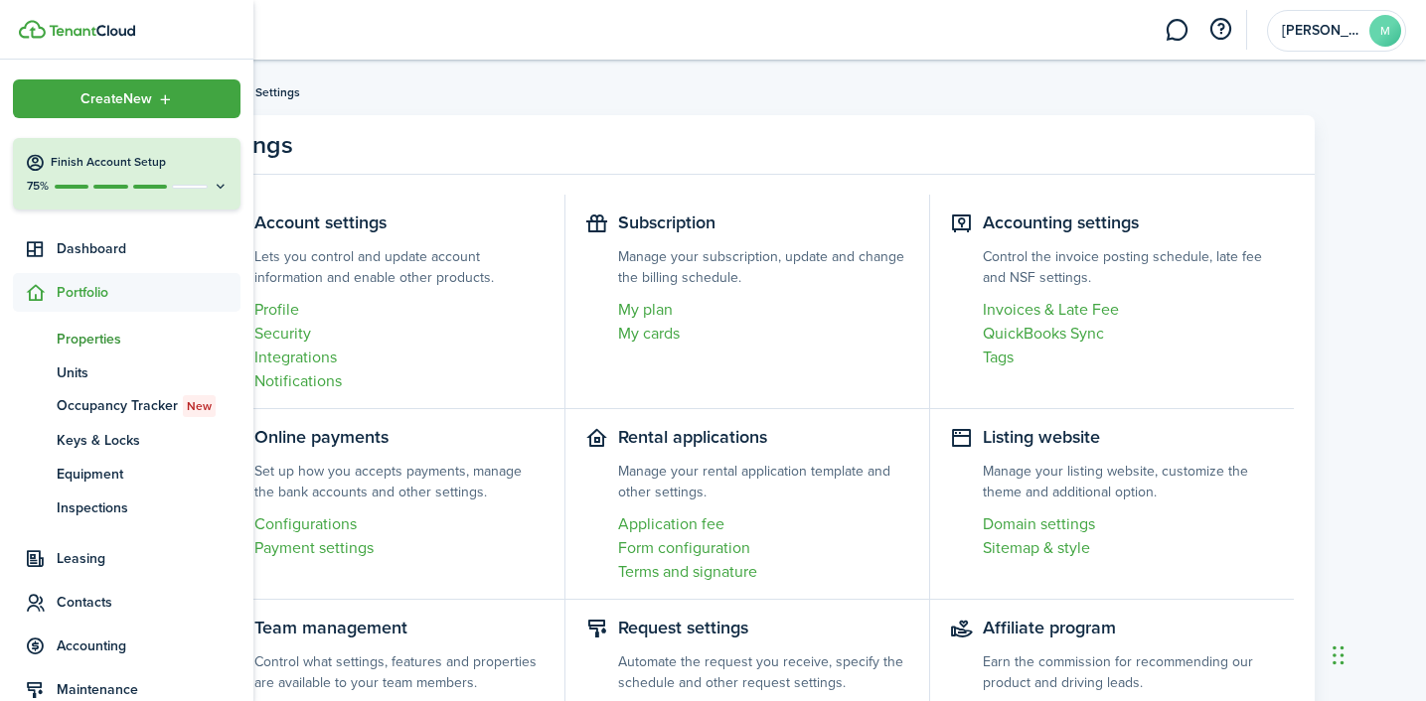
click at [42, 338] on span "pt" at bounding box center [35, 339] width 44 height 34
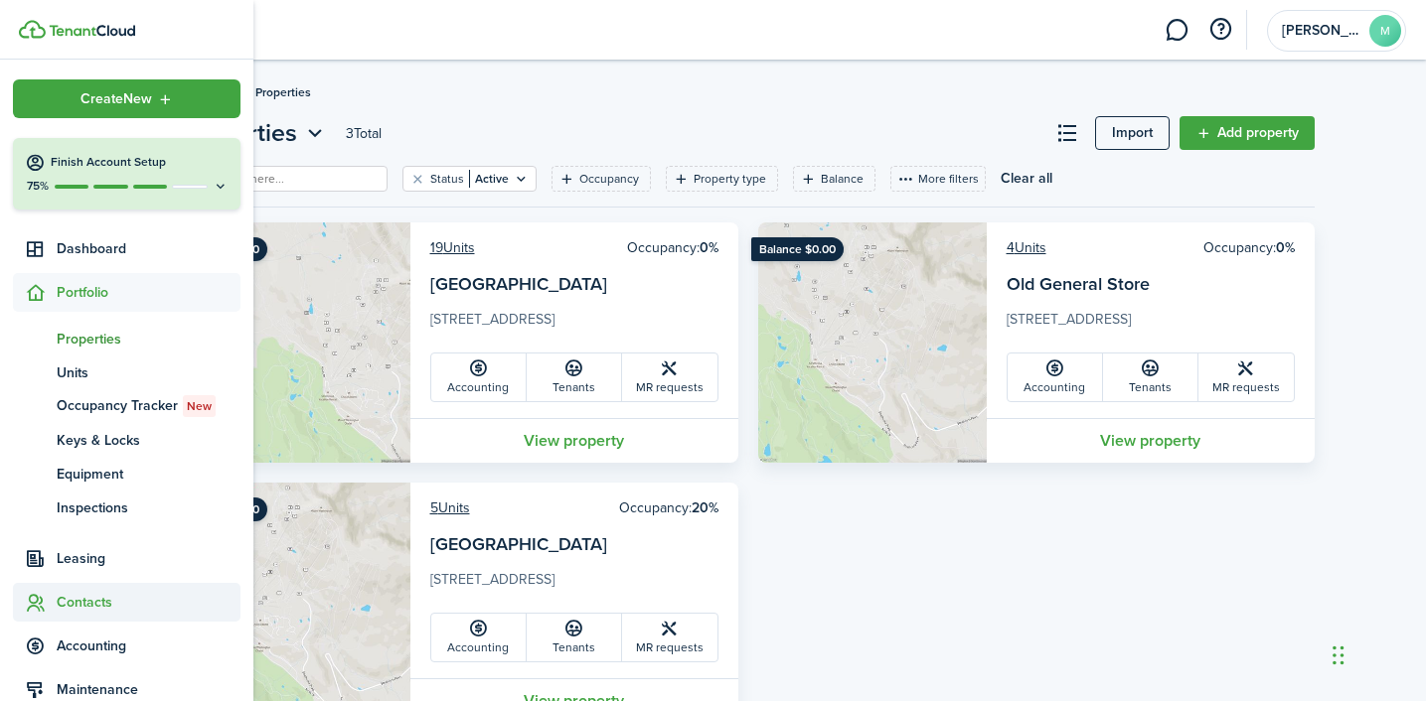
click at [78, 611] on span "Contacts" at bounding box center [149, 602] width 184 height 21
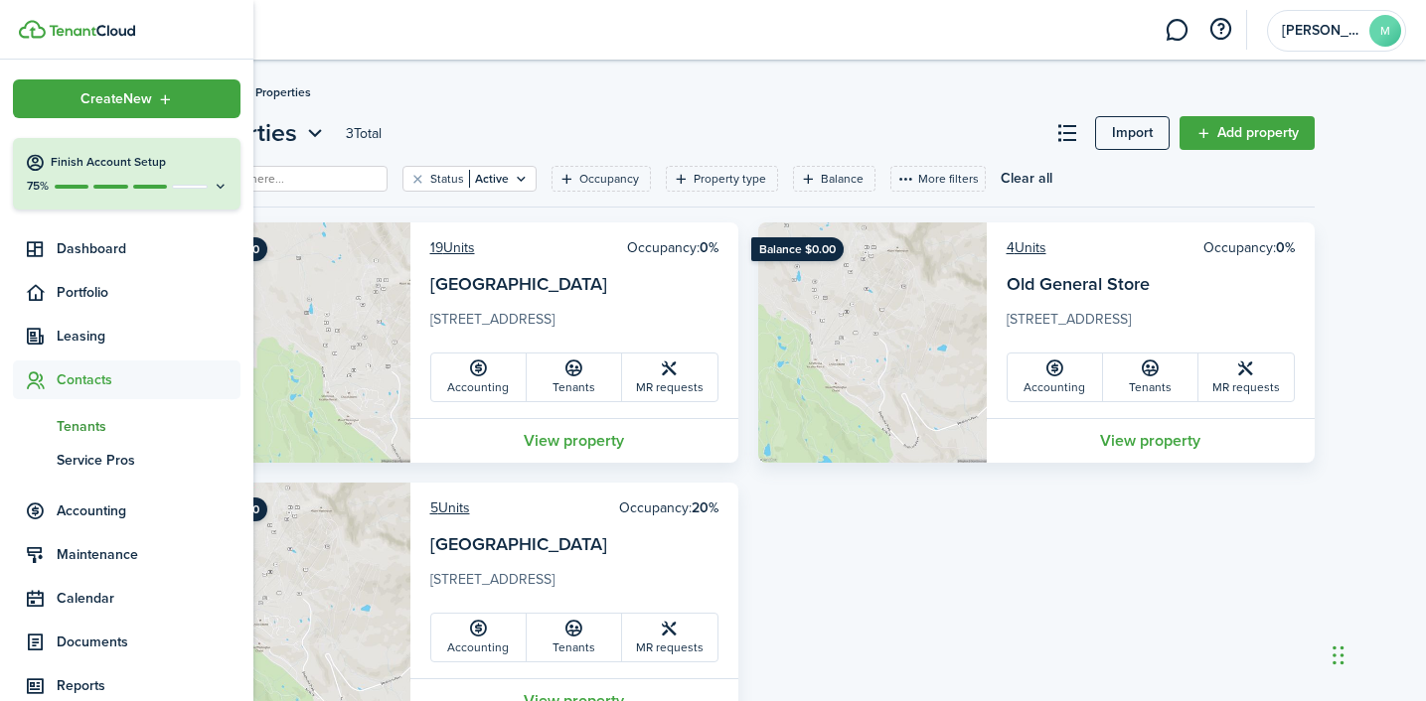
click at [93, 410] on link "tn Tenants" at bounding box center [127, 426] width 228 height 34
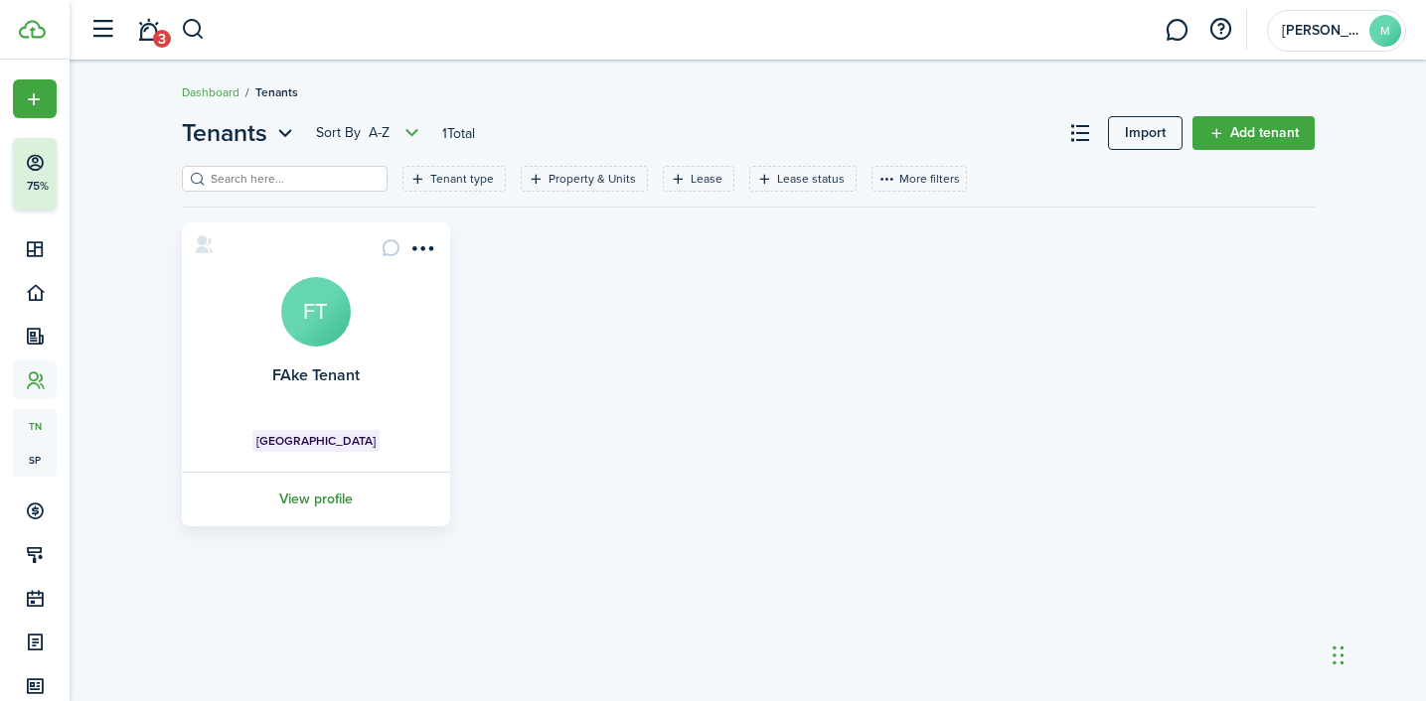
click at [343, 497] on link "View profile" at bounding box center [316, 499] width 274 height 55
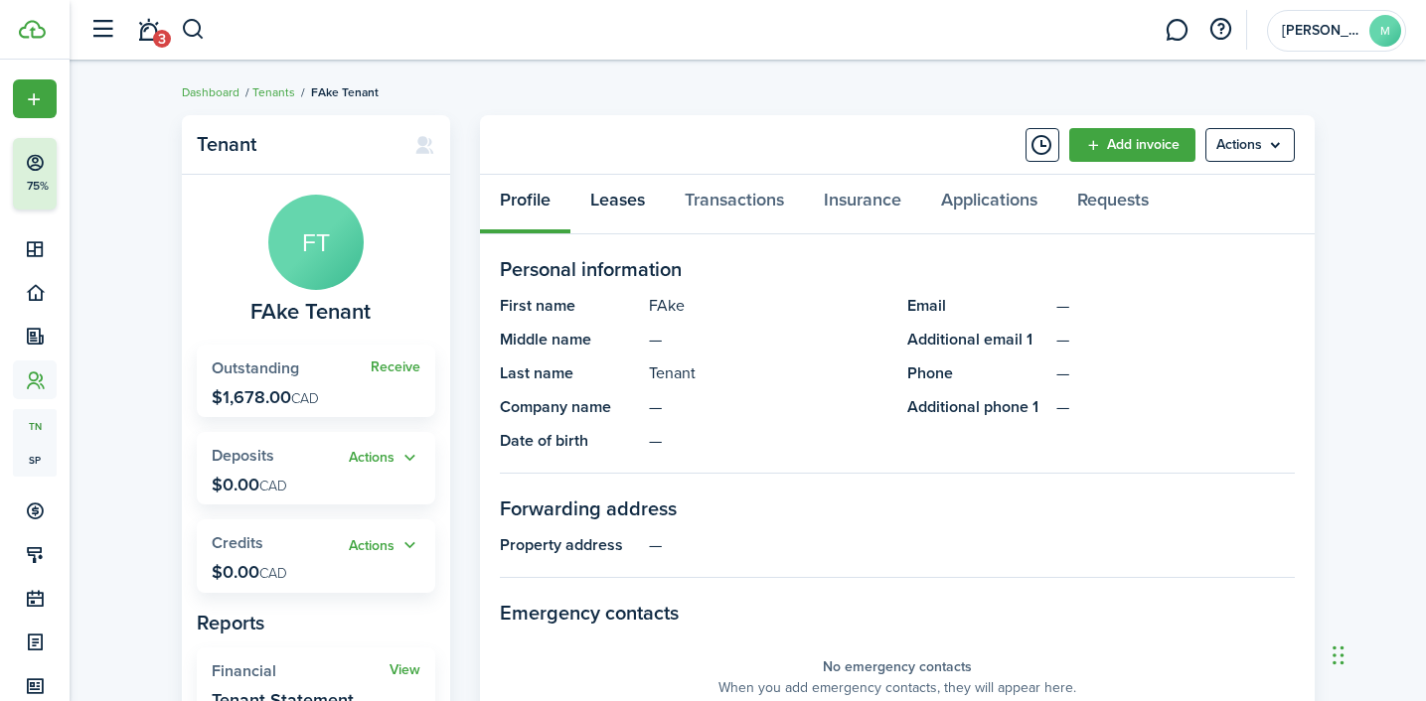
click at [642, 217] on link "Leases" at bounding box center [617, 205] width 94 height 60
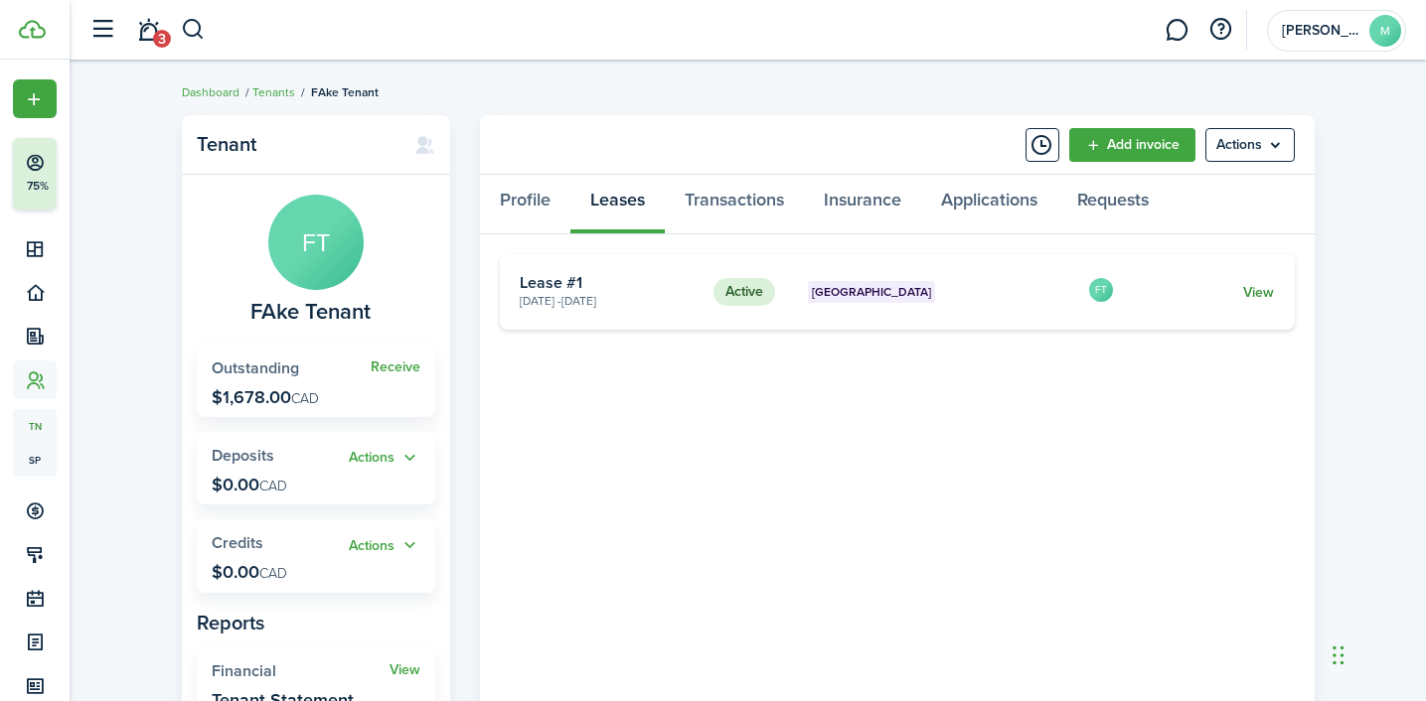
click at [1258, 295] on link "View" at bounding box center [1258, 292] width 31 height 21
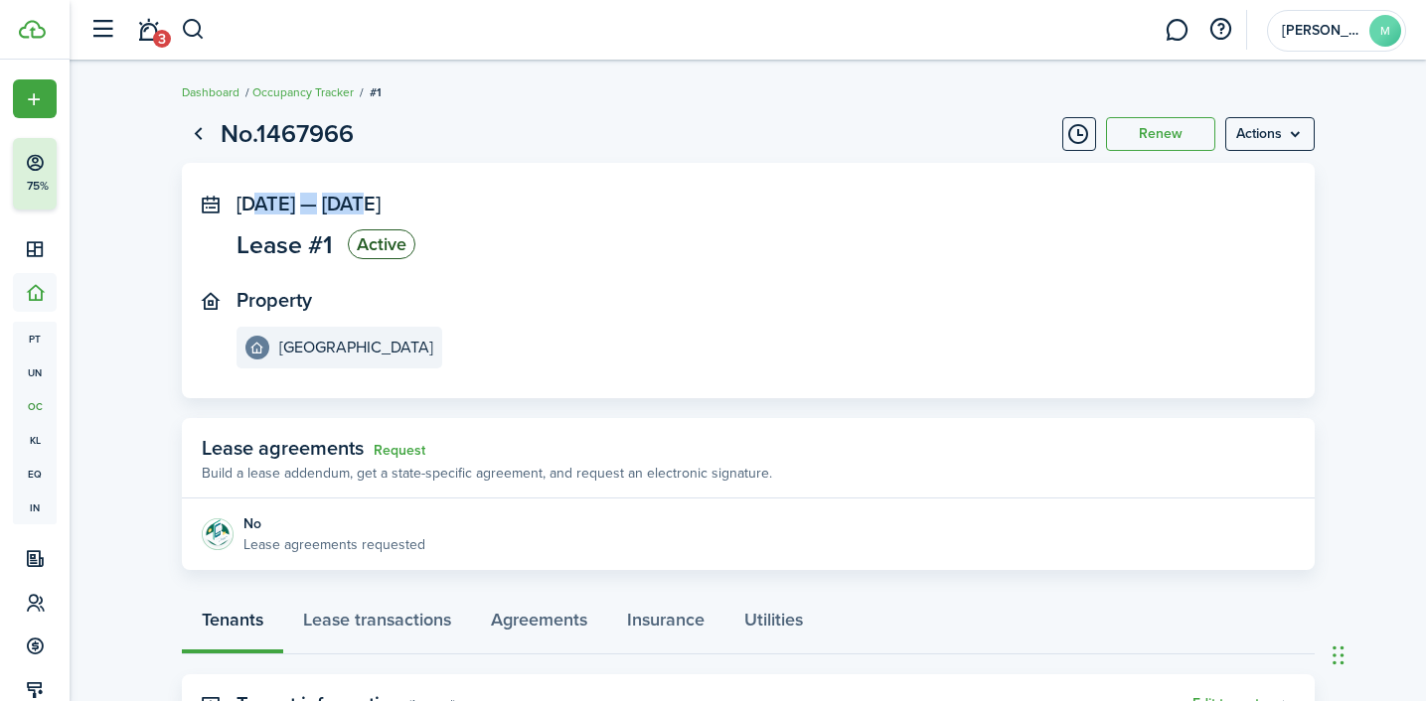
drag, startPoint x: 252, startPoint y: 201, endPoint x: 420, endPoint y: 199, distance: 167.9
click at [381, 199] on span "[DATE] — [DATE]" at bounding box center [308, 204] width 144 height 30
click at [381, 213] on span "[DATE]" at bounding box center [351, 204] width 59 height 30
click at [1160, 144] on button "Renew" at bounding box center [1160, 134] width 109 height 34
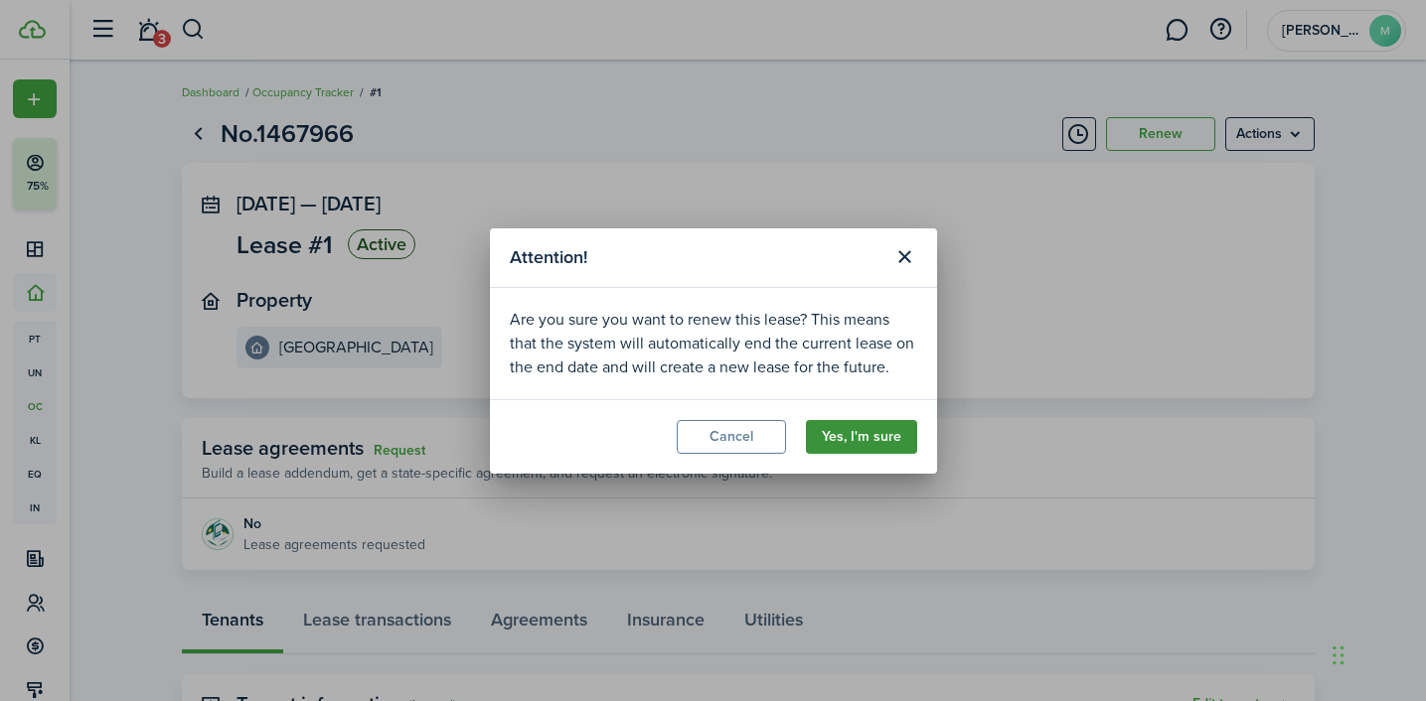
click at [859, 439] on button "Yes, I'm sure" at bounding box center [861, 437] width 111 height 34
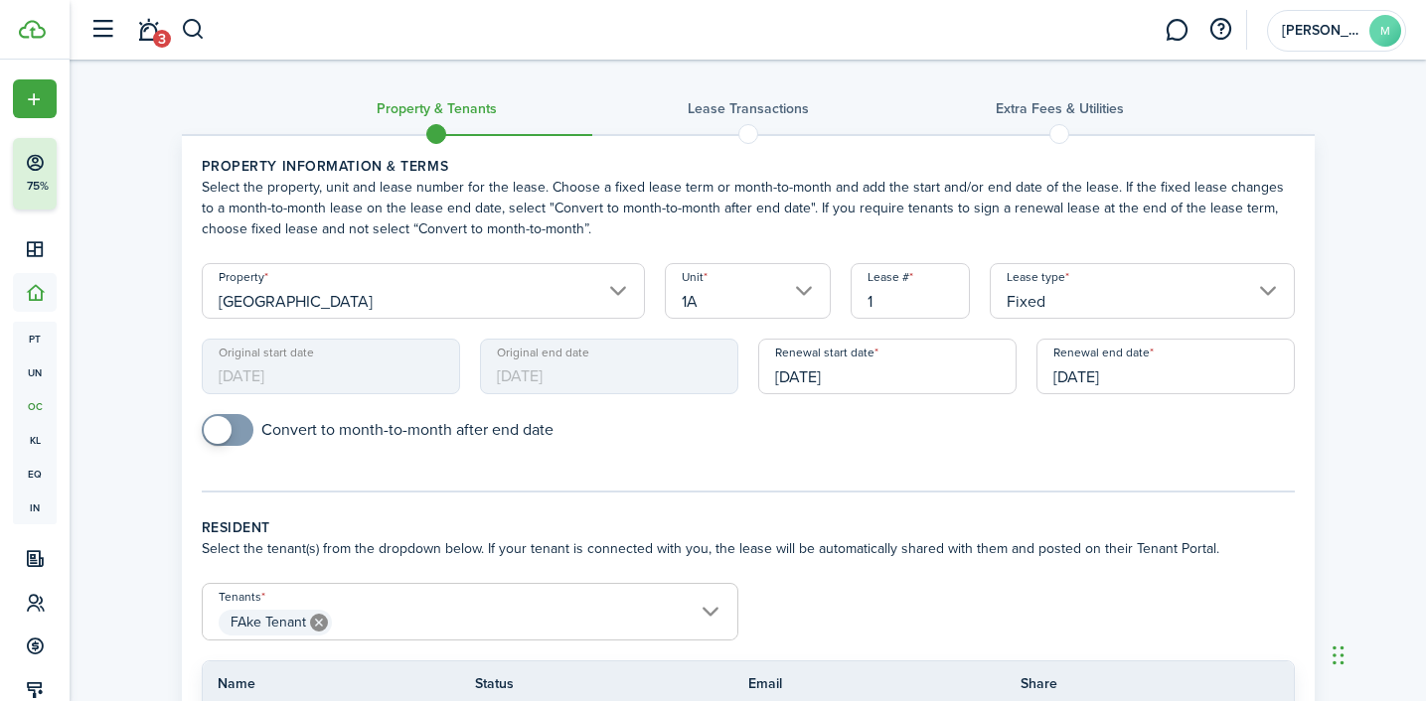
click at [847, 376] on input "[DATE]" at bounding box center [887, 367] width 258 height 56
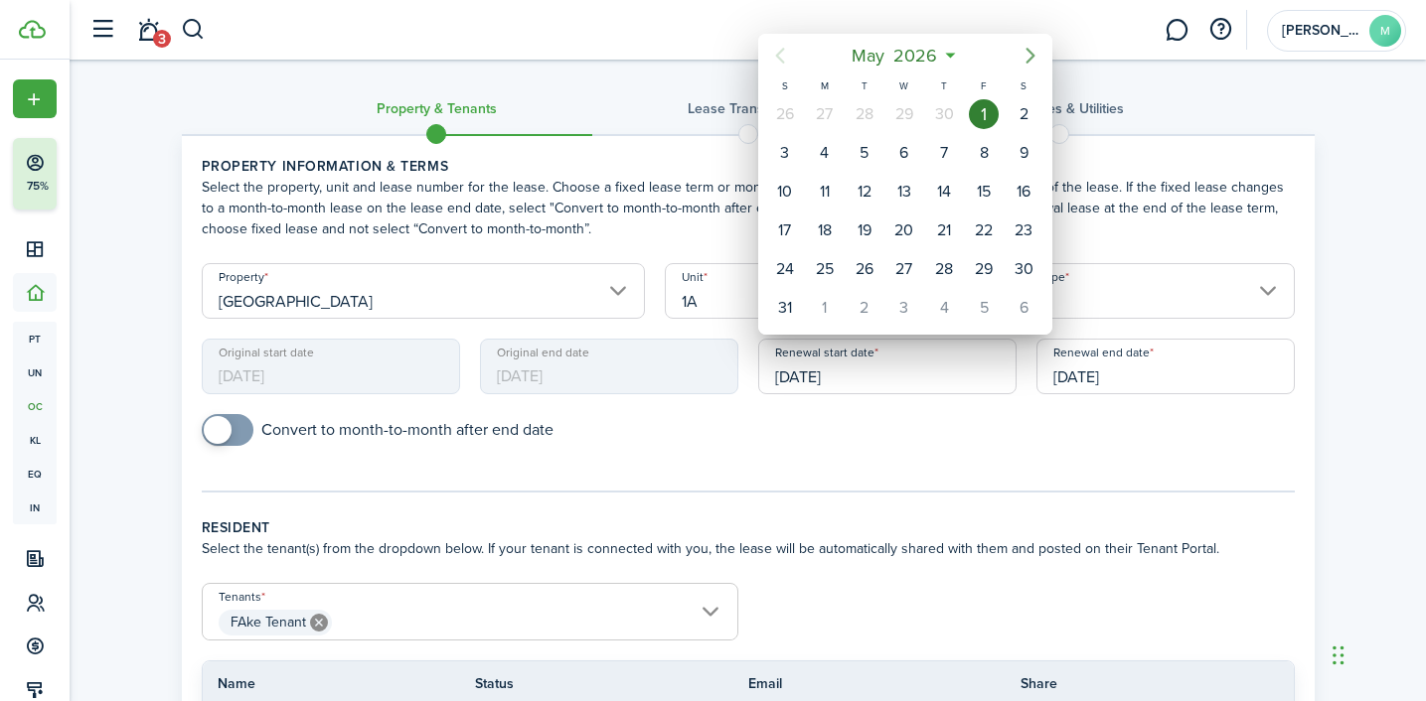
click at [1029, 60] on icon "Next page" at bounding box center [1029, 56] width 9 height 16
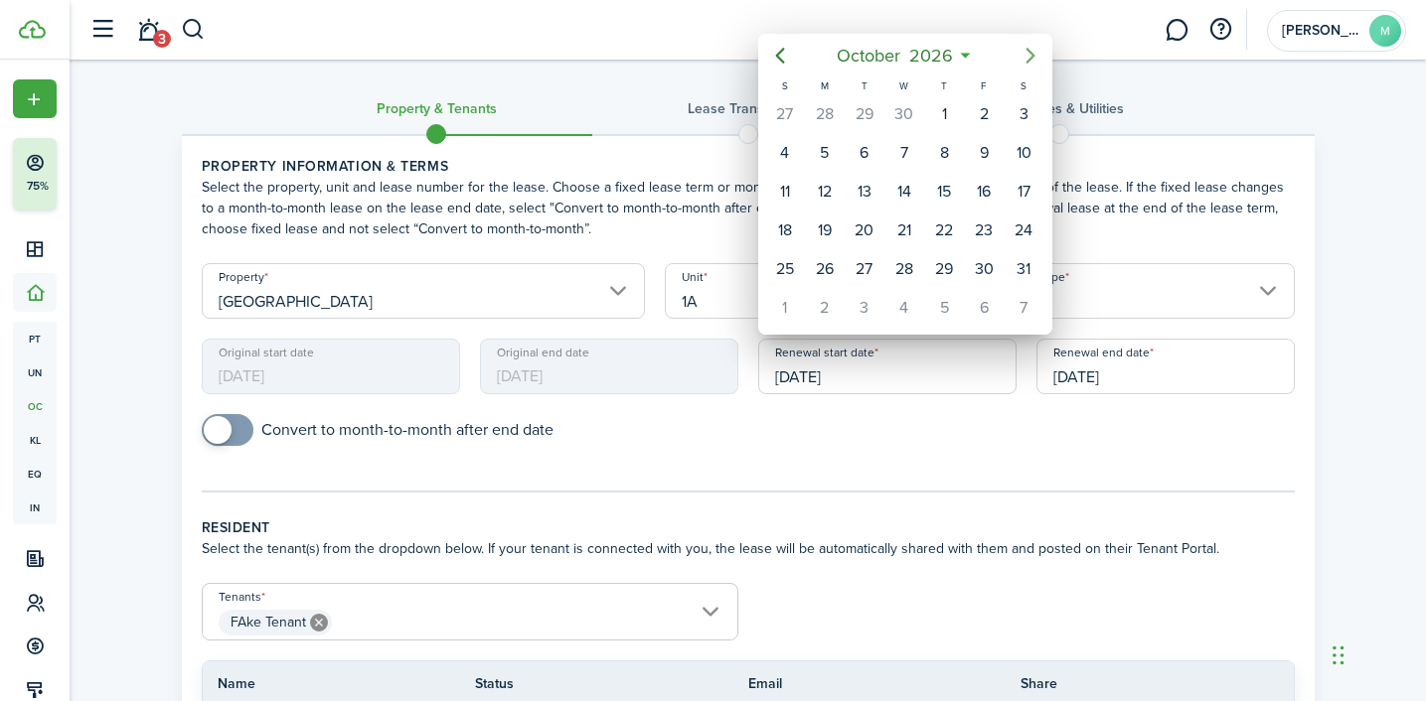
click at [1029, 59] on icon "Next page" at bounding box center [1029, 56] width 9 height 16
click at [830, 190] on div "16" at bounding box center [825, 192] width 30 height 30
type input "[DATE]"
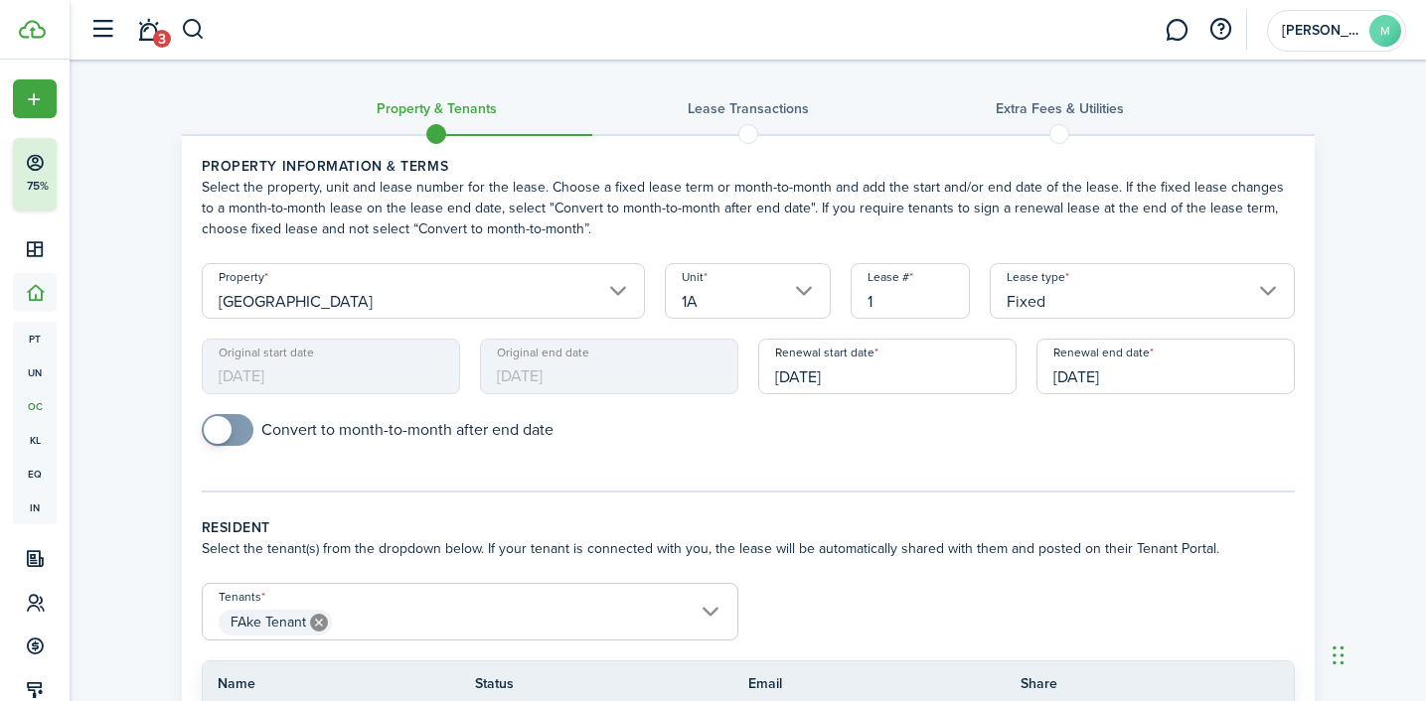
scroll to position [238, 0]
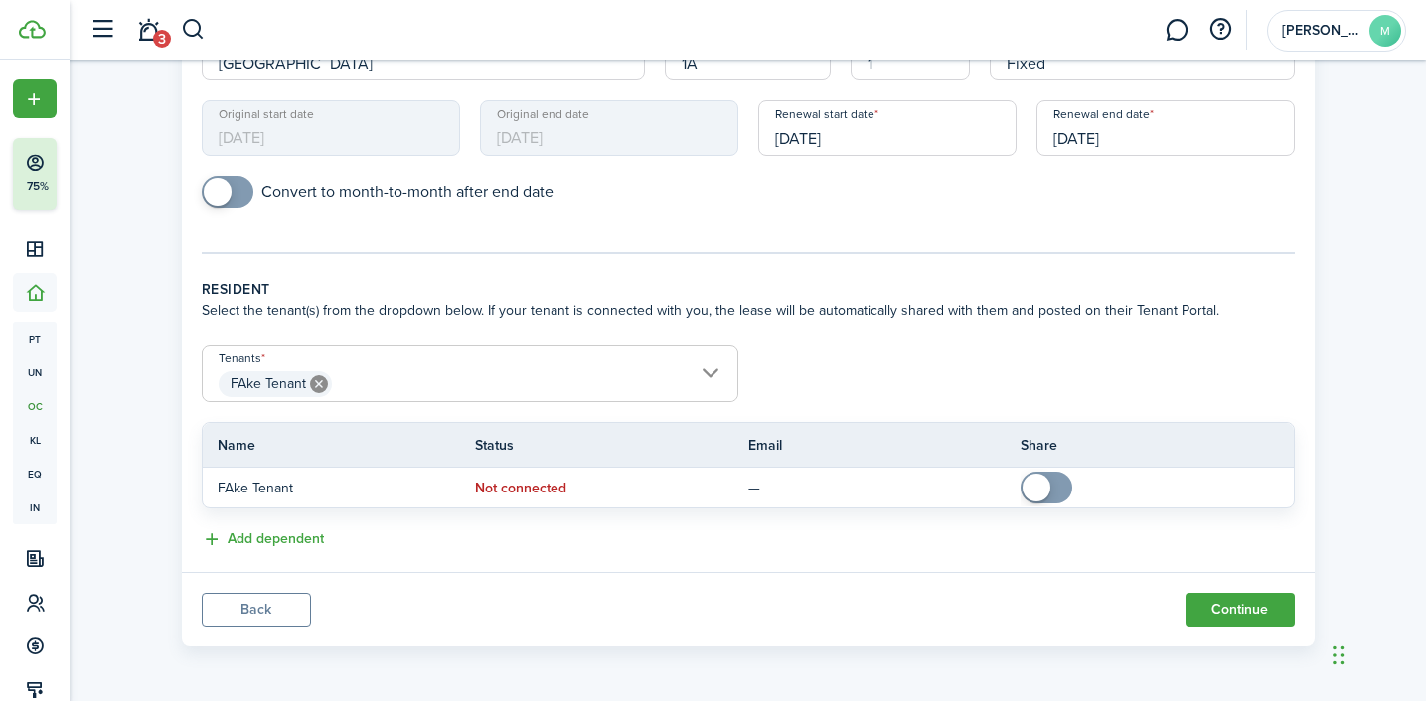
click at [260, 591] on panel-main-footer "Back Continue" at bounding box center [748, 609] width 1133 height 75
click at [266, 609] on button "Back" at bounding box center [256, 610] width 109 height 34
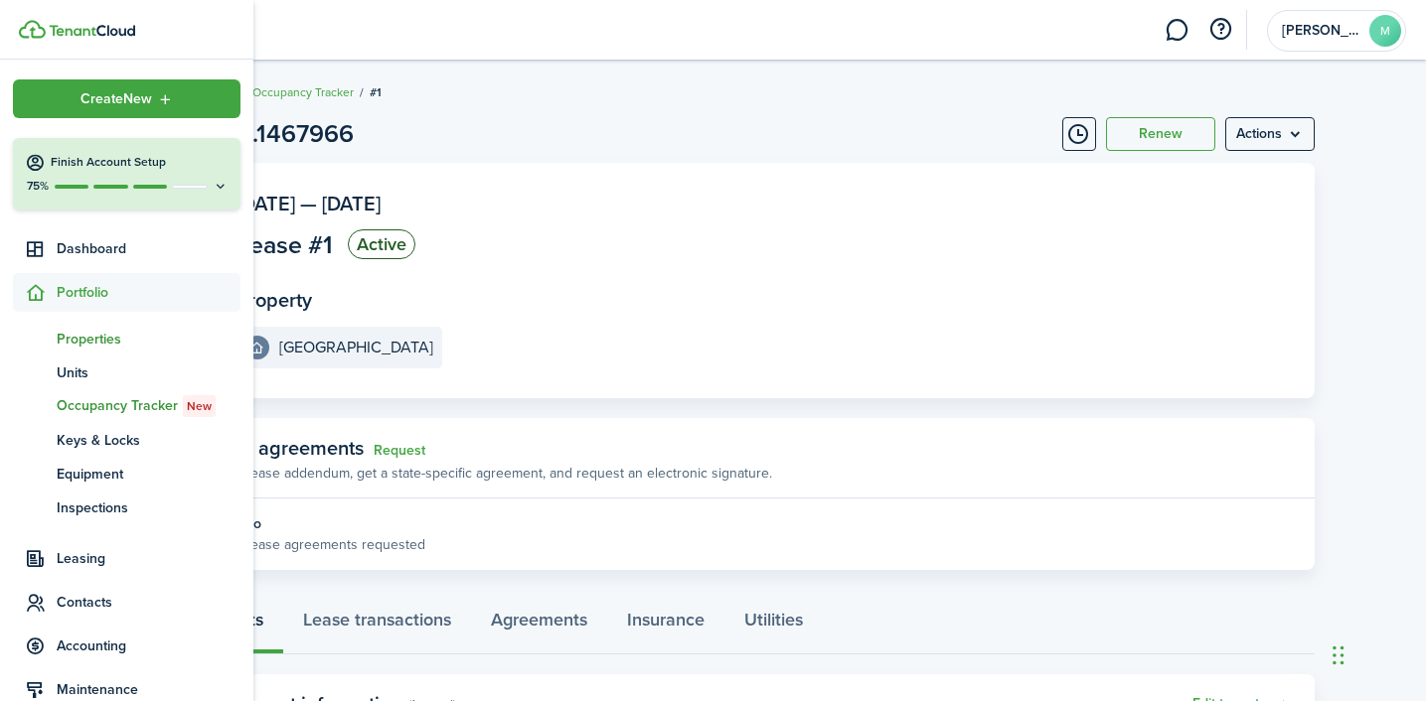
click at [75, 333] on span "Properties" at bounding box center [149, 339] width 184 height 21
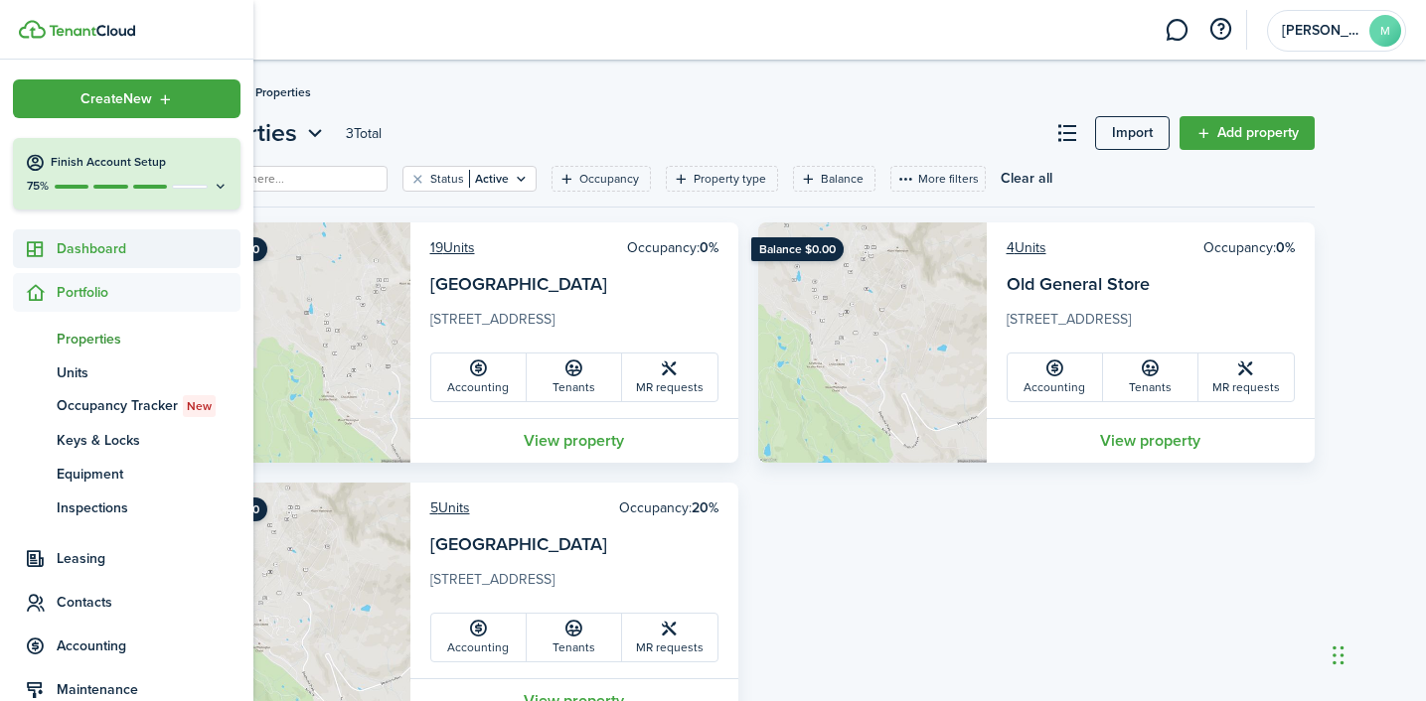
click at [85, 253] on span "Dashboard" at bounding box center [149, 248] width 184 height 21
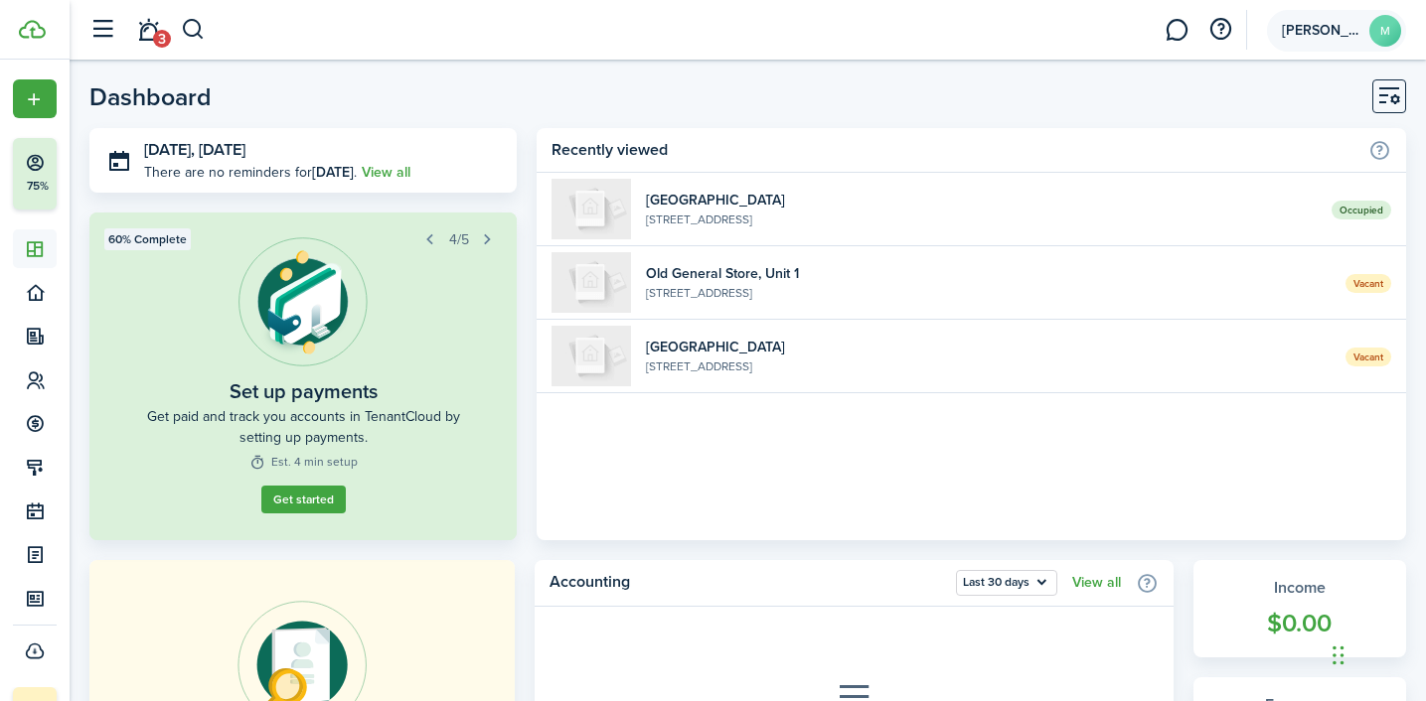
click at [1332, 38] on account-user-avatar "[PERSON_NAME]" at bounding box center [1336, 31] width 139 height 42
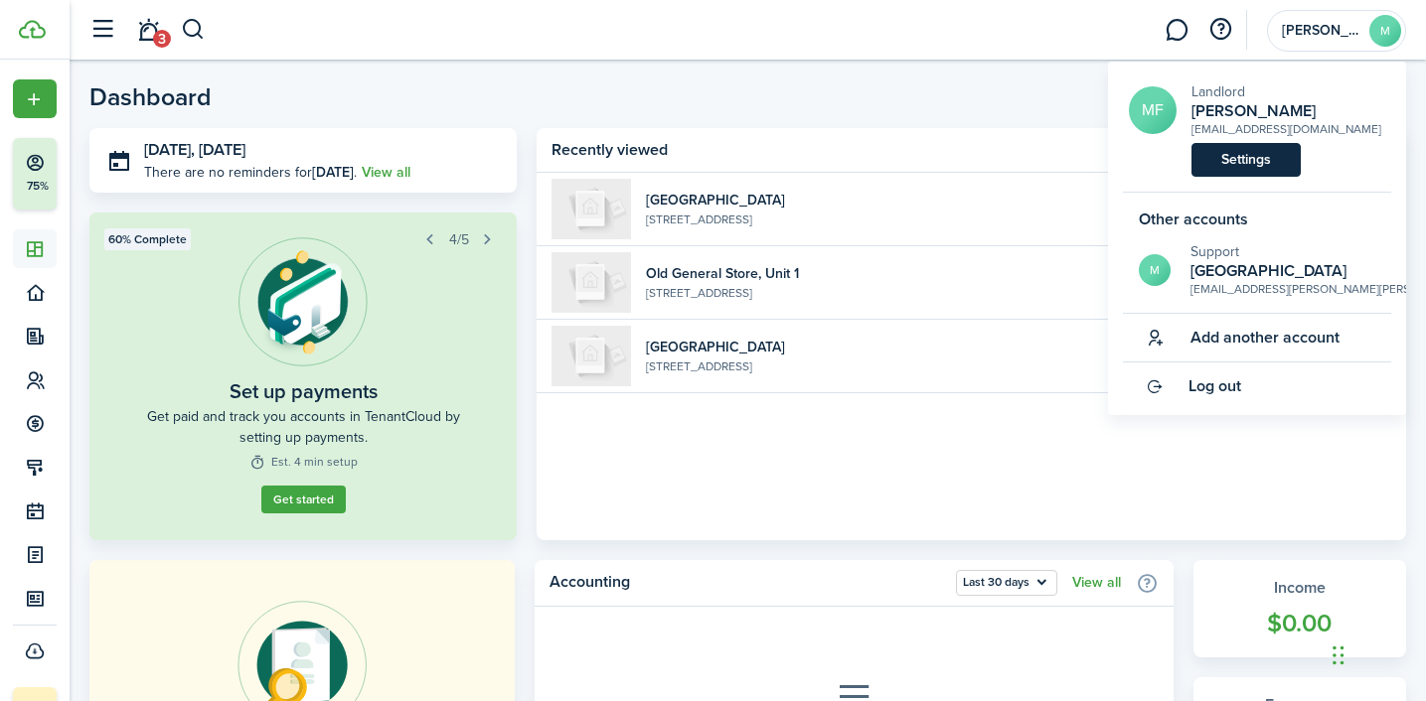
click at [1265, 158] on link "Settings" at bounding box center [1245, 160] width 109 height 34
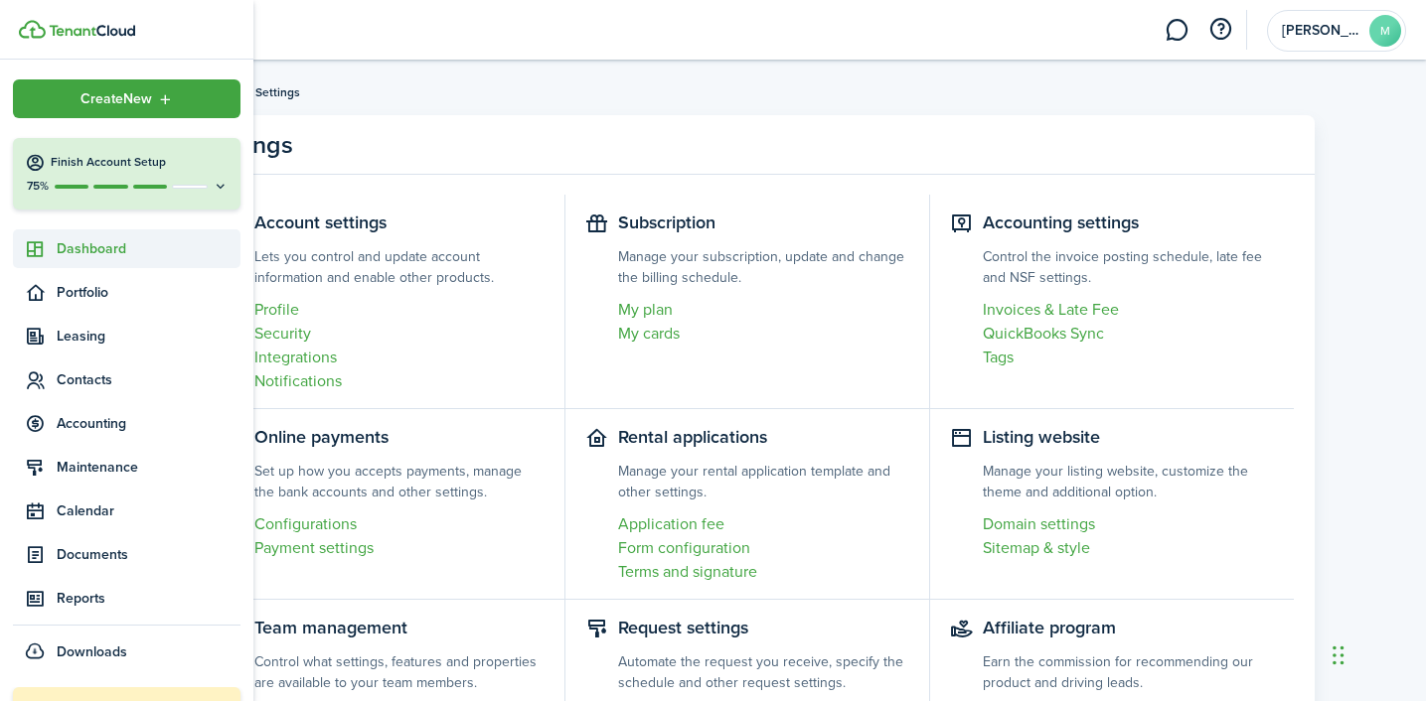
click at [65, 262] on link "Dashboard" at bounding box center [127, 249] width 228 height 39
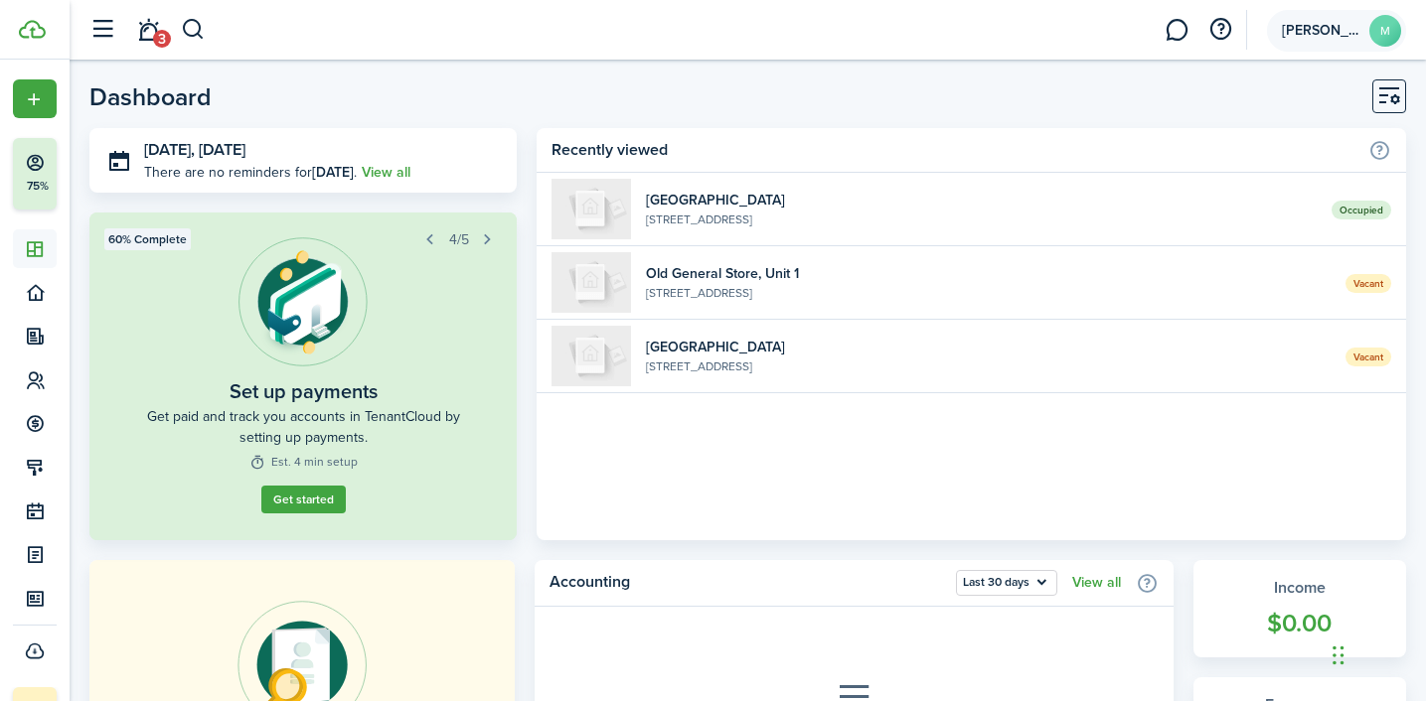
click at [1309, 37] on span "[PERSON_NAME]" at bounding box center [1321, 31] width 79 height 14
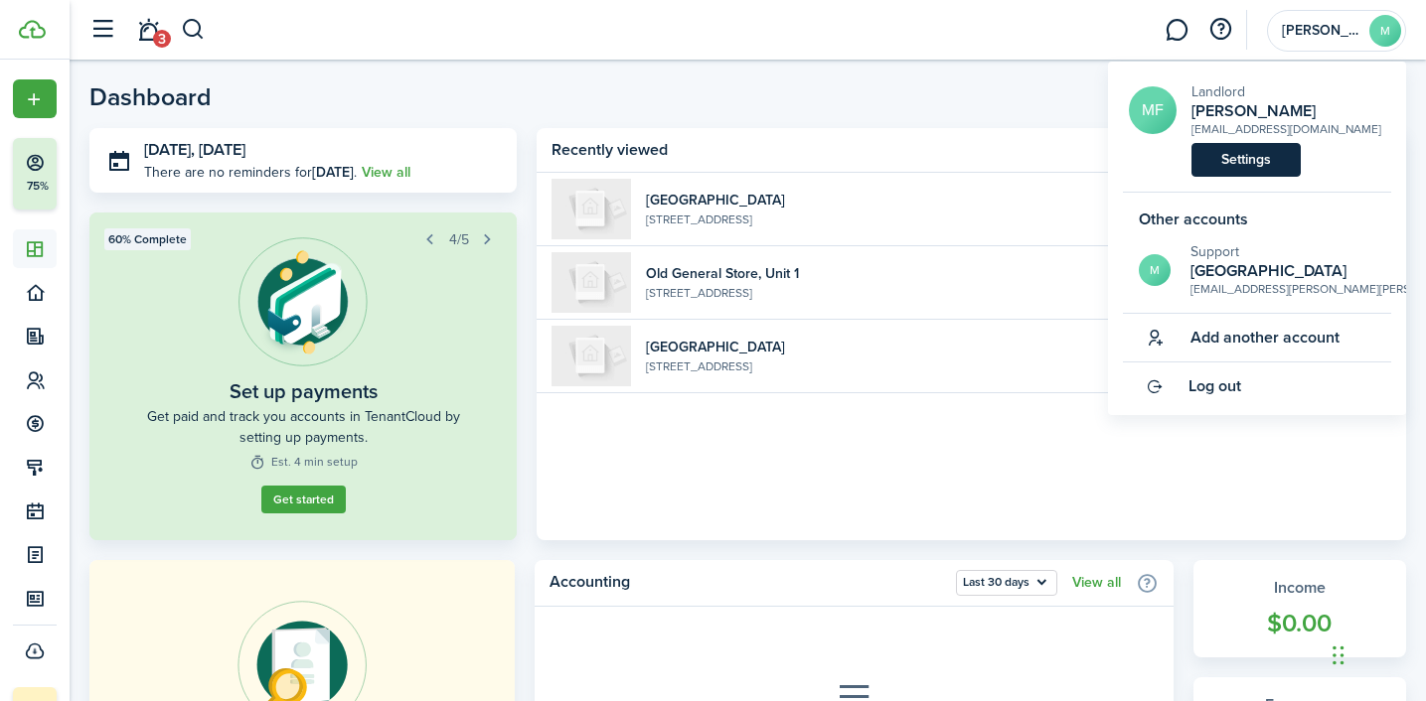
click at [1254, 146] on link "Settings" at bounding box center [1245, 160] width 109 height 34
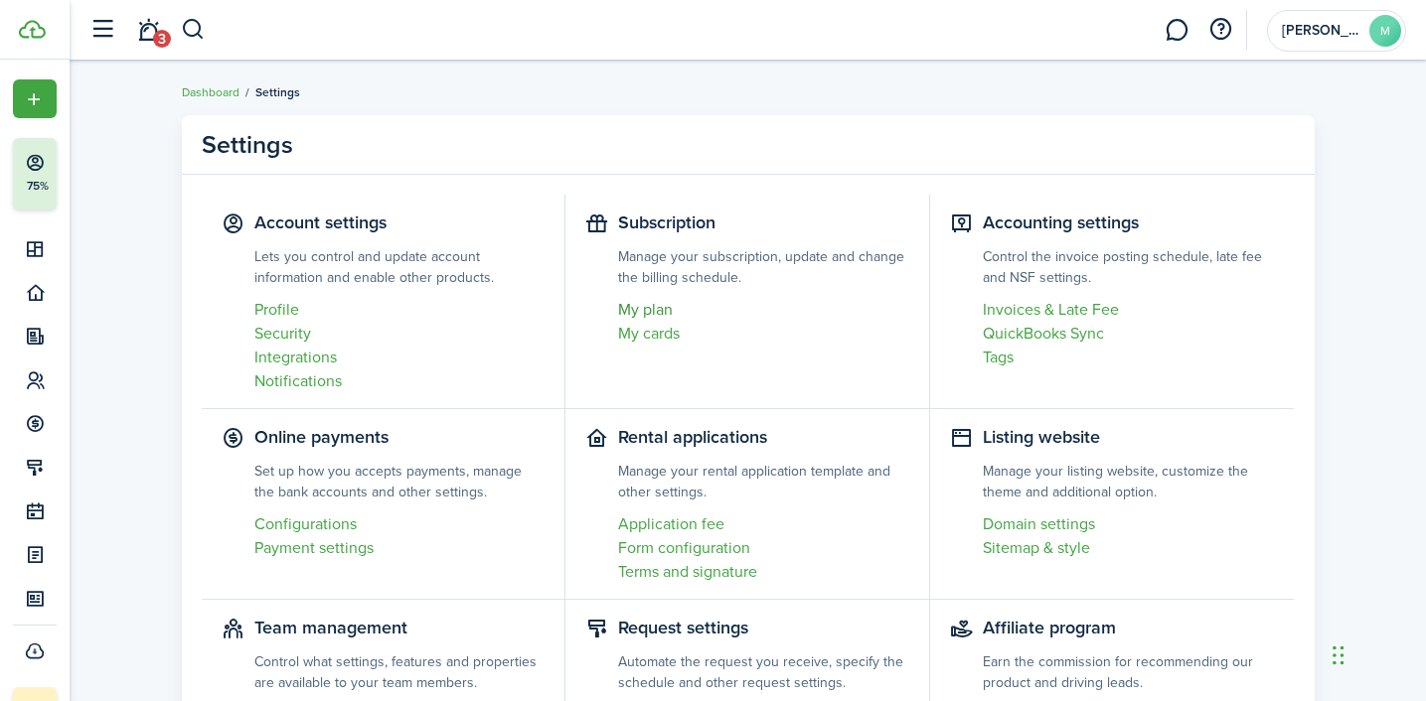
click at [654, 308] on link "My plan" at bounding box center [763, 310] width 291 height 24
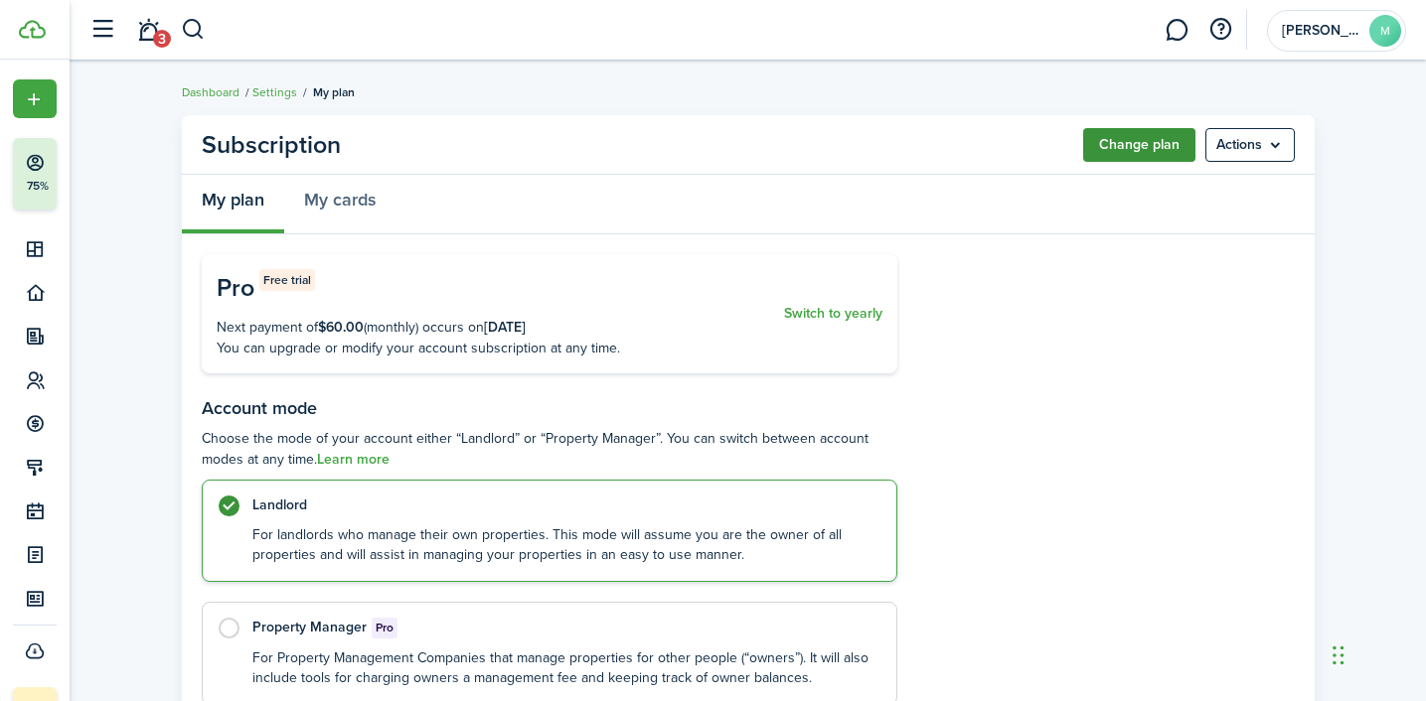
click at [1148, 139] on button "Change plan" at bounding box center [1139, 145] width 112 height 34
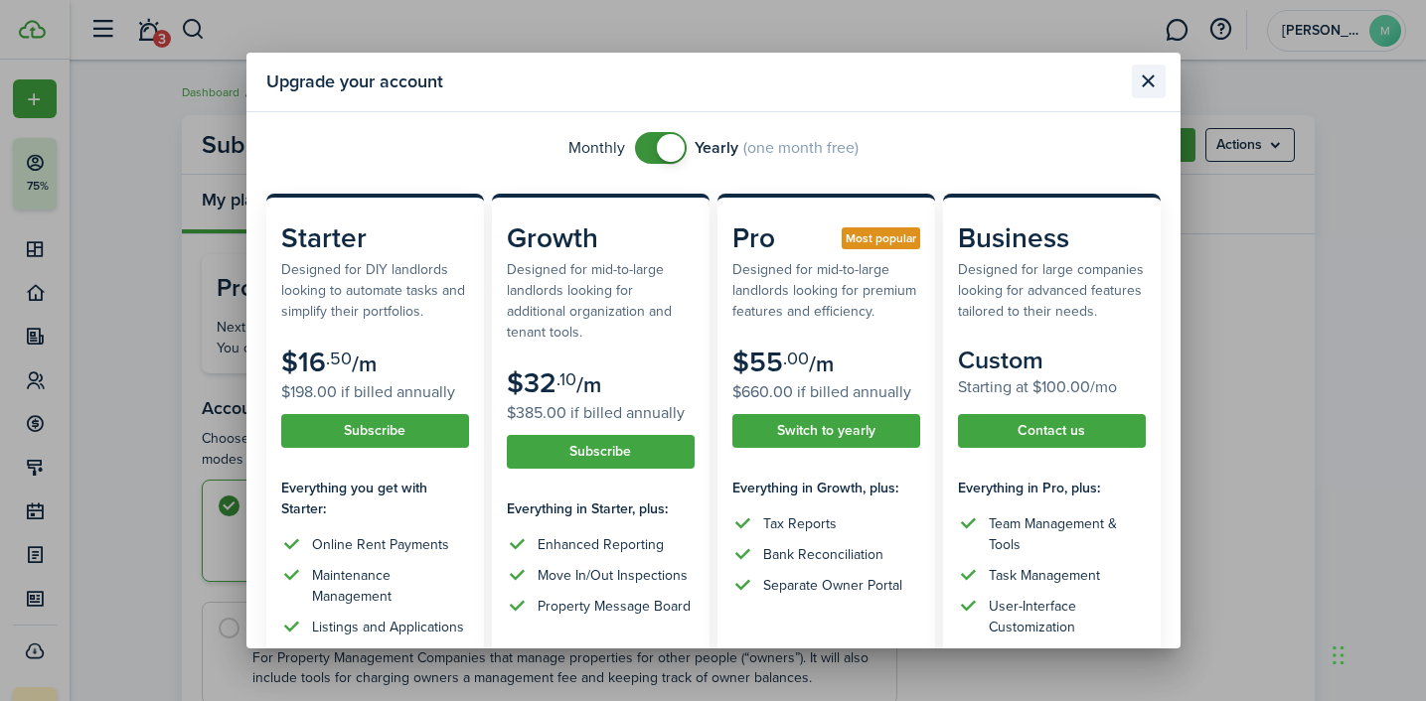
click at [1150, 82] on button "Close modal" at bounding box center [1149, 82] width 34 height 34
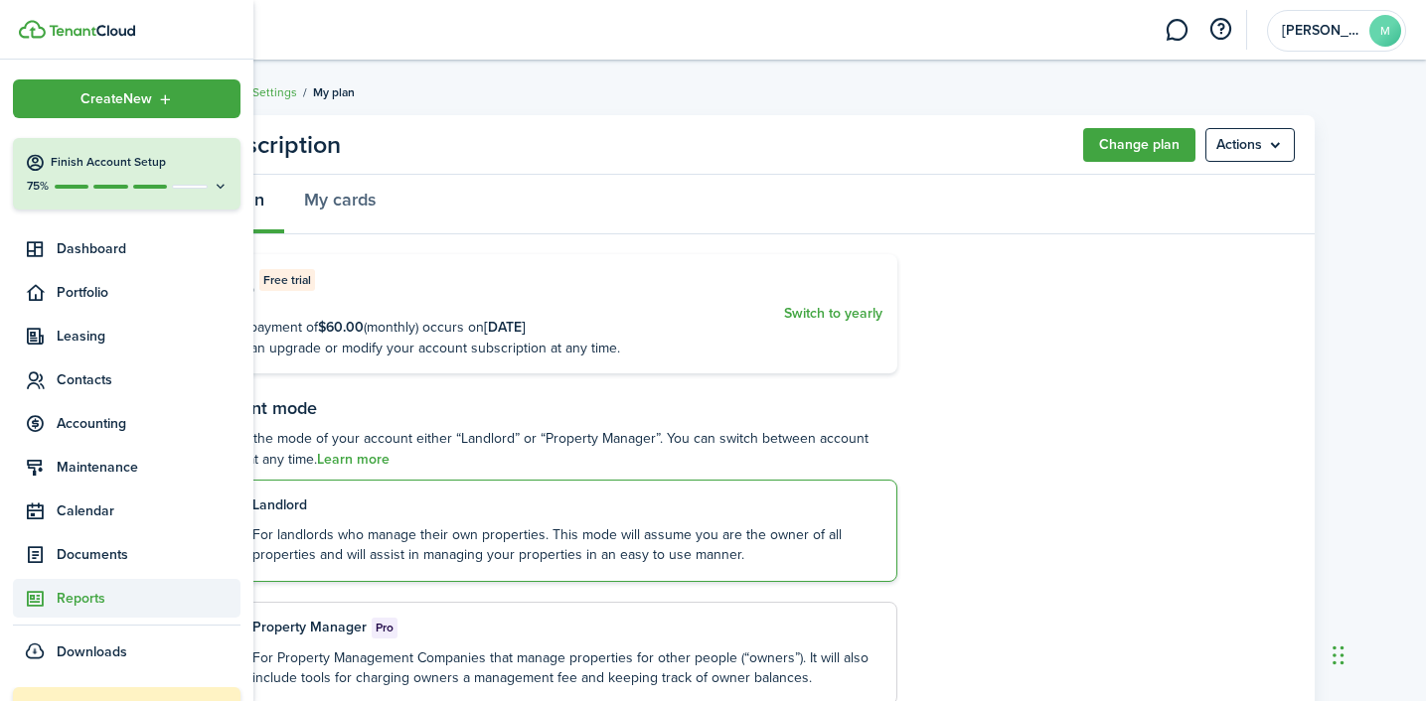
click at [67, 607] on span "Reports" at bounding box center [149, 598] width 184 height 21
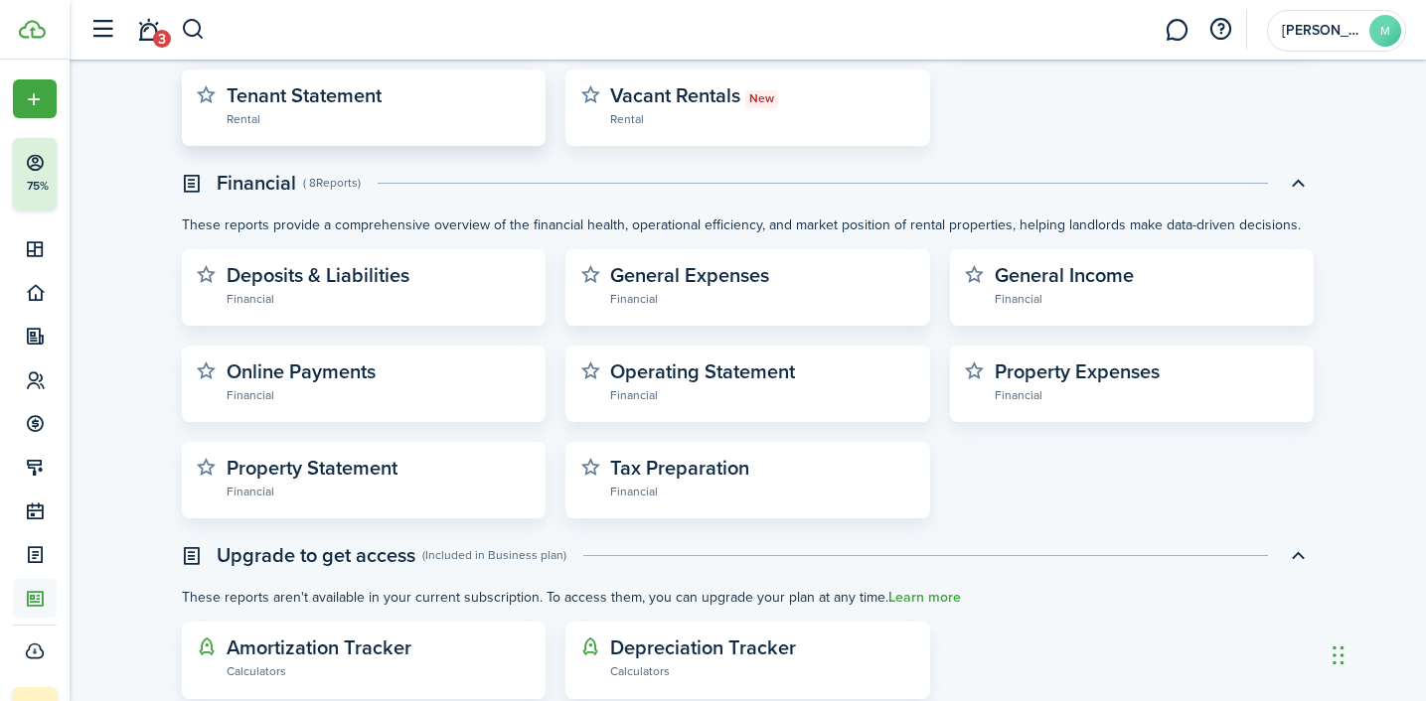
scroll to position [450, 0]
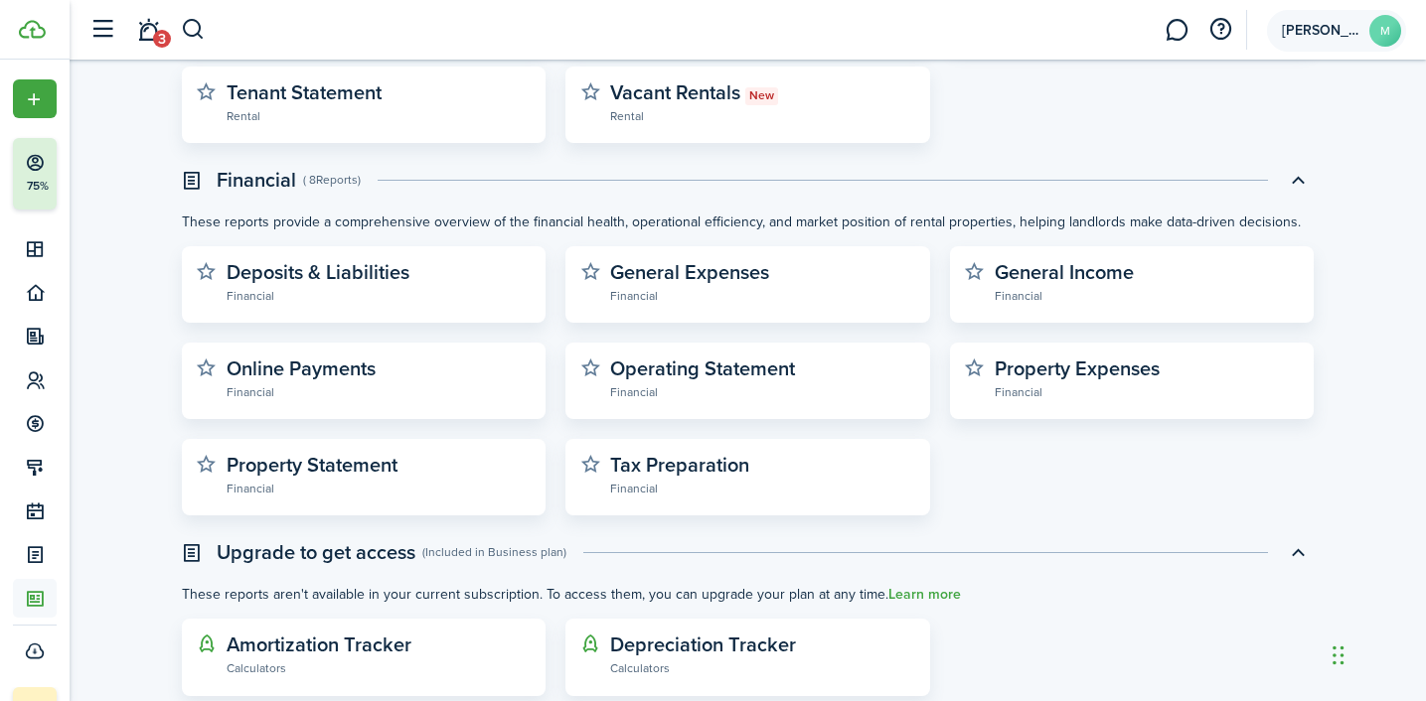
click at [1331, 44] on account-user-avatar "[PERSON_NAME]" at bounding box center [1336, 31] width 139 height 42
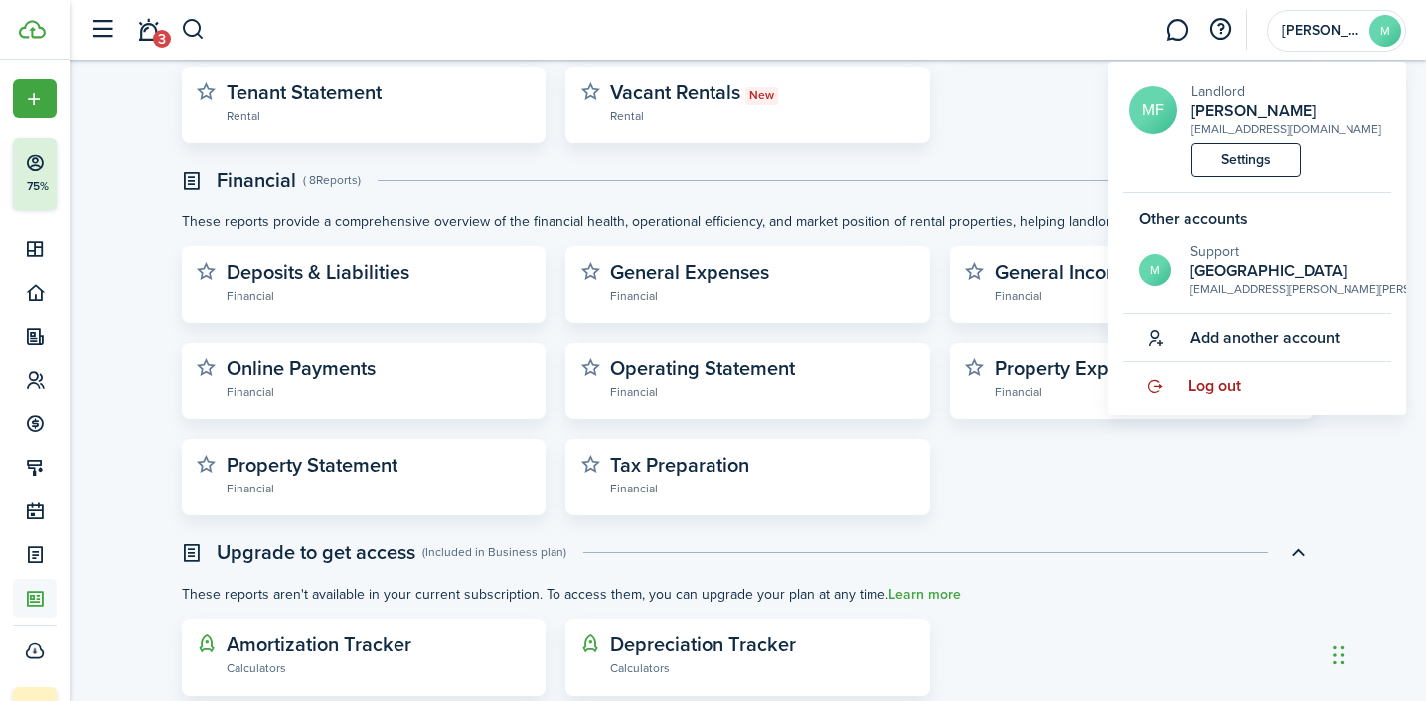
click at [1232, 378] on span "Log out" at bounding box center [1214, 387] width 53 height 18
